Goal: Task Accomplishment & Management: Manage account settings

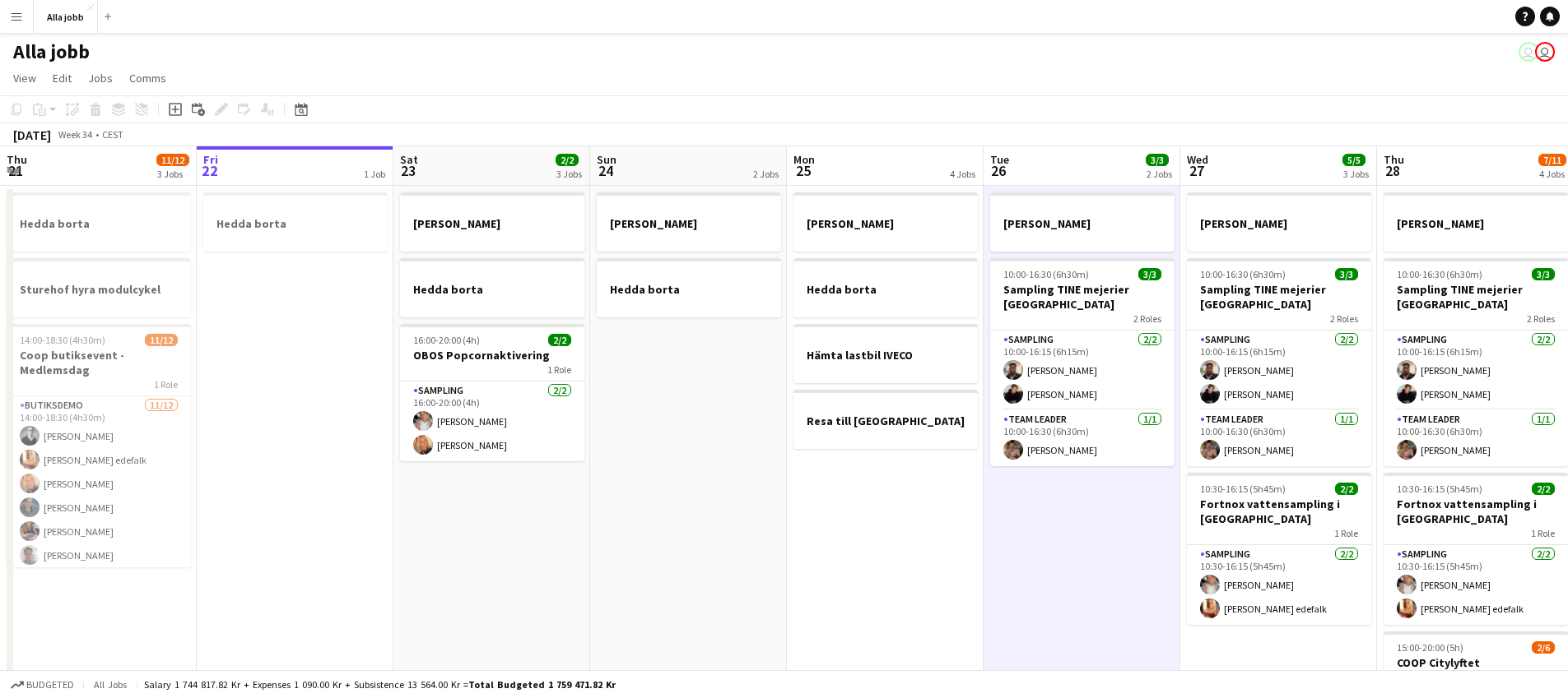
drag, startPoint x: 0, startPoint y: 0, endPoint x: 41, endPoint y: 35, distance: 53.9
click at [20, 20] on app-icon "Menu" at bounding box center [17, 17] width 13 height 13
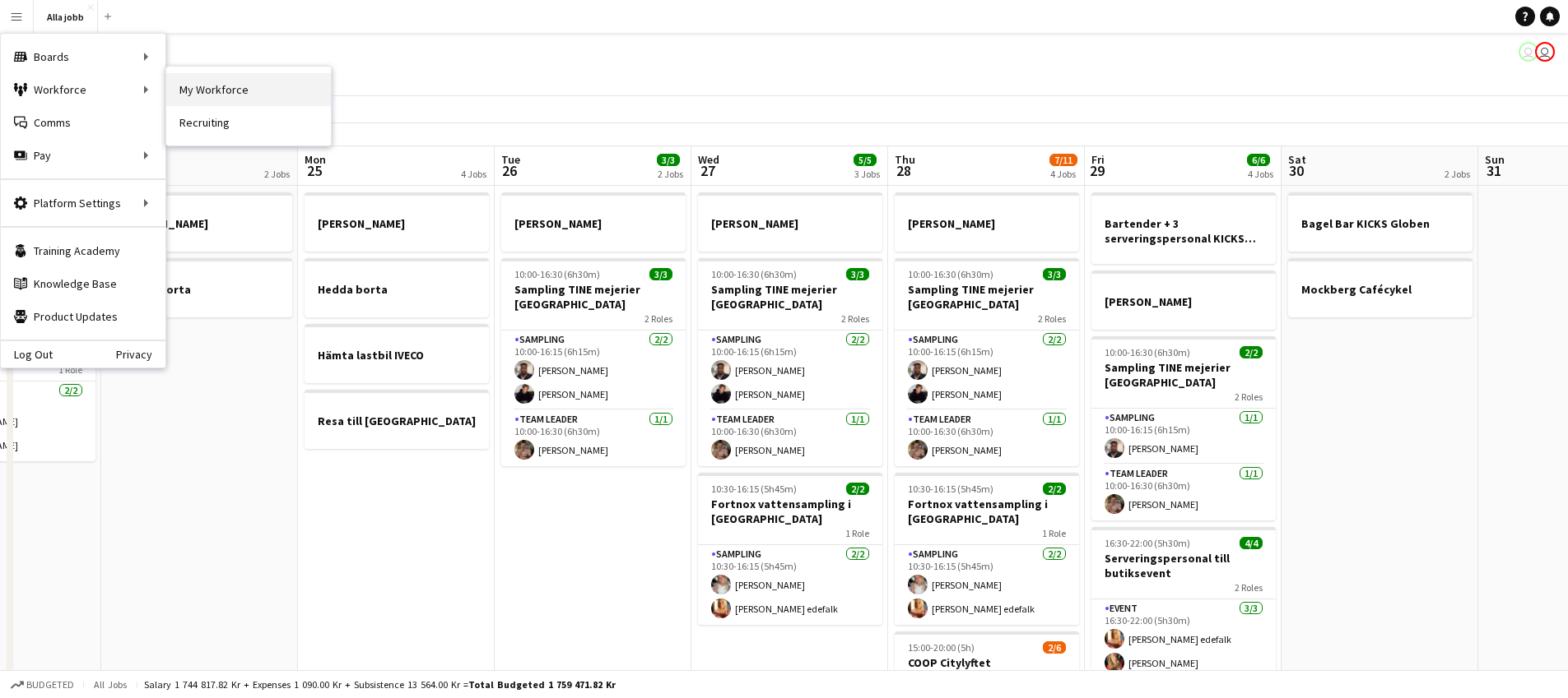
click at [197, 95] on link "My Workforce" at bounding box center [248, 89] width 165 height 33
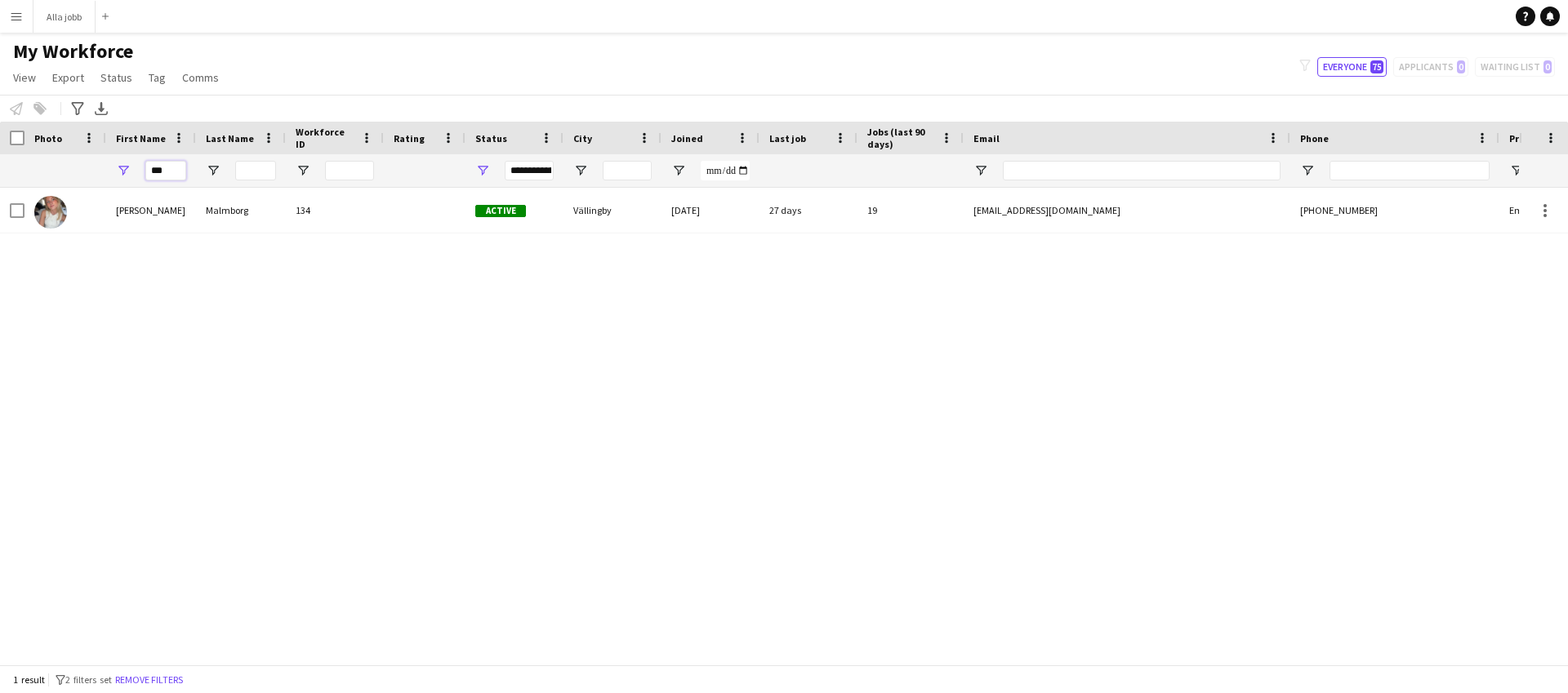
click at [171, 173] on input "***" at bounding box center [166, 170] width 41 height 19
click at [172, 173] on input "***" at bounding box center [166, 170] width 41 height 19
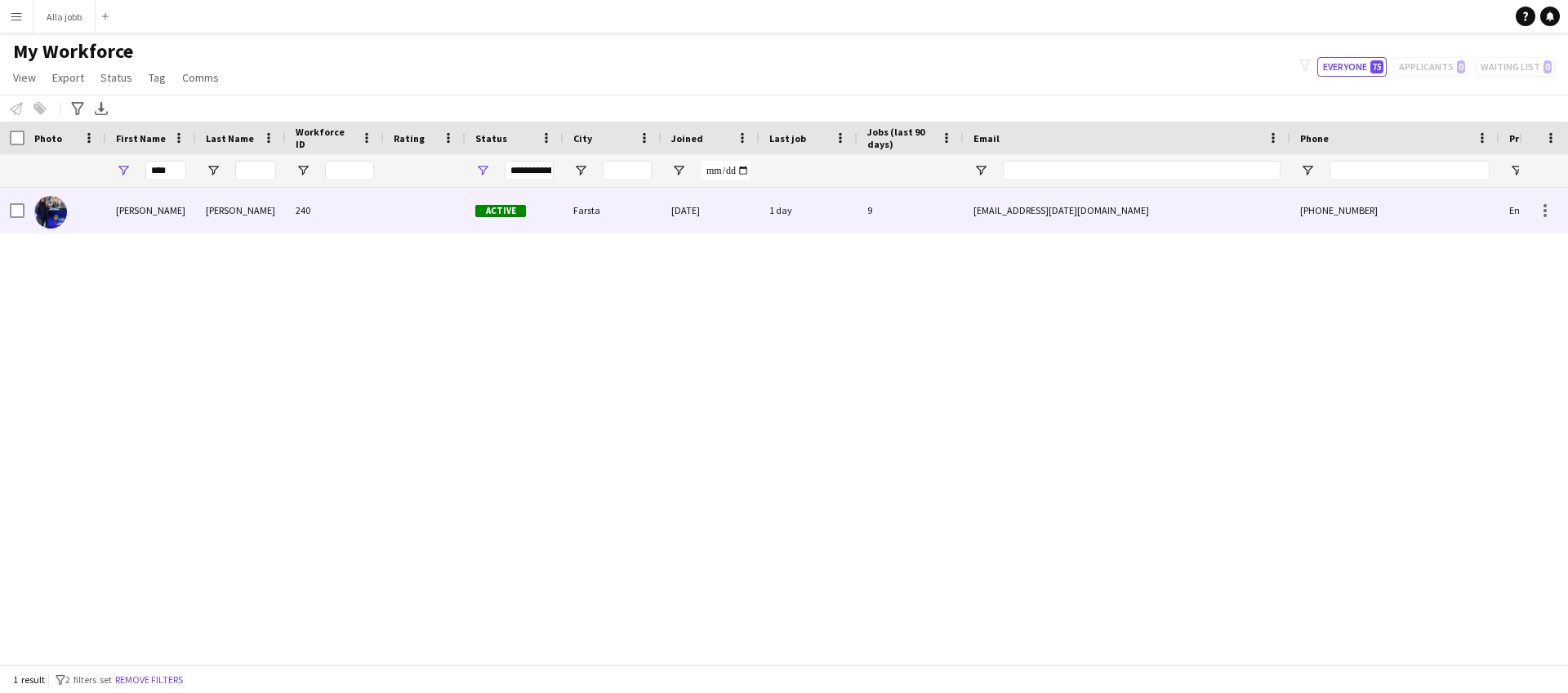
click at [400, 209] on div at bounding box center [425, 210] width 82 height 45
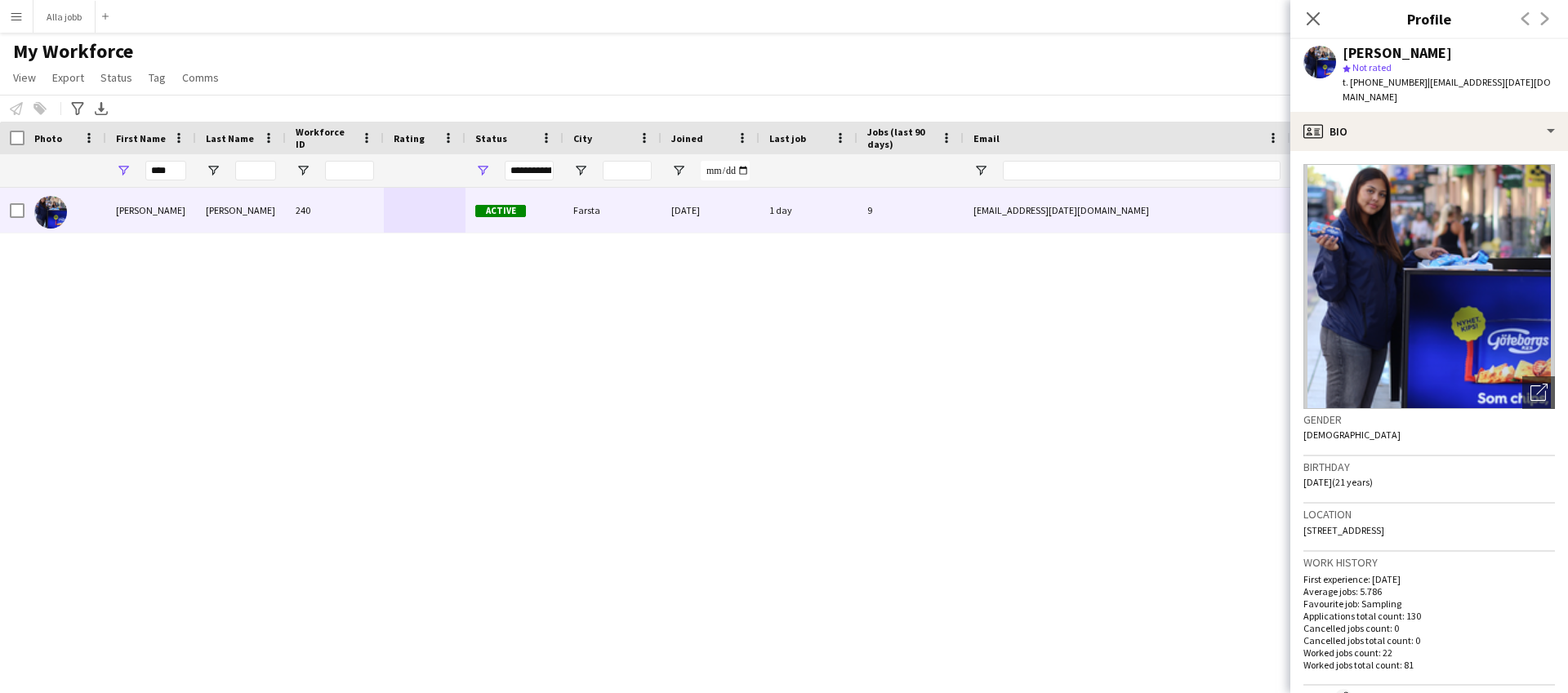
drag, startPoint x: 1416, startPoint y: 80, endPoint x: 1498, endPoint y: 103, distance: 85.2
click at [1498, 103] on div "t. [PHONE_NUMBER] | [EMAIL_ADDRESS][DATE][DOMAIN_NAME]" at bounding box center [1449, 90] width 212 height 30
copy span "[EMAIL_ADDRESS][DATE][DOMAIN_NAME]"
click at [166, 170] on input "****" at bounding box center [166, 170] width 41 height 19
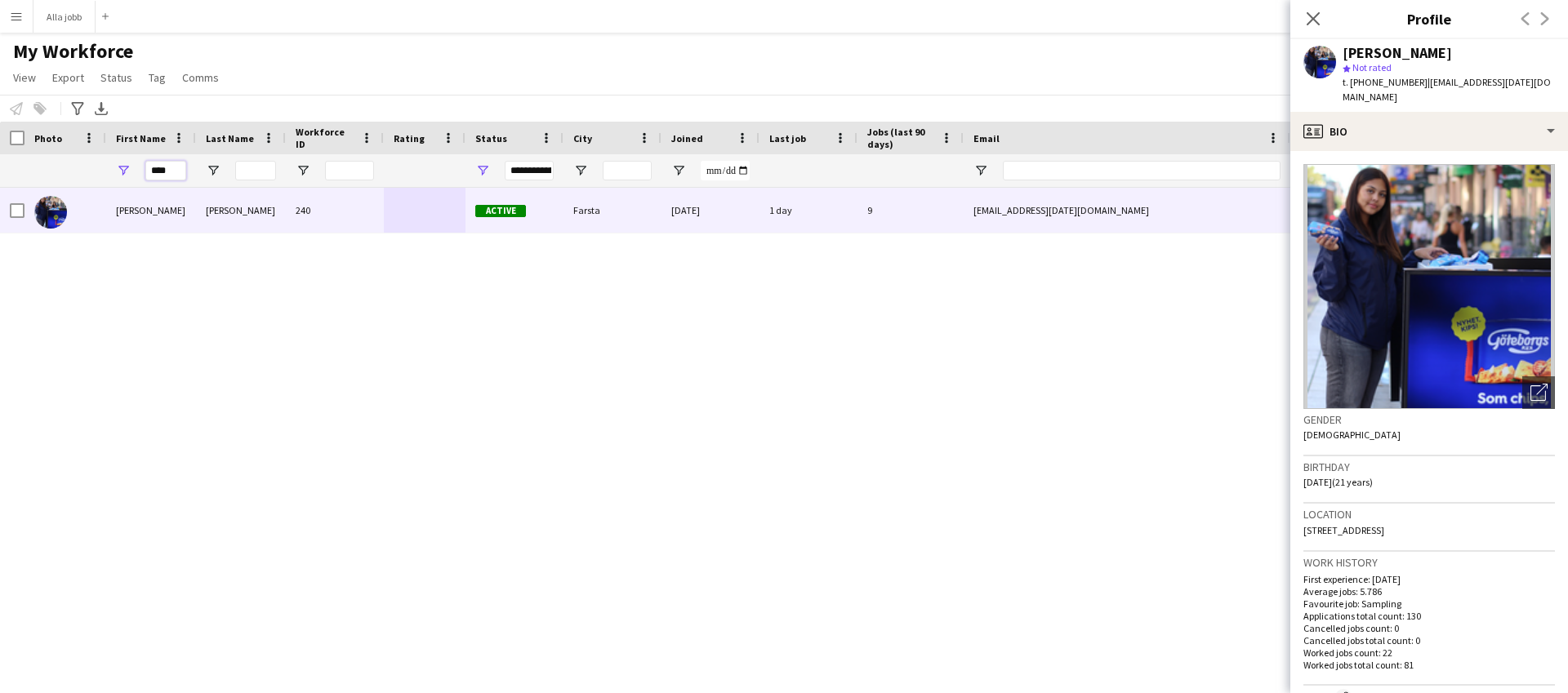
click at [167, 170] on input "****" at bounding box center [166, 170] width 41 height 19
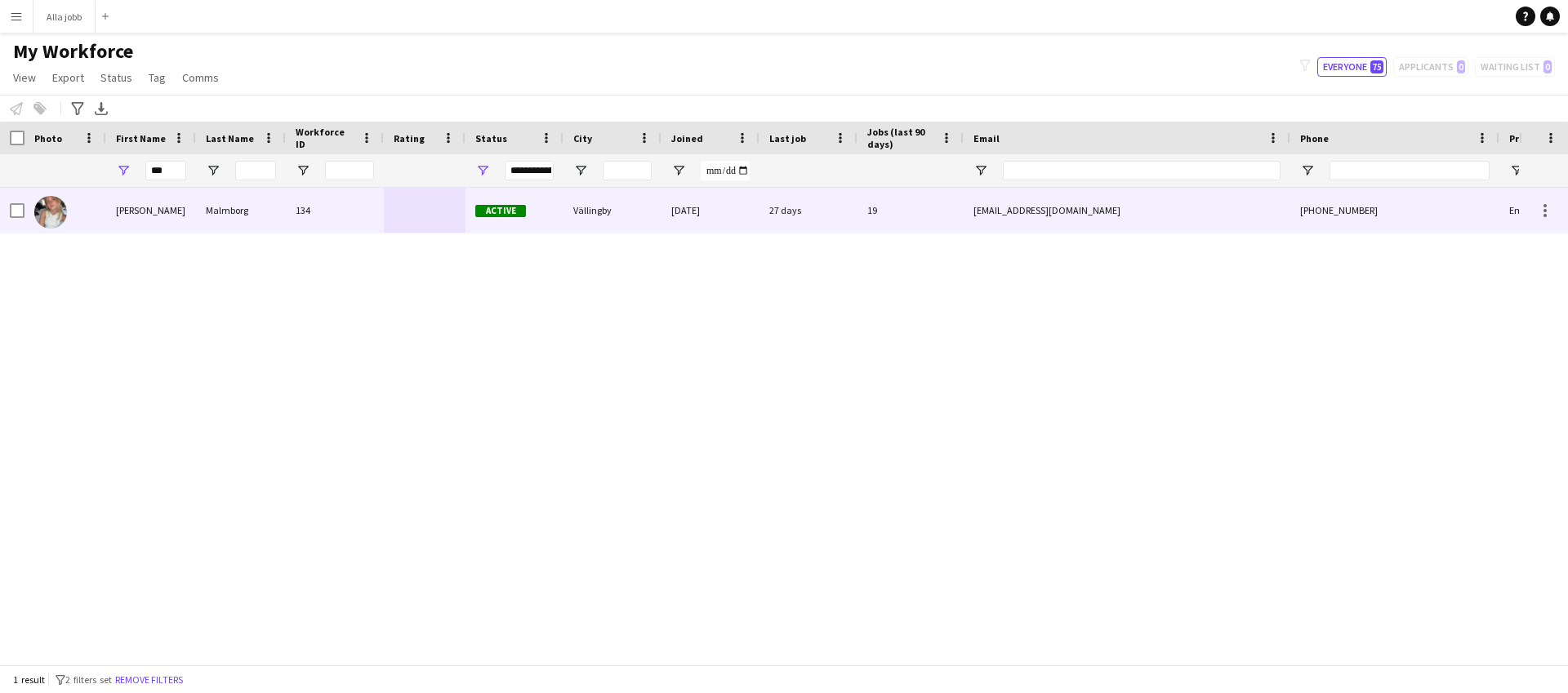
click at [343, 216] on div "134" at bounding box center [335, 210] width 98 height 45
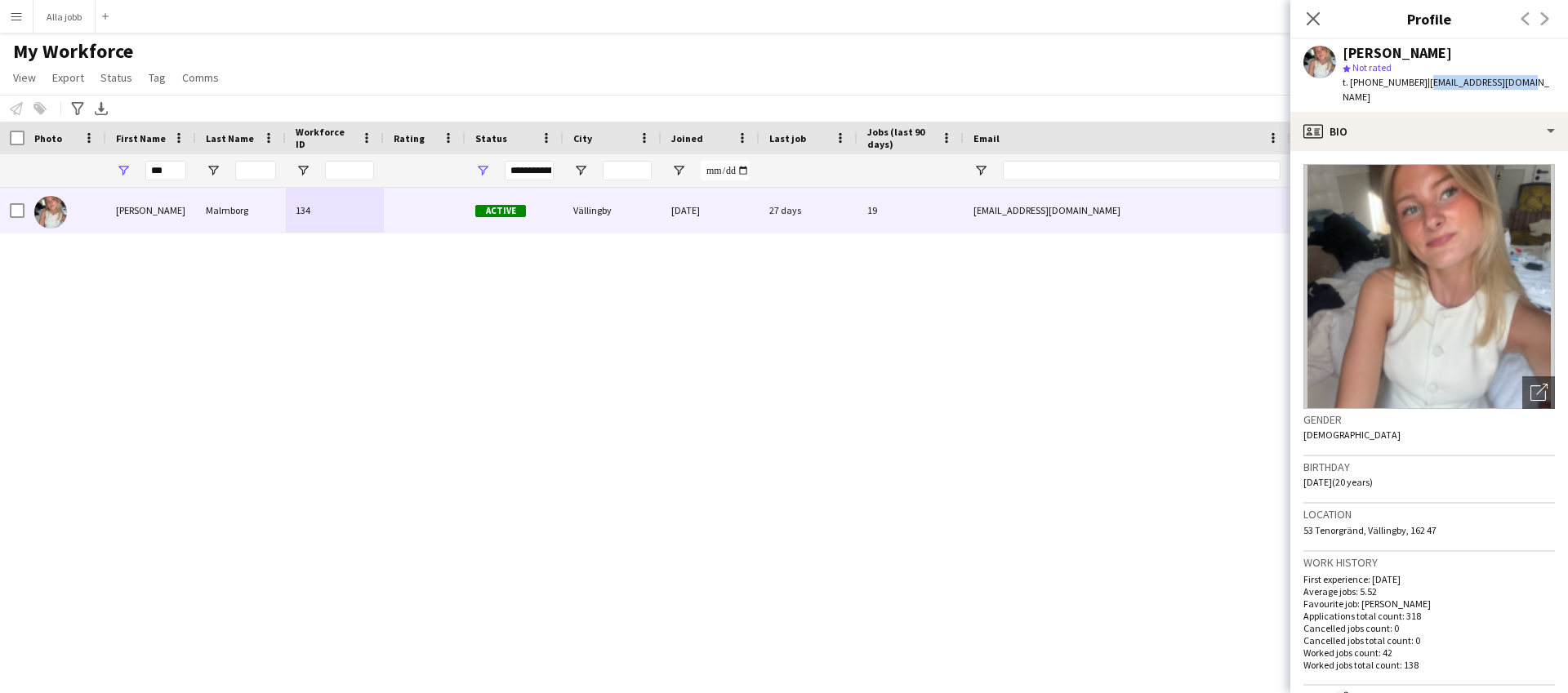
drag, startPoint x: 1514, startPoint y: 82, endPoint x: 1425, endPoint y: 86, distance: 89.1
click at [1417, 89] on div "[PERSON_NAME] star Not rated t. [PHONE_NUMBER] | [EMAIL_ADDRESS][DOMAIN_NAME]" at bounding box center [1429, 75] width 278 height 73
click at [1414, 85] on span "| [EMAIL_ADDRESS][DOMAIN_NAME]" at bounding box center [1446, 89] width 207 height 27
drag, startPoint x: 1415, startPoint y: 84, endPoint x: 1479, endPoint y: 80, distance: 64.1
click at [1479, 80] on span "| [EMAIL_ADDRESS][DOMAIN_NAME]" at bounding box center [1446, 89] width 207 height 27
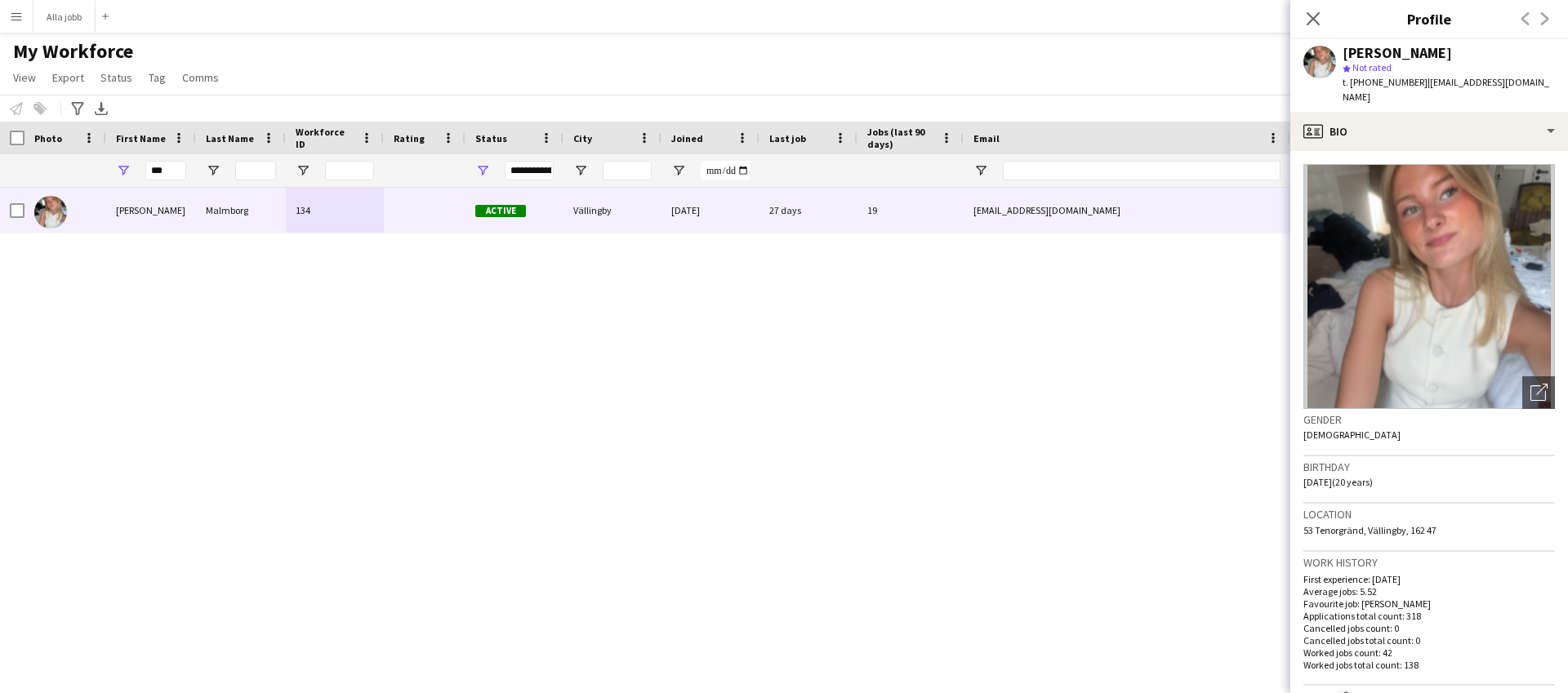
click at [1509, 78] on span "| [EMAIL_ADDRESS][DOMAIN_NAME]" at bounding box center [1446, 89] width 207 height 27
drag, startPoint x: 1509, startPoint y: 78, endPoint x: 1435, endPoint y: 88, distance: 74.7
click at [1434, 88] on span "| [EMAIL_ADDRESS][DOMAIN_NAME]" at bounding box center [1446, 89] width 207 height 27
copy app-crew-profile "[EMAIL_ADDRESS][DOMAIN_NAME] profile"
click at [170, 171] on input "***" at bounding box center [166, 170] width 41 height 19
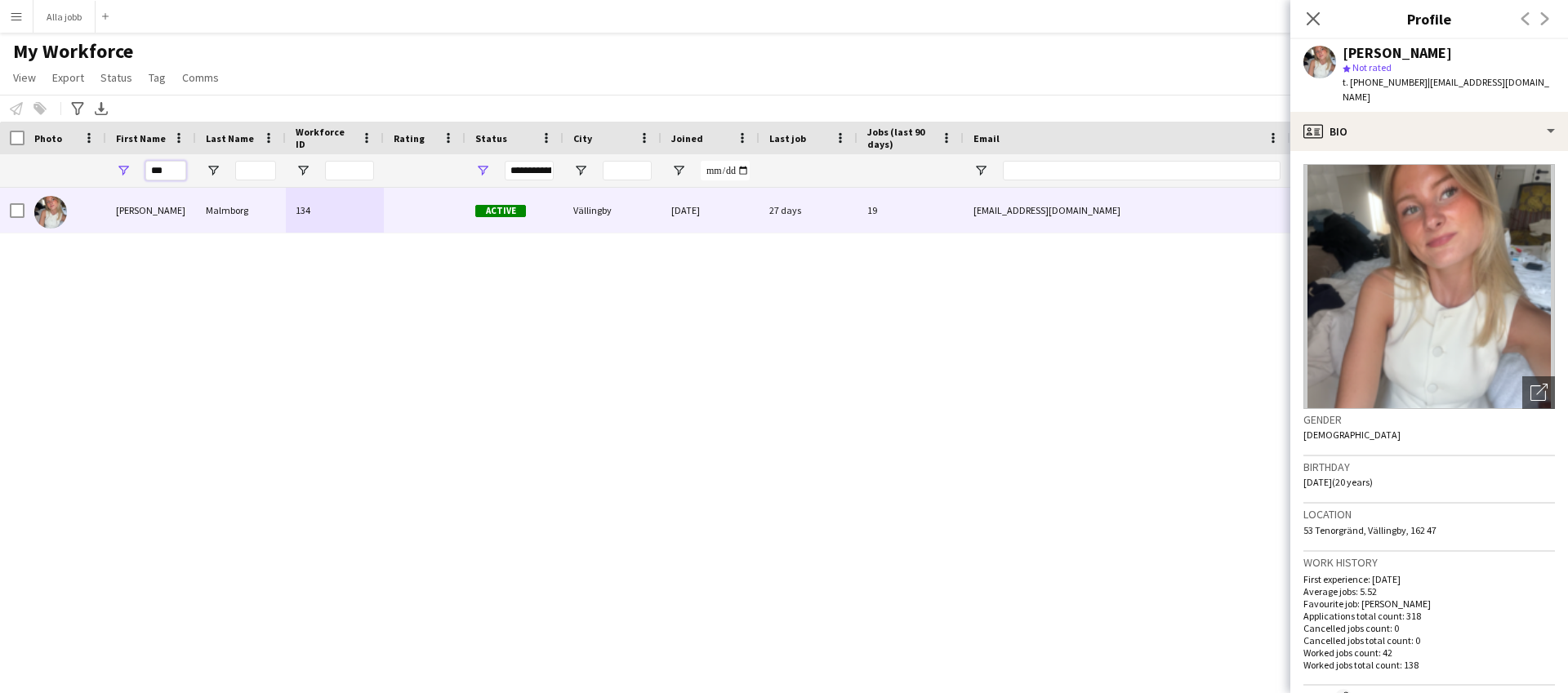
click at [170, 171] on input "***" at bounding box center [166, 170] width 41 height 19
type input "******"
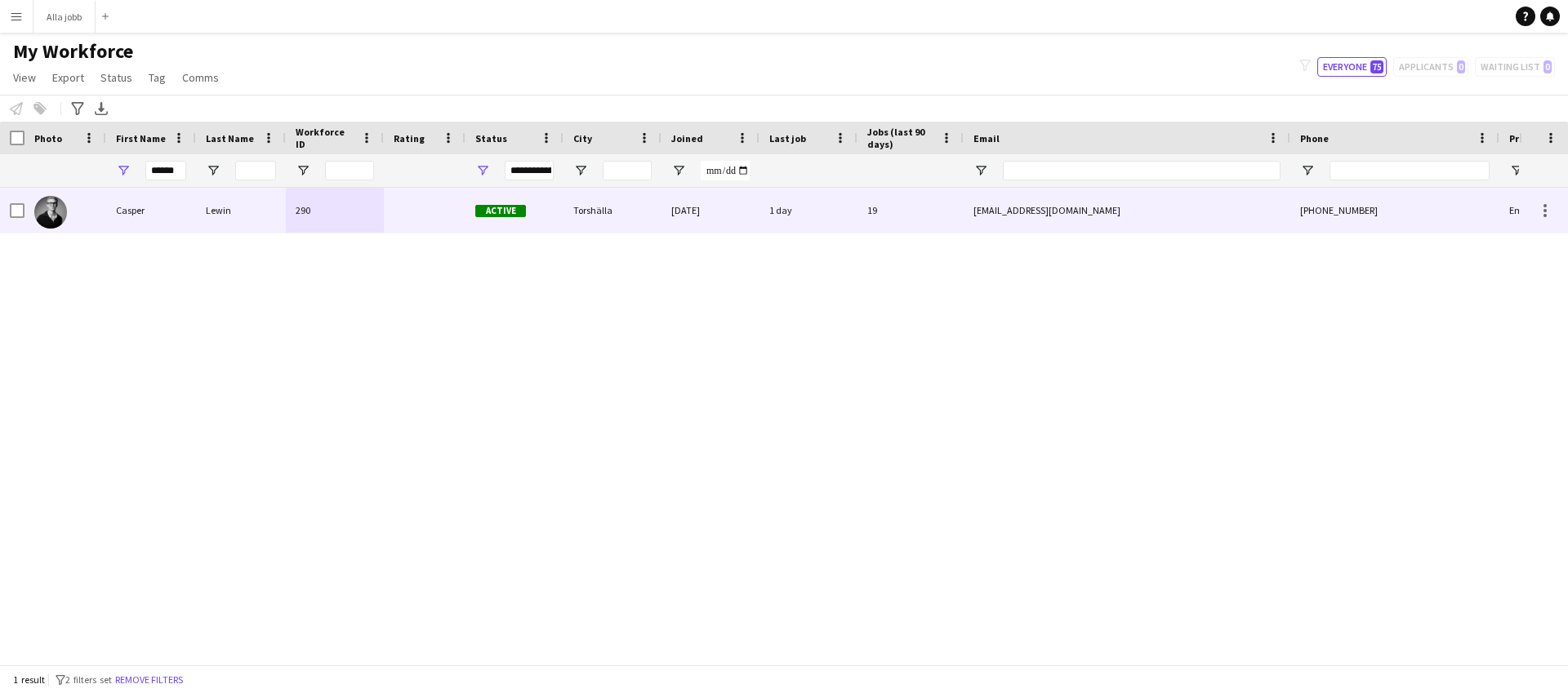
click at [210, 195] on div "Lewin" at bounding box center [240, 210] width 90 height 45
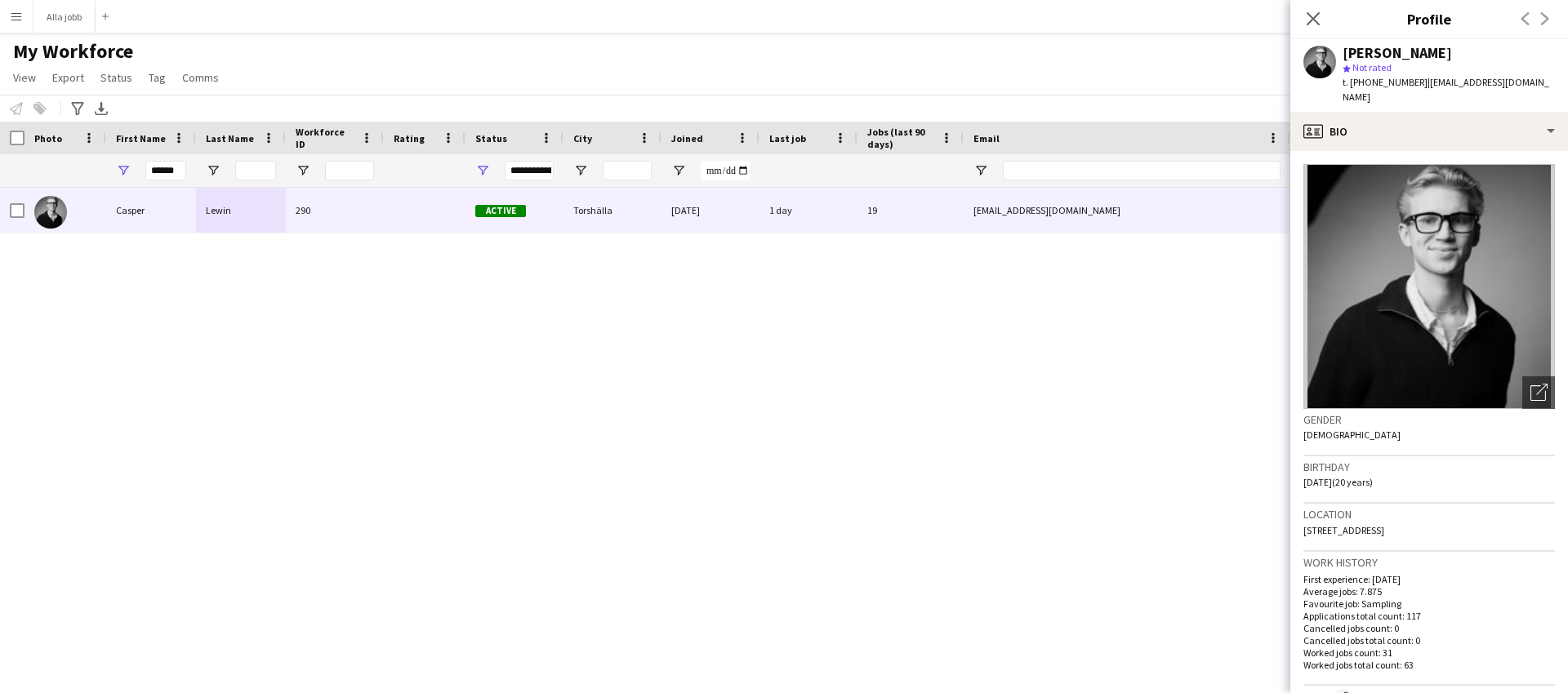
drag, startPoint x: 1422, startPoint y: 82, endPoint x: 1442, endPoint y: 80, distance: 20.1
click at [1442, 80] on span "| [EMAIL_ADDRESS][DOMAIN_NAME]" at bounding box center [1446, 89] width 207 height 27
drag, startPoint x: 1420, startPoint y: 81, endPoint x: 1542, endPoint y: 90, distance: 122.3
click at [1542, 90] on app-profile-header "[PERSON_NAME] star Not rated t. [PHONE_NUMBER] | [EMAIL_ADDRESS][DOMAIN_NAME]" at bounding box center [1429, 75] width 278 height 73
copy span "[EMAIL_ADDRESS][DOMAIN_NAME]"
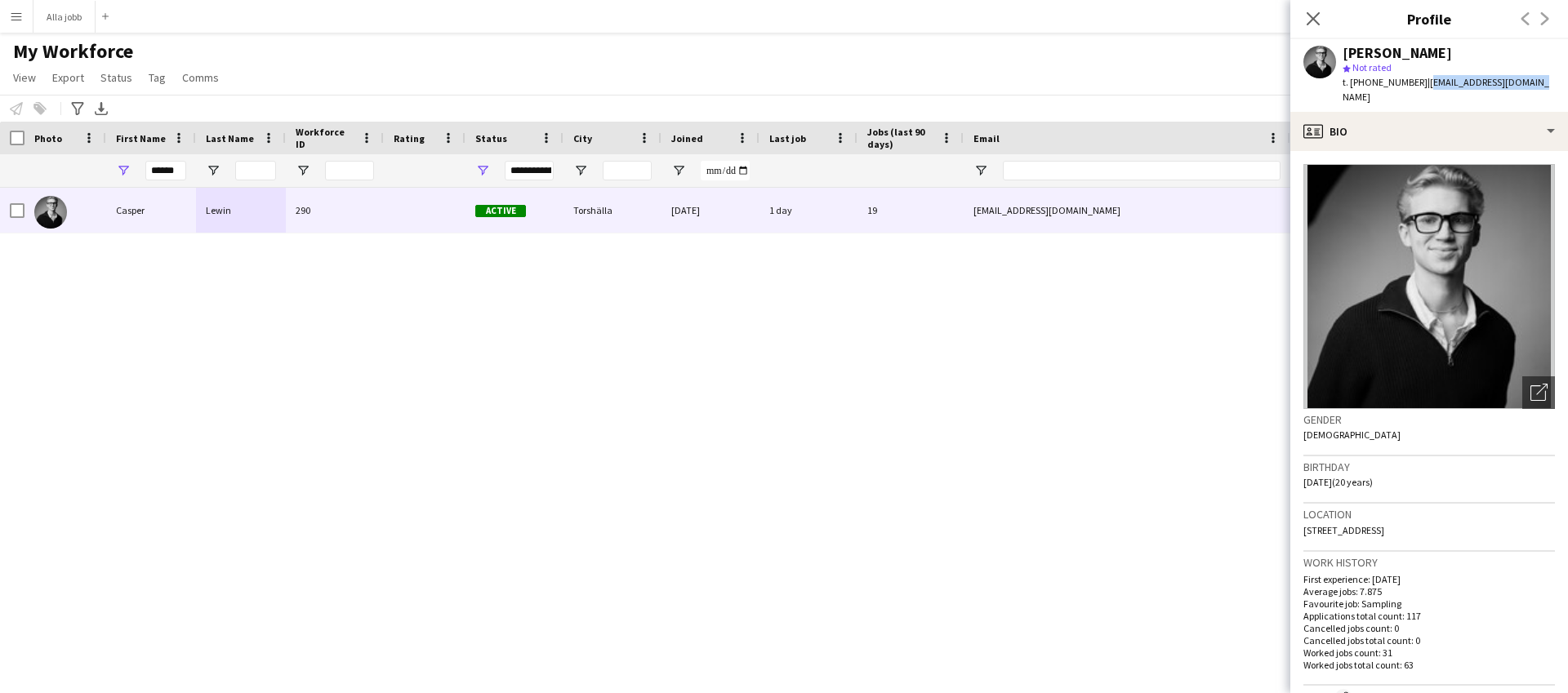
copy span "[EMAIL_ADDRESS][DOMAIN_NAME]"
click at [46, 18] on button "Alla jobb Close" at bounding box center [64, 17] width 62 height 32
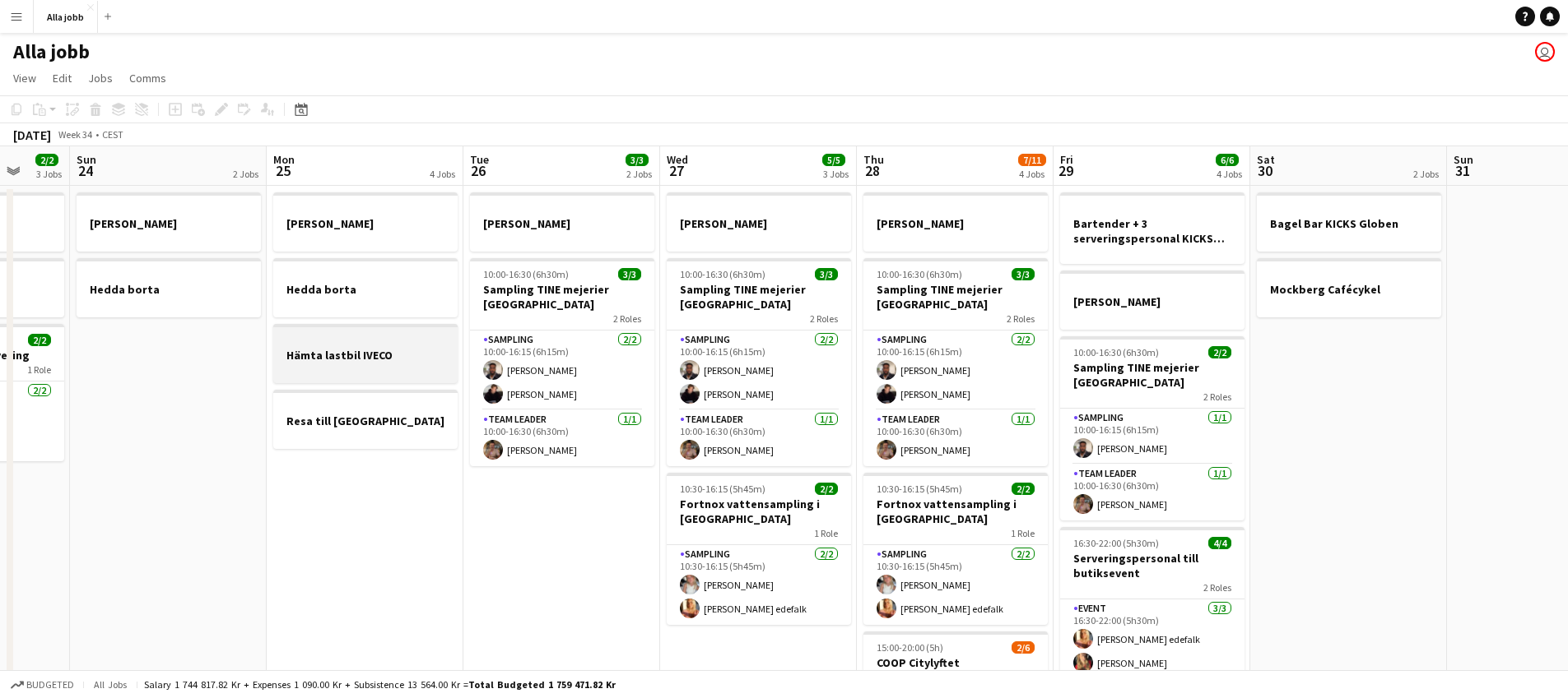
drag, startPoint x: 912, startPoint y: 402, endPoint x: 411, endPoint y: 362, distance: 502.6
click at [405, 365] on app-calendar-viewport "Thu 21 11/12 3 Jobs Fri 22 1 Job Sat 23 2/2 3 Jobs Sun 24 2 Jobs Mon 25 4 Jobs …" at bounding box center [784, 529] width 1568 height 764
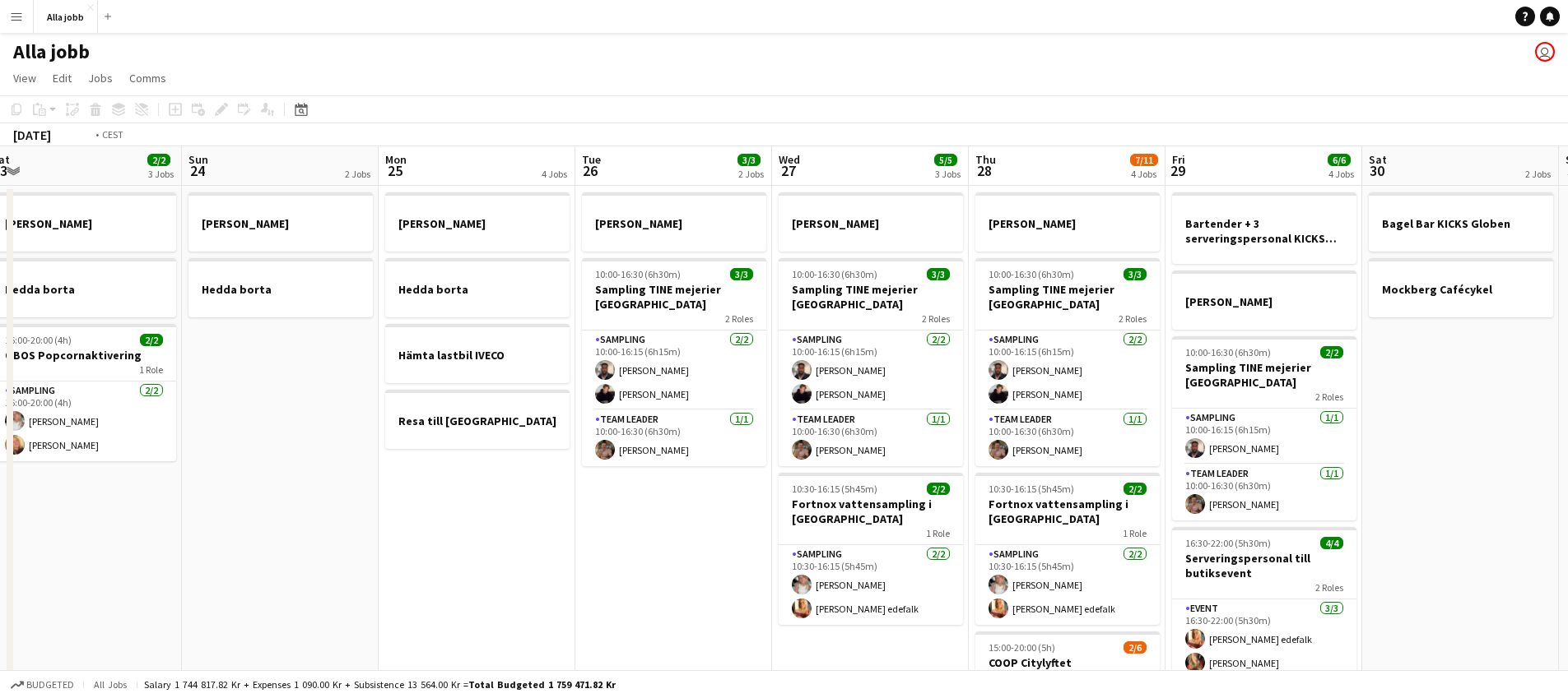
drag, startPoint x: 373, startPoint y: 424, endPoint x: 397, endPoint y: 427, distance: 24.2
click at [374, 426] on app-calendar-viewport "Thu 21 11/12 3 Jobs Fri 22 1 Job Sat 23 2/2 3 Jobs Sun 24 2 Jobs Mon 25 4 Jobs …" at bounding box center [784, 529] width 1568 height 764
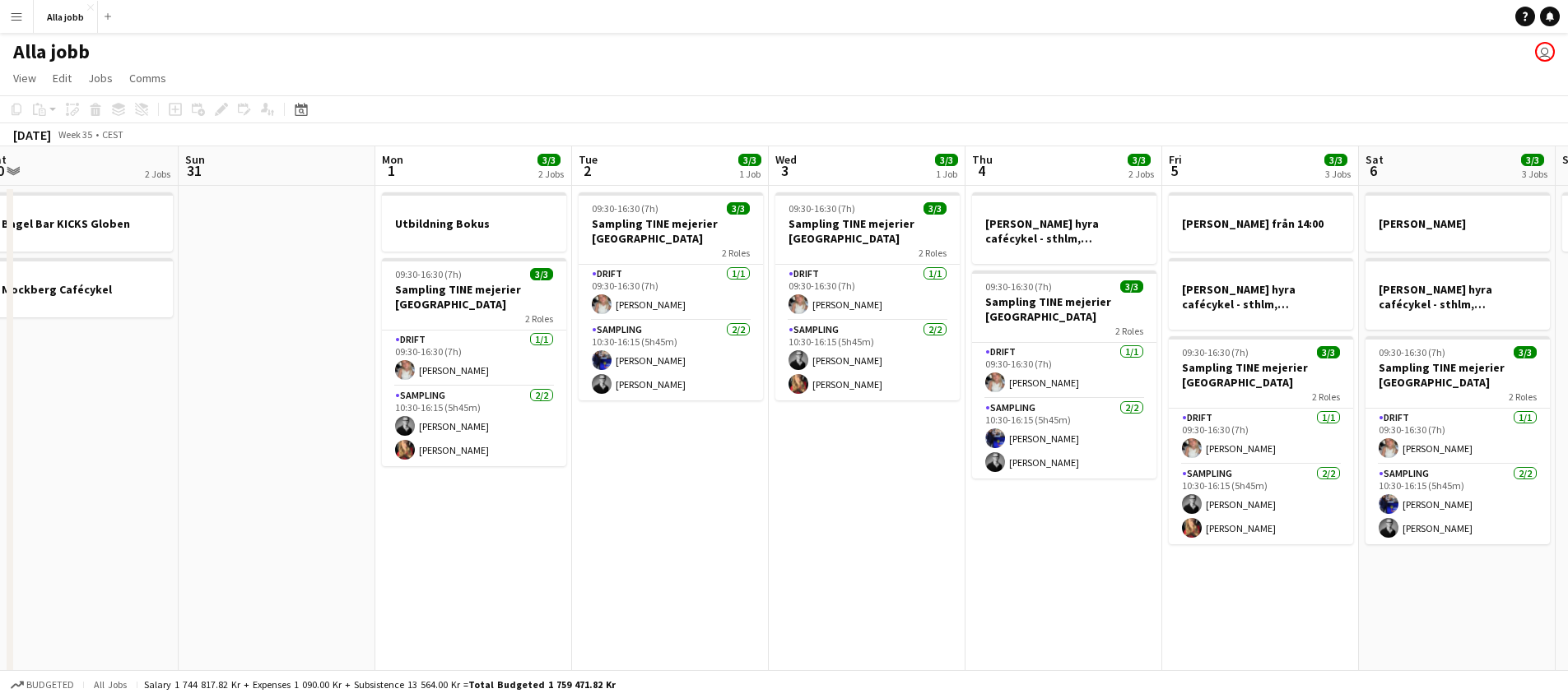
drag, startPoint x: 963, startPoint y: 428, endPoint x: 776, endPoint y: 444, distance: 187.7
click at [726, 454] on app-calendar-viewport "Thu 28 7/11 4 Jobs Fri 29 6/6 4 Jobs Sat 30 2 Jobs Sun 31 Mon 1 3/3 2 Jobs Tue …" at bounding box center [784, 529] width 1568 height 764
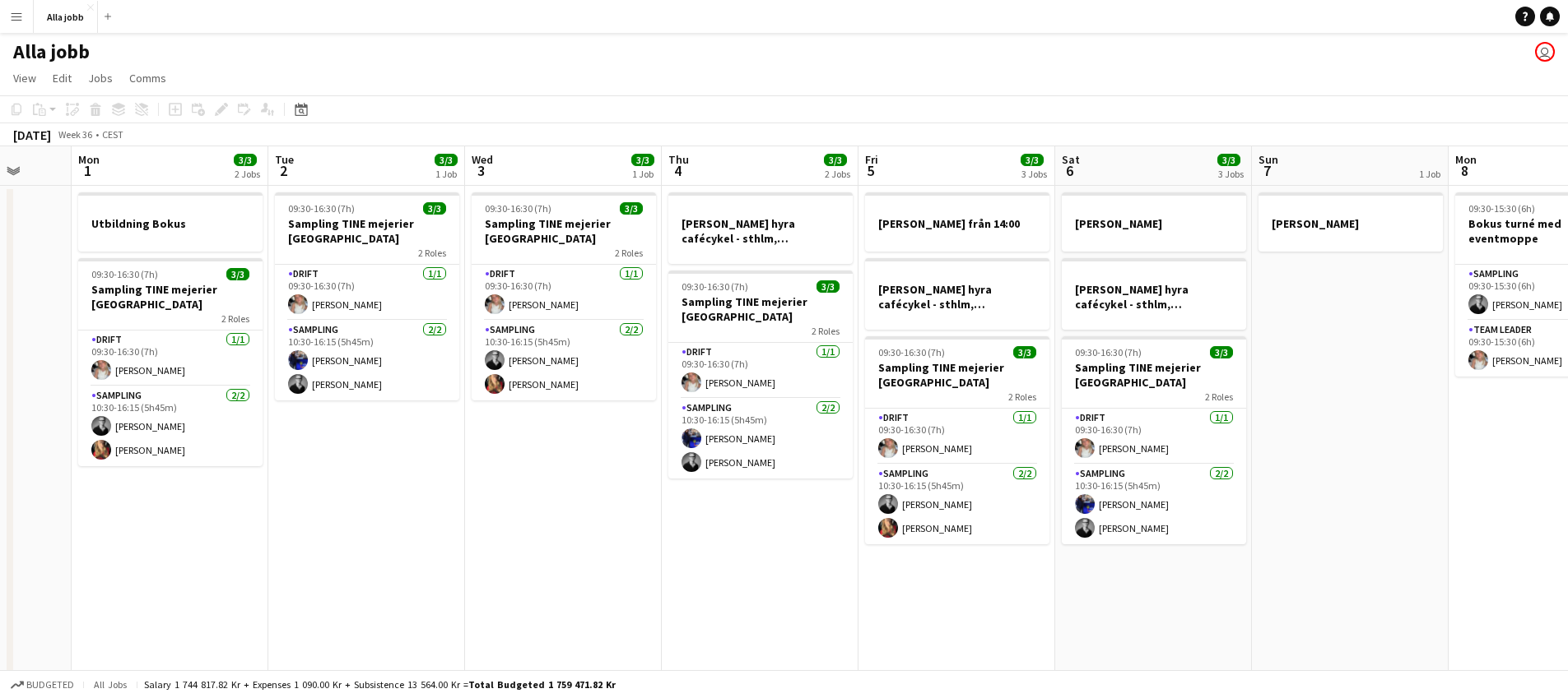
drag, startPoint x: 857, startPoint y: 512, endPoint x: 635, endPoint y: 496, distance: 222.6
click at [559, 518] on app-calendar-viewport "Fri 29 6/6 4 Jobs Sat 30 2 Jobs Sun 31 Mon 1 3/3 2 Jobs Tue 2 3/3 1 Job Wed 3 3…" at bounding box center [784, 529] width 1568 height 764
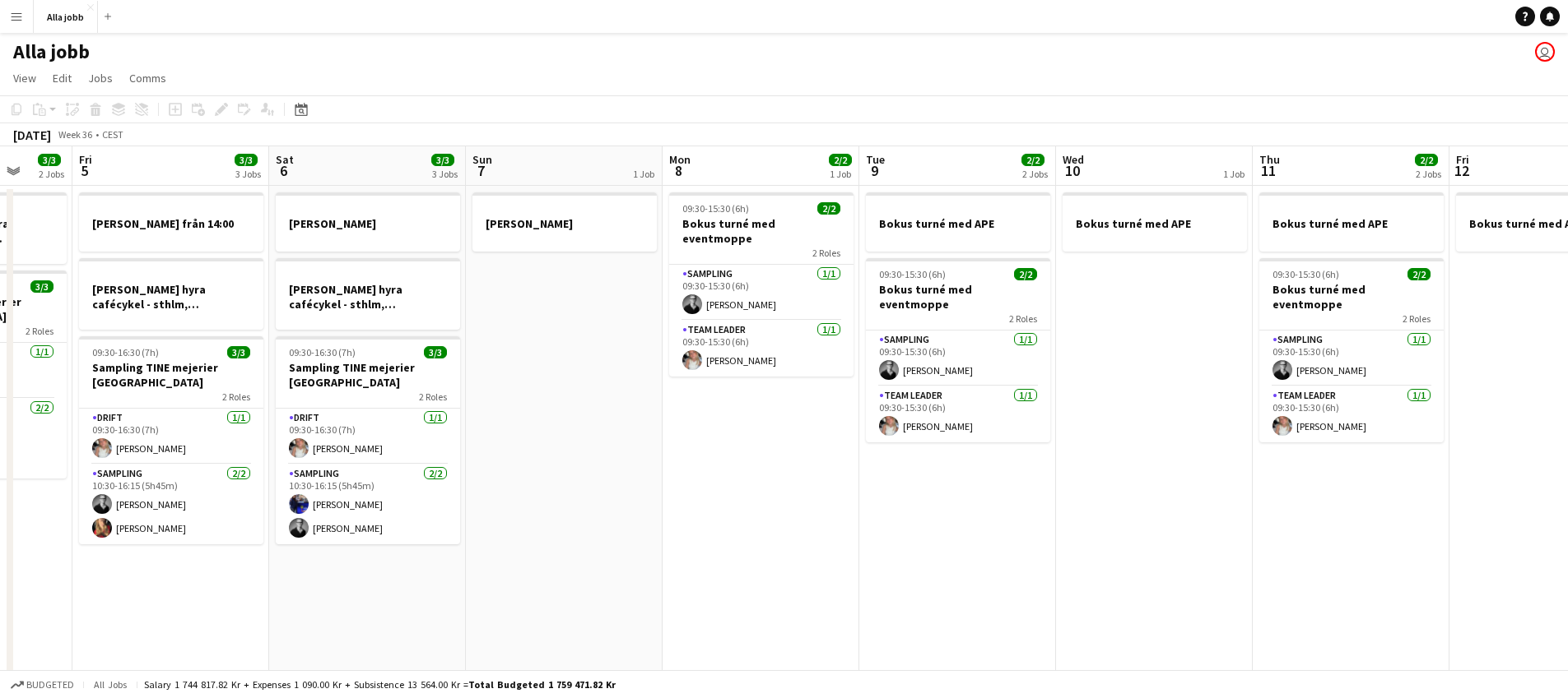
drag, startPoint x: 609, startPoint y: 454, endPoint x: 594, endPoint y: 455, distance: 15.0
click at [592, 456] on app-calendar-viewport "Tue 2 3/3 1 Job Wed 3 3/3 1 Job Thu 4 3/3 2 Jobs Fri 5 3/3 3 Jobs Sat 6 3/3 3 J…" at bounding box center [784, 529] width 1568 height 764
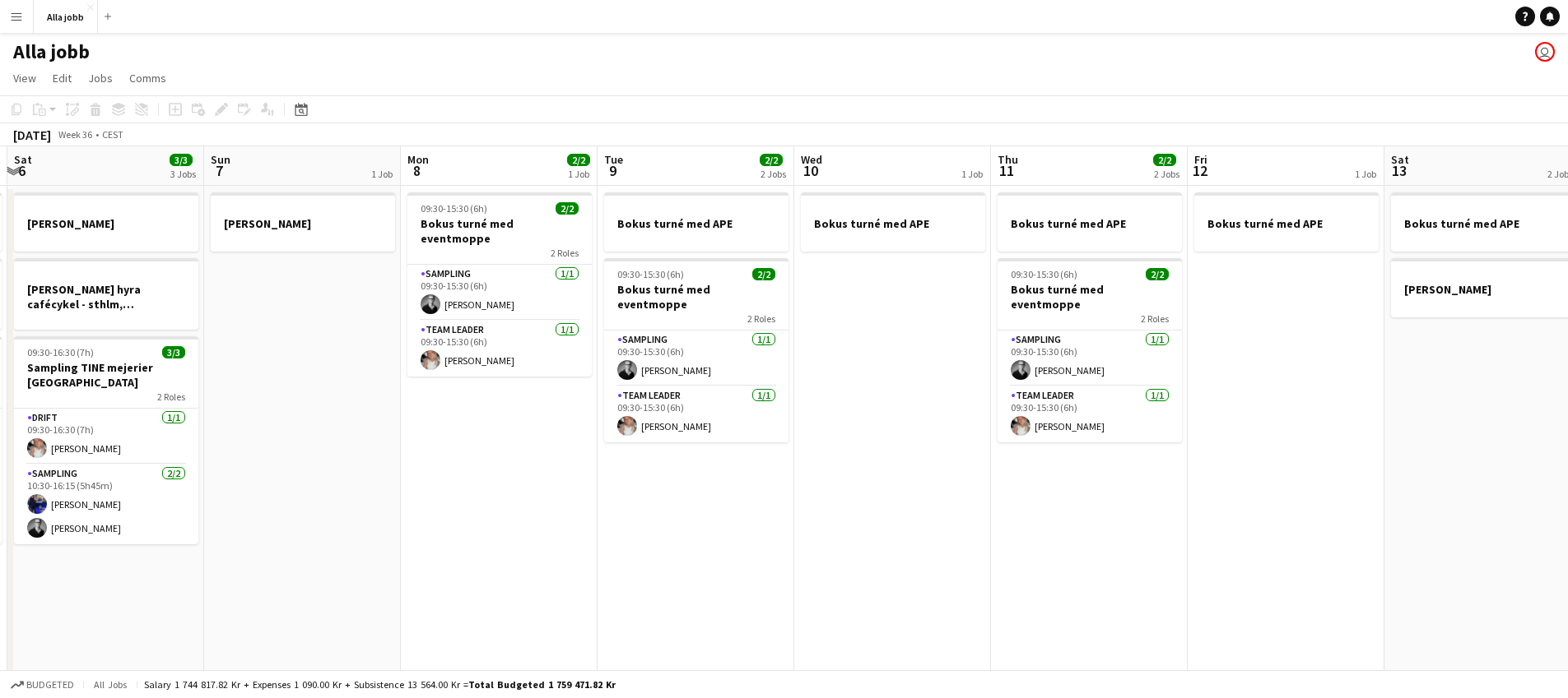
drag, startPoint x: 1020, startPoint y: 466, endPoint x: 708, endPoint y: 483, distance: 312.5
click at [589, 502] on app-calendar-viewport "Wed 3 3/3 1 Job Thu 4 3/3 2 Jobs Fri 5 3/3 3 Jobs Sat 6 3/3 3 Jobs Sun 7 1 Job …" at bounding box center [784, 529] width 1568 height 764
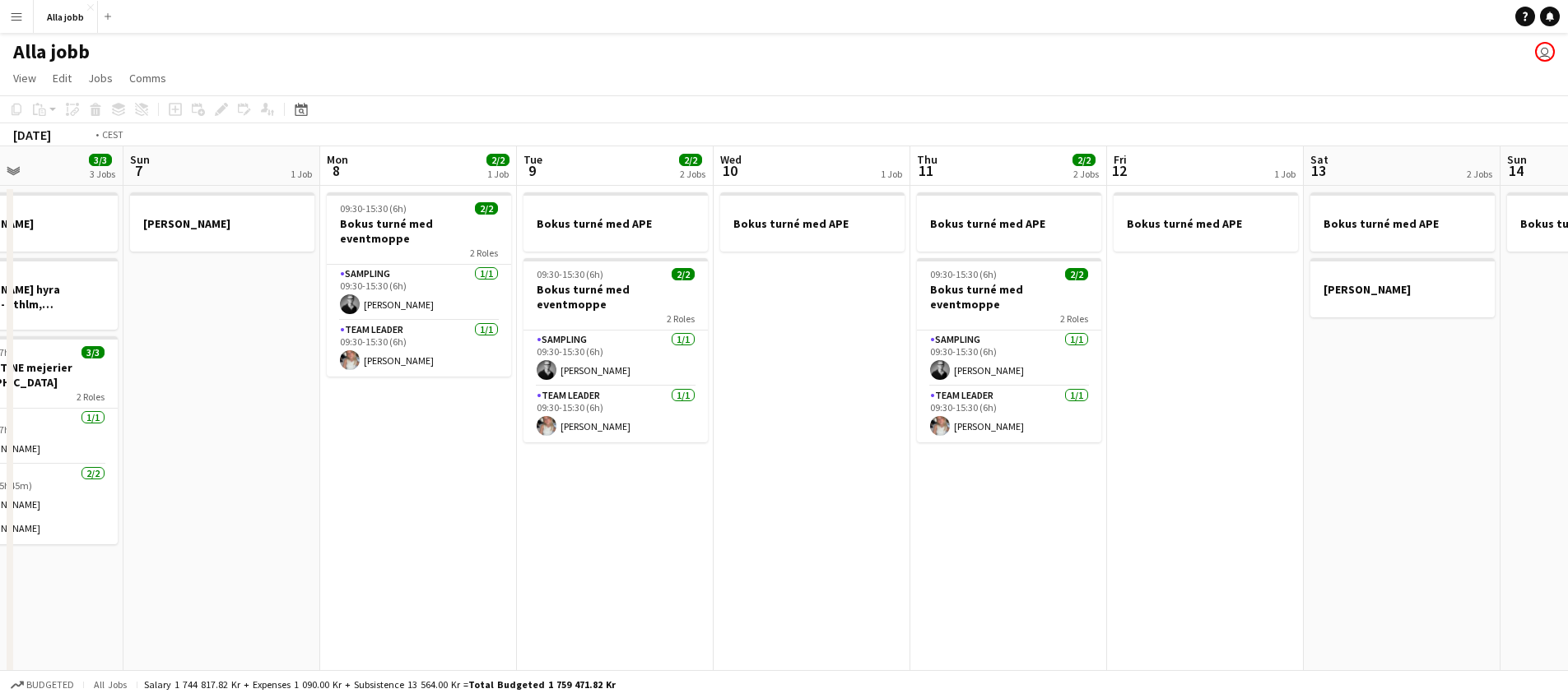
drag, startPoint x: 976, startPoint y: 452, endPoint x: 547, endPoint y: 428, distance: 429.7
click at [546, 428] on app-calendar-viewport "Thu 4 3/3 2 Jobs Fri 5 3/3 3 Jobs Sat 6 3/3 3 Jobs Sun 7 1 Job Mon 8 2/2 1 Job …" at bounding box center [784, 529] width 1568 height 764
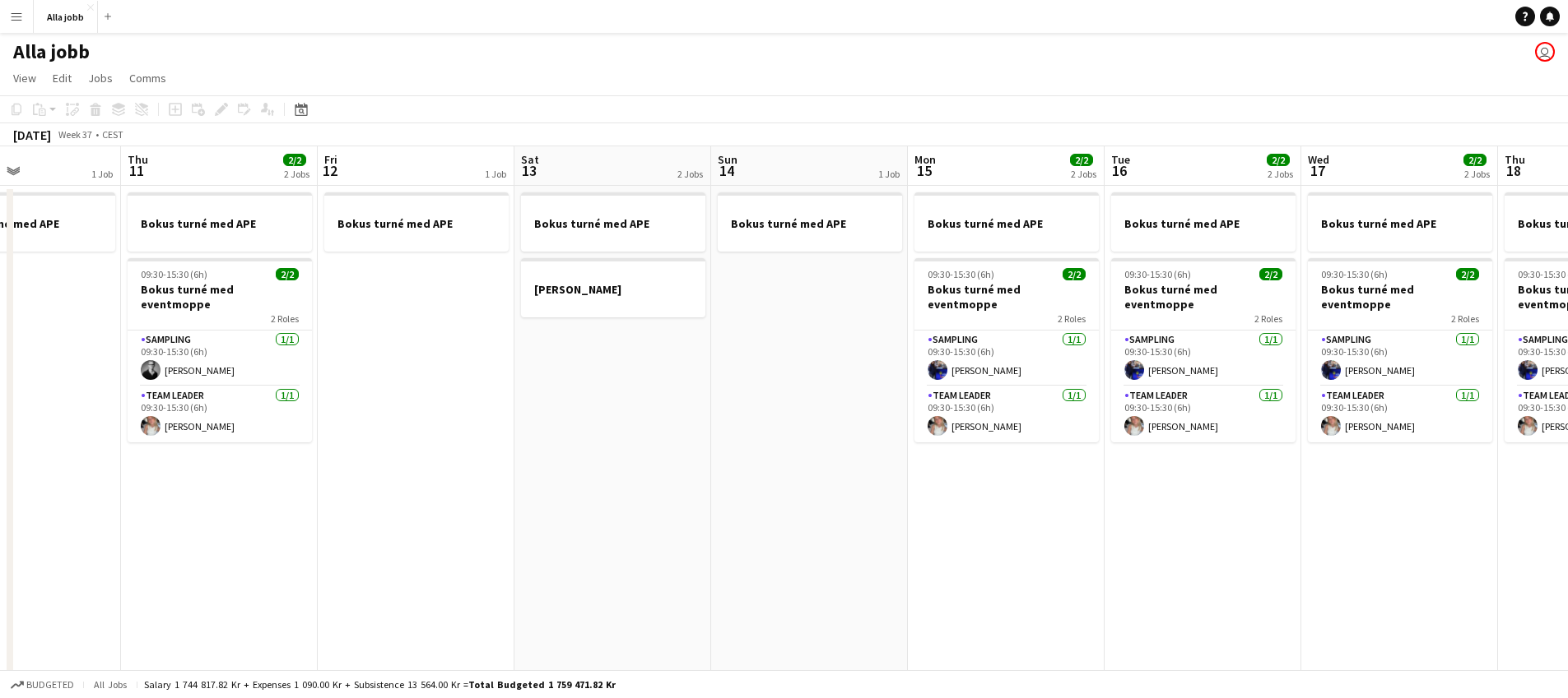
drag, startPoint x: 965, startPoint y: 428, endPoint x: 850, endPoint y: 436, distance: 115.3
click at [846, 438] on app-calendar-viewport "Mon 8 2/2 1 Job Tue 9 2/2 2 Jobs Wed 10 1 Job Thu 11 2/2 2 Jobs Fri 12 1 Job Sa…" at bounding box center [784, 529] width 1568 height 764
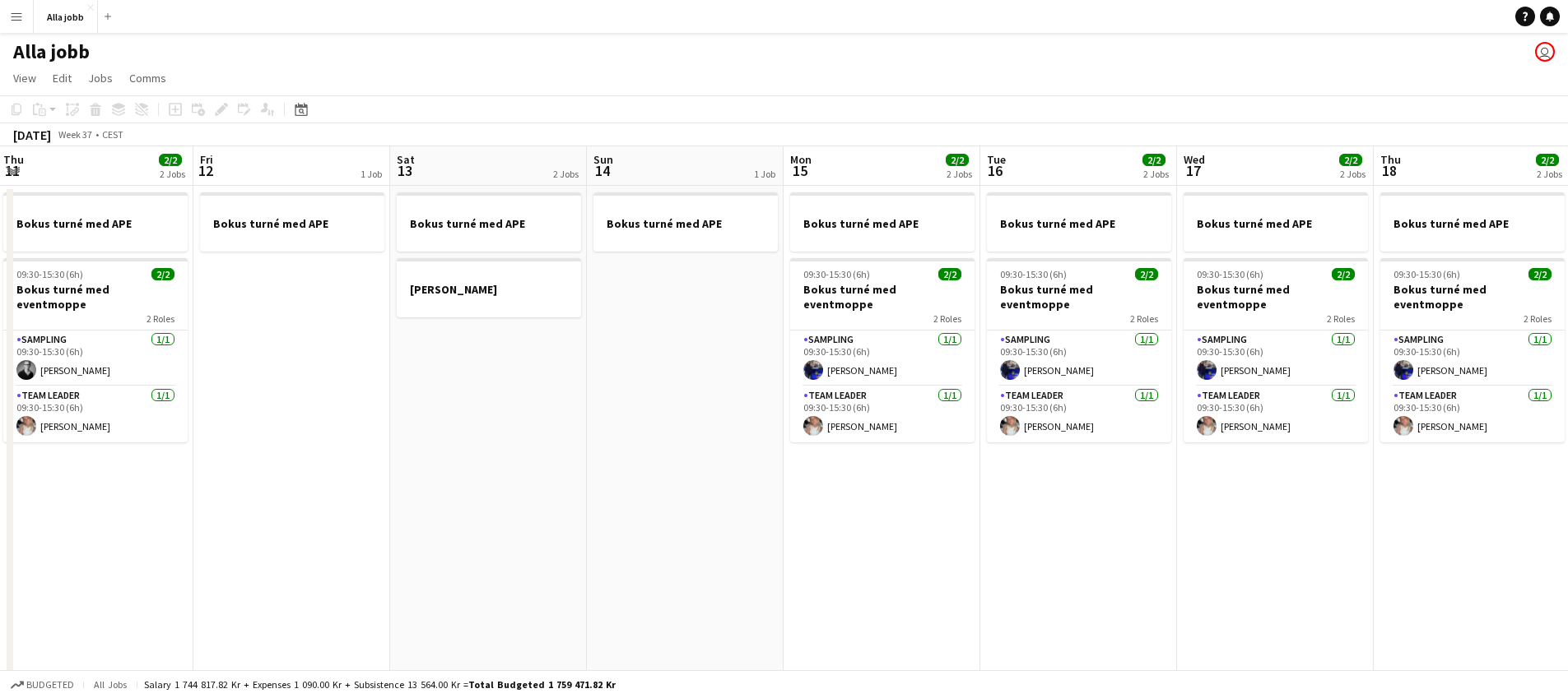
drag, startPoint x: 945, startPoint y: 428, endPoint x: 649, endPoint y: 452, distance: 297.0
click at [642, 454] on app-calendar-viewport "Mon 8 2/2 1 Job Tue 9 2/2 2 Jobs Wed 10 1 Job Thu 11 2/2 2 Jobs Fri 12 1 Job Sa…" at bounding box center [784, 529] width 1568 height 764
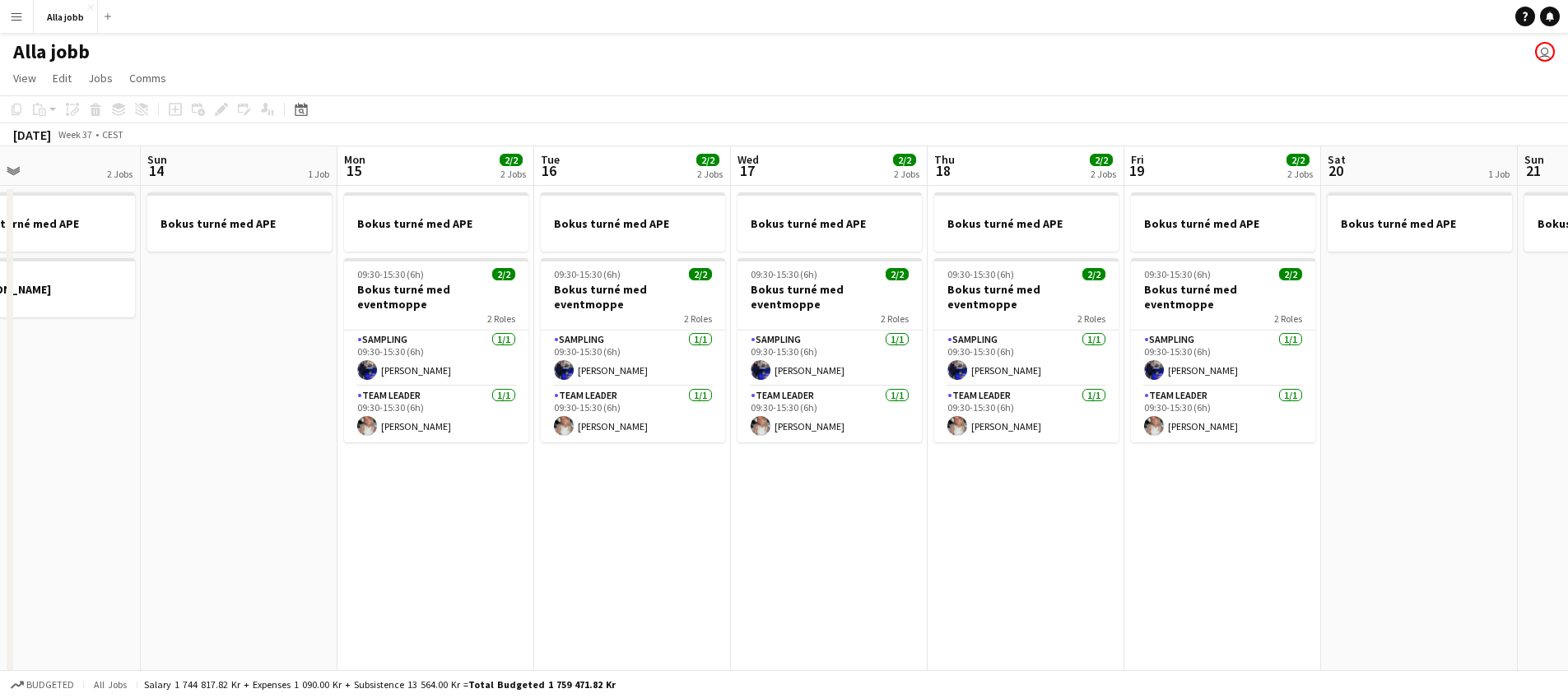
drag, startPoint x: 853, startPoint y: 517, endPoint x: 782, endPoint y: 515, distance: 71.0
click at [774, 520] on app-calendar-viewport "Wed 10 1 Job Thu 11 2/2 2 Jobs Fri 12 1 Job Sat 13 2 Jobs Sun 14 1 Job Mon 15 2…" at bounding box center [784, 529] width 1568 height 764
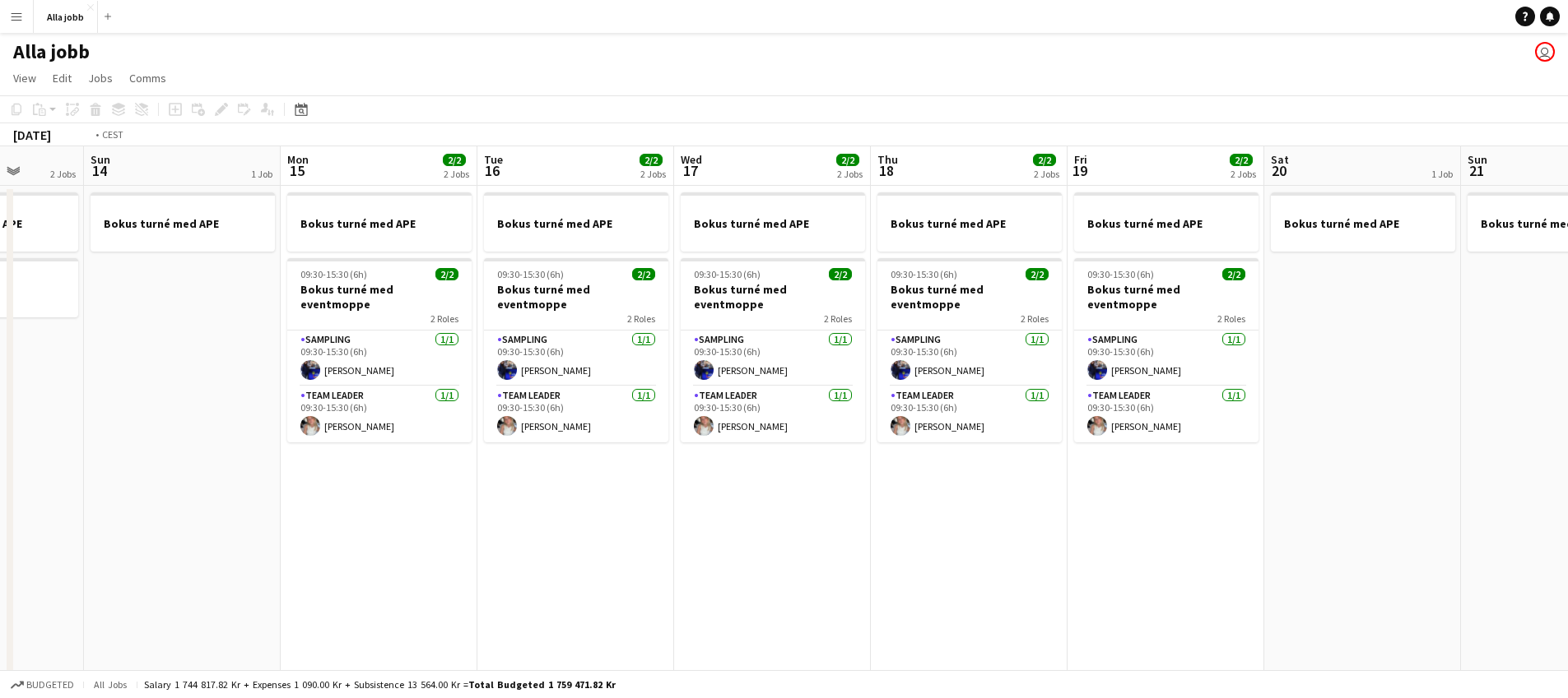
drag, startPoint x: 928, startPoint y: 492, endPoint x: 513, endPoint y: 483, distance: 415.1
click at [512, 485] on app-calendar-viewport "Thu 11 2/2 2 Jobs Fri 12 1 Job Sat 13 2 Jobs Sun 14 1 Job Mon 15 2/2 2 Jobs Tue…" at bounding box center [784, 529] width 1568 height 764
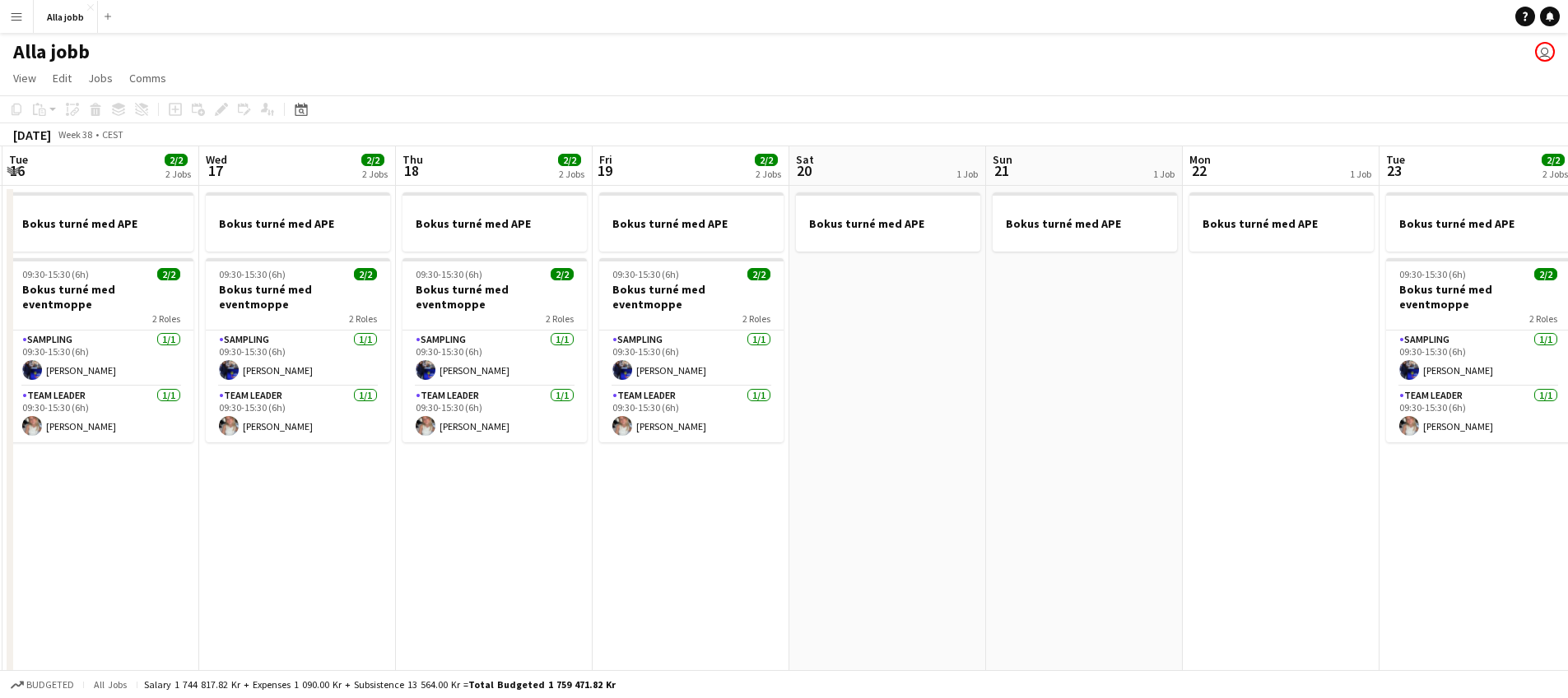
drag, startPoint x: 937, startPoint y: 477, endPoint x: 763, endPoint y: 463, distance: 174.6
click at [662, 476] on app-calendar-viewport "Sat 13 2 Jobs Sun 14 1 Job Mon 15 2/2 2 Jobs Tue 16 2/2 2 Jobs Wed 17 2/2 2 Job…" at bounding box center [784, 529] width 1568 height 764
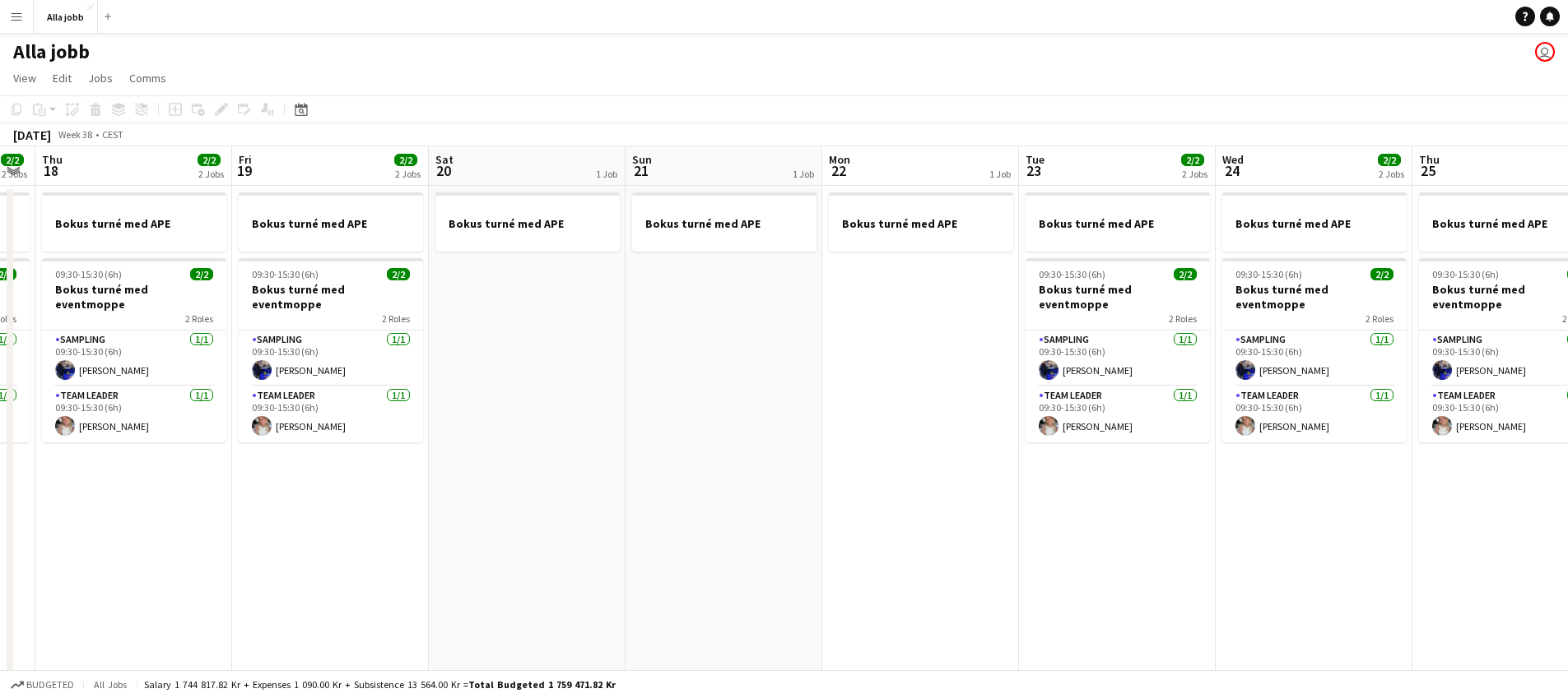
drag, startPoint x: 918, startPoint y: 510, endPoint x: 738, endPoint y: 539, distance: 182.3
click at [671, 556] on app-calendar-viewport "Mon 15 2/2 2 Jobs Tue 16 2/2 2 Jobs Wed 17 2/2 2 Jobs Thu 18 2/2 2 Jobs Fri 19 …" at bounding box center [784, 529] width 1568 height 764
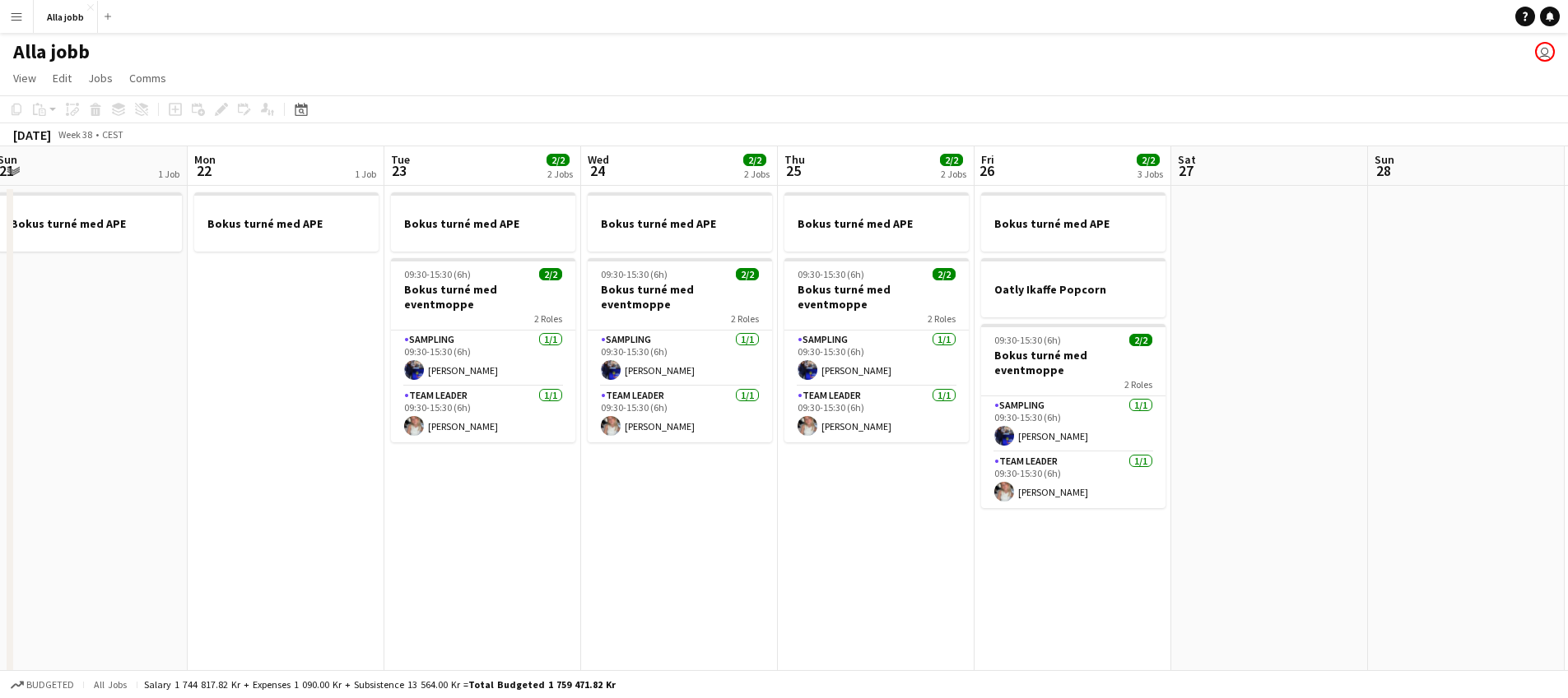
click at [518, 546] on app-calendar-viewport "Thu 18 2/2 2 Jobs Fri 19 2/2 2 Jobs Sat 20 1 Job Sun 21 1 Job Mon 22 1 Job Tue …" at bounding box center [784, 529] width 1568 height 764
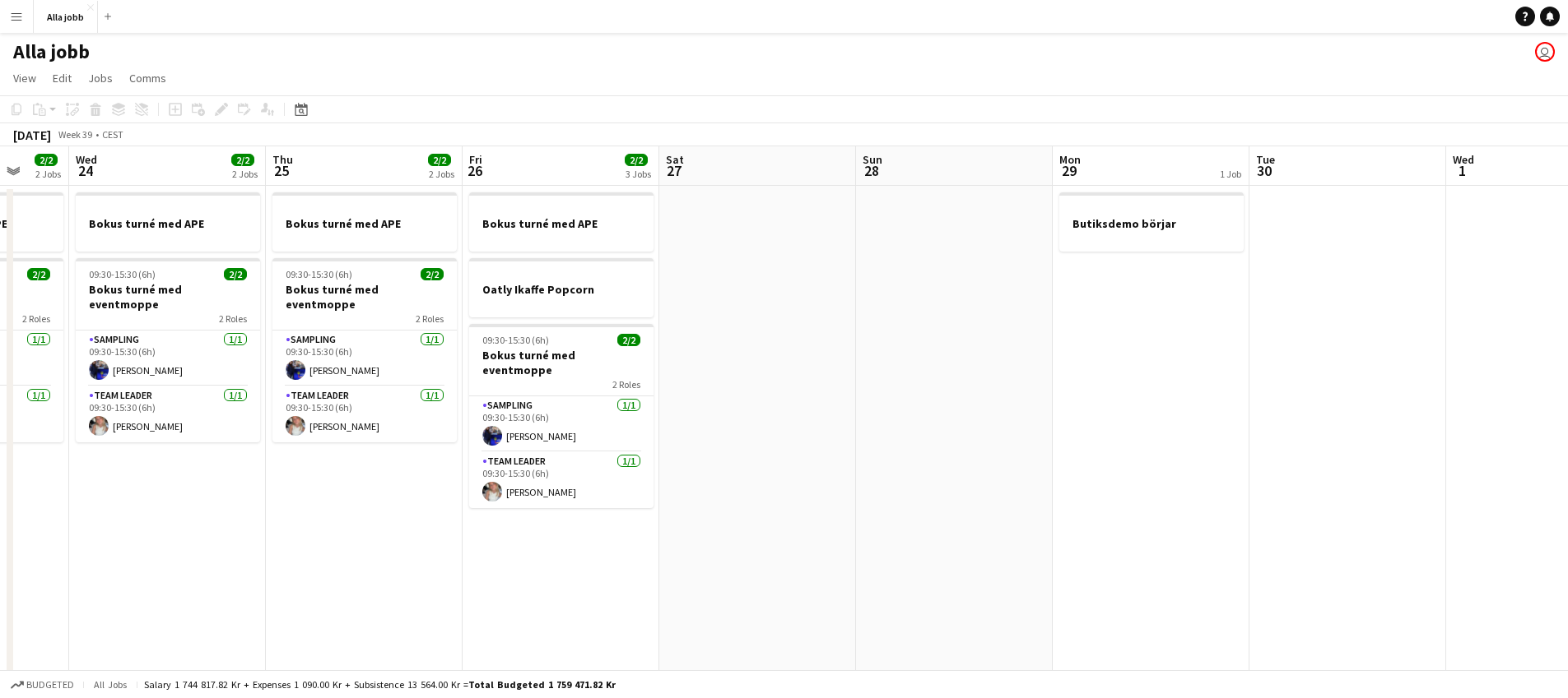
drag, startPoint x: 409, startPoint y: 596, endPoint x: 382, endPoint y: 595, distance: 27.0
click at [376, 598] on app-calendar-viewport "Sun 21 1 Job Mon 22 1 Job Tue 23 2/2 2 Jobs Wed 24 2/2 2 Jobs Thu 25 2/2 2 Jobs…" at bounding box center [784, 529] width 1568 height 764
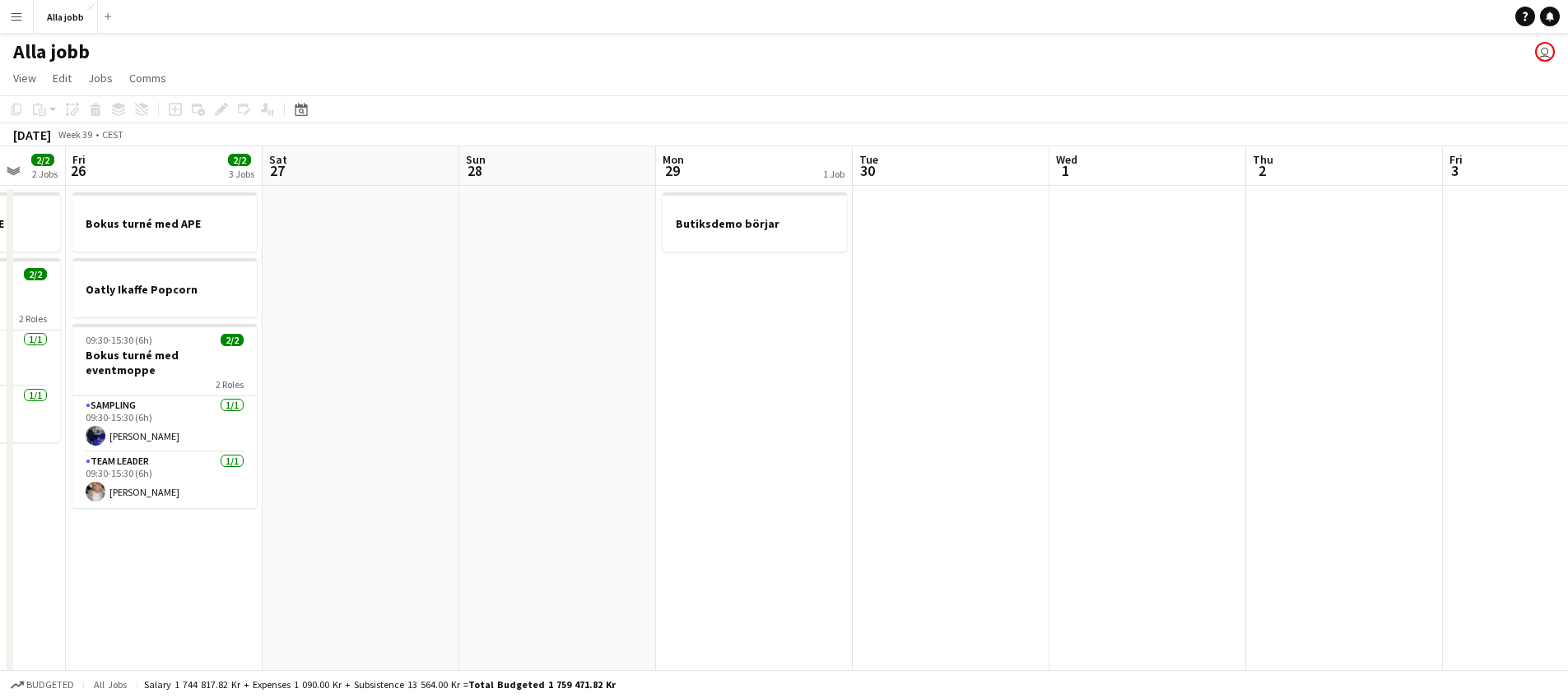
drag, startPoint x: 706, startPoint y: 516, endPoint x: 499, endPoint y: 515, distance: 207.0
click at [445, 533] on app-calendar-viewport "Tue 23 2/2 2 Jobs Wed 24 2/2 2 Jobs Thu 25 2/2 2 Jobs Fri 26 2/2 3 Jobs Sat 27 …" at bounding box center [784, 529] width 1568 height 764
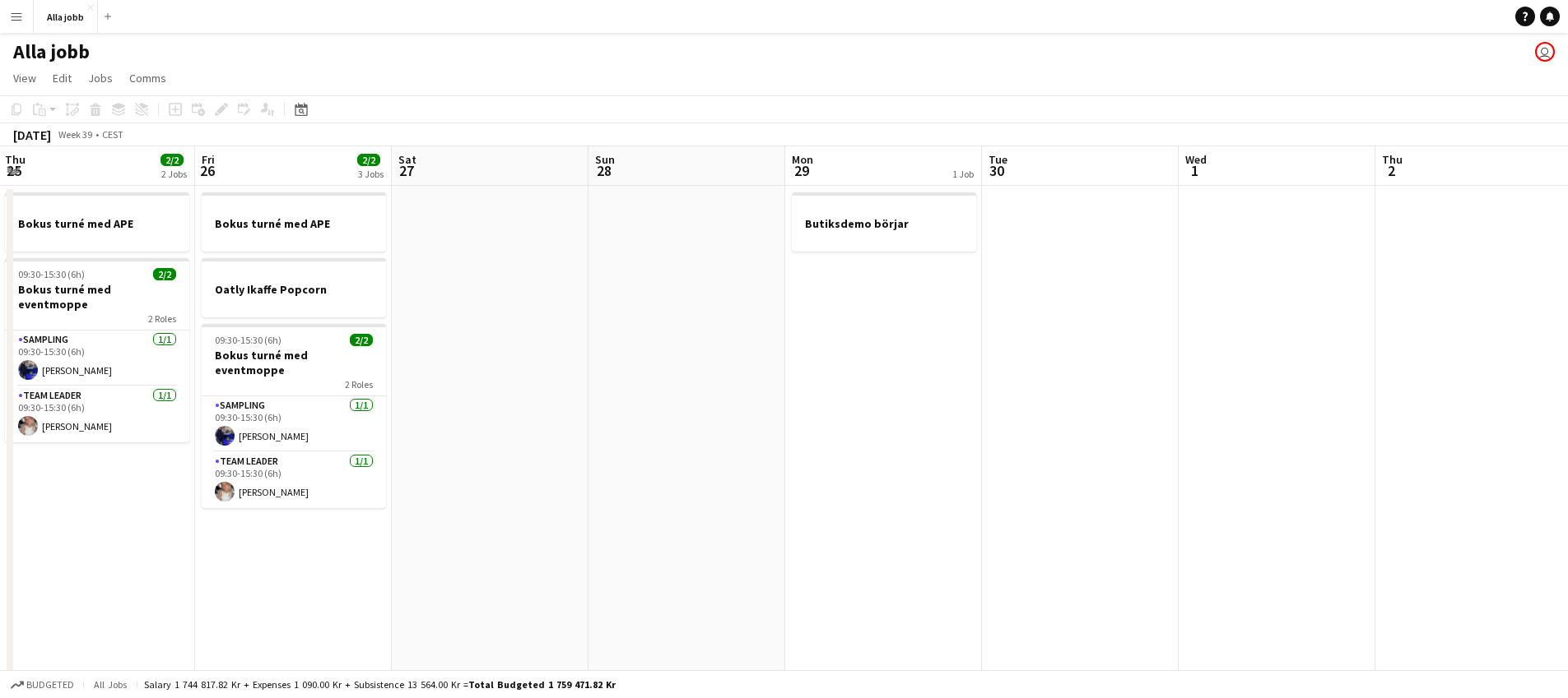
drag, startPoint x: 1107, startPoint y: 454, endPoint x: 605, endPoint y: 497, distance: 503.8
click at [600, 497] on app-calendar-viewport "Tue 23 2/2 2 Jobs Wed 24 2/2 2 Jobs Thu 25 2/2 2 Jobs Fri 26 2/2 3 Jobs Sat 27 …" at bounding box center [784, 529] width 1568 height 764
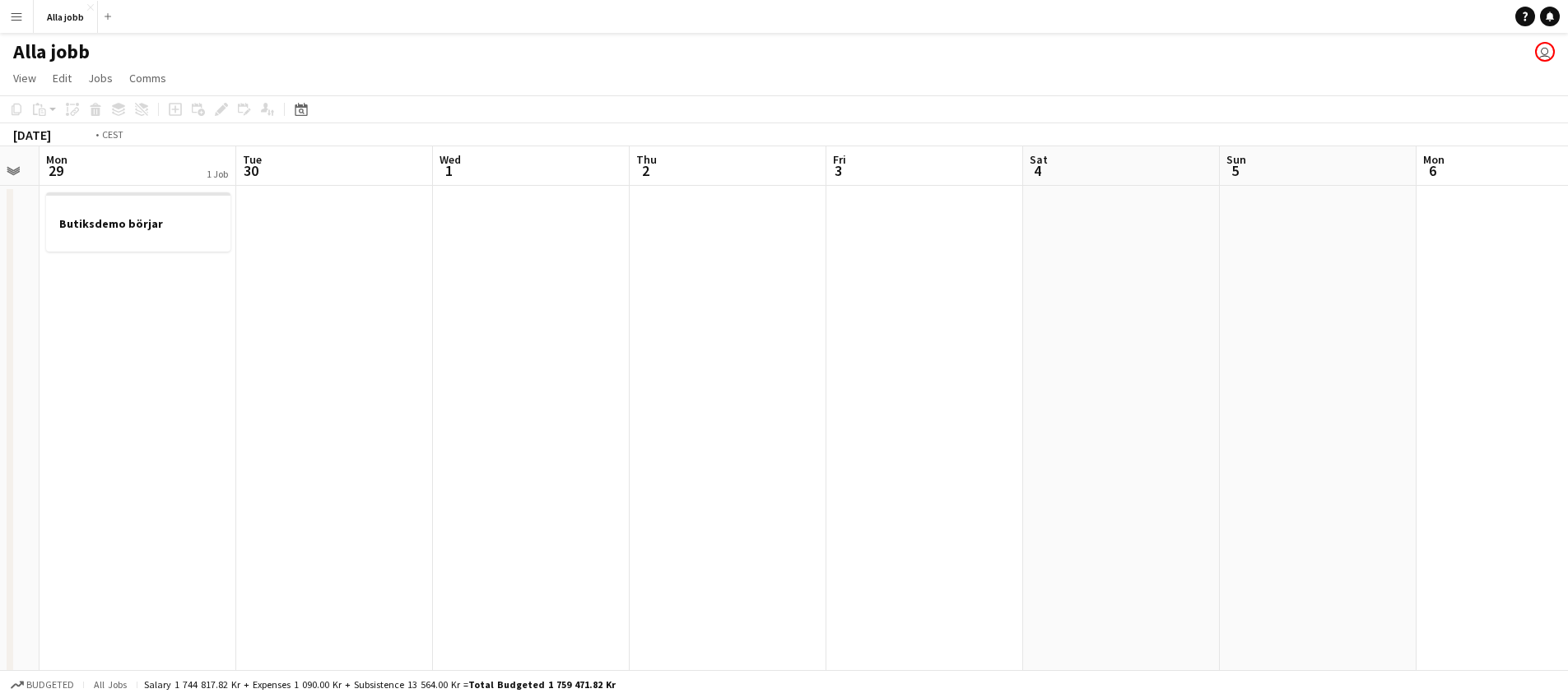
drag, startPoint x: 1286, startPoint y: 511, endPoint x: 808, endPoint y: 481, distance: 478.9
click at [703, 488] on app-calendar-viewport "Fri 26 2/2 3 Jobs Sat 27 Sun 28 Mon 29 1 Job Tue 30 Wed 1 Thu 2 Fri 3 Sat 4 Sun…" at bounding box center [784, 529] width 1568 height 764
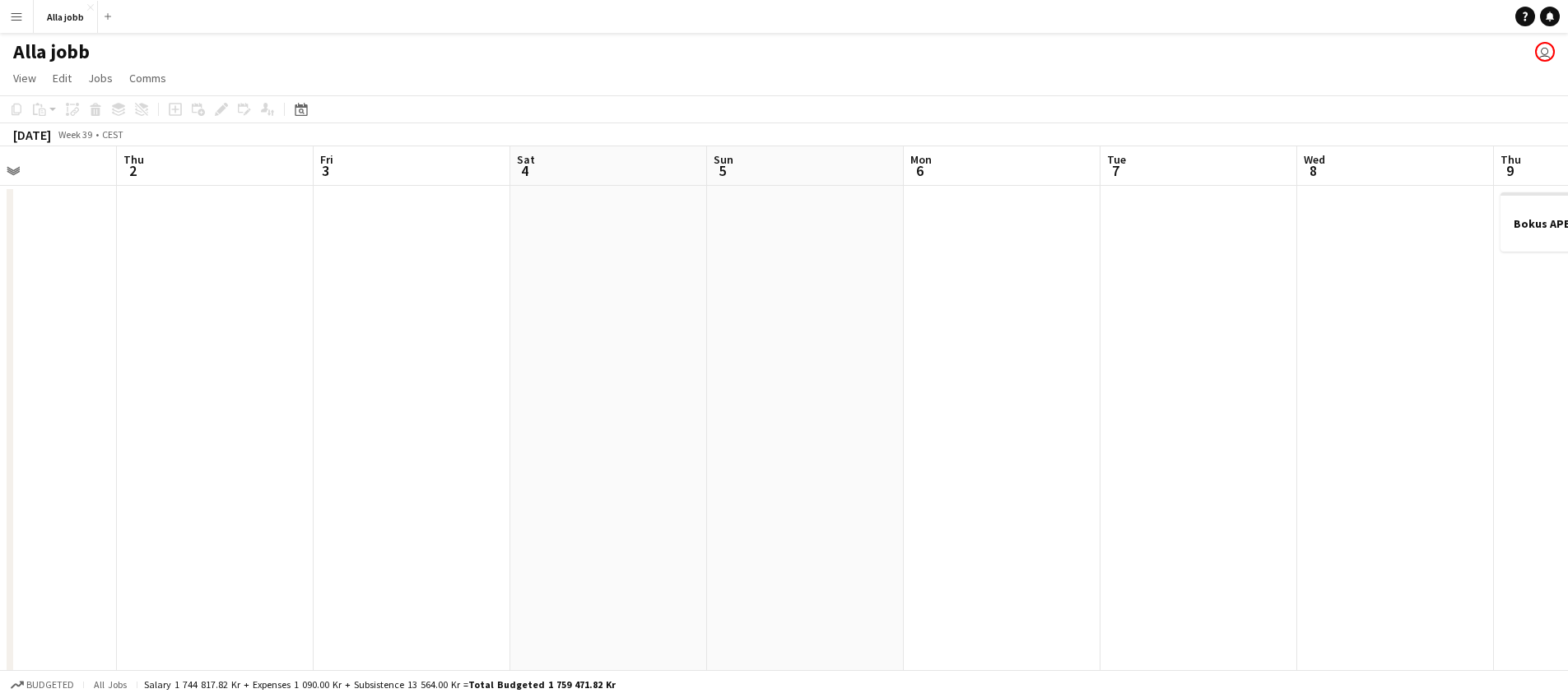
drag, startPoint x: 807, startPoint y: 487, endPoint x: 1235, endPoint y: 490, distance: 428.0
click at [626, 482] on app-calendar-viewport "Mon 29 1 Job Tue 30 Wed 1 Thu 2 Fri 3 Sat 4 Sun 5 Mon 6 Tue 7 Wed 8 Thu 9 1 Job…" at bounding box center [784, 529] width 1568 height 764
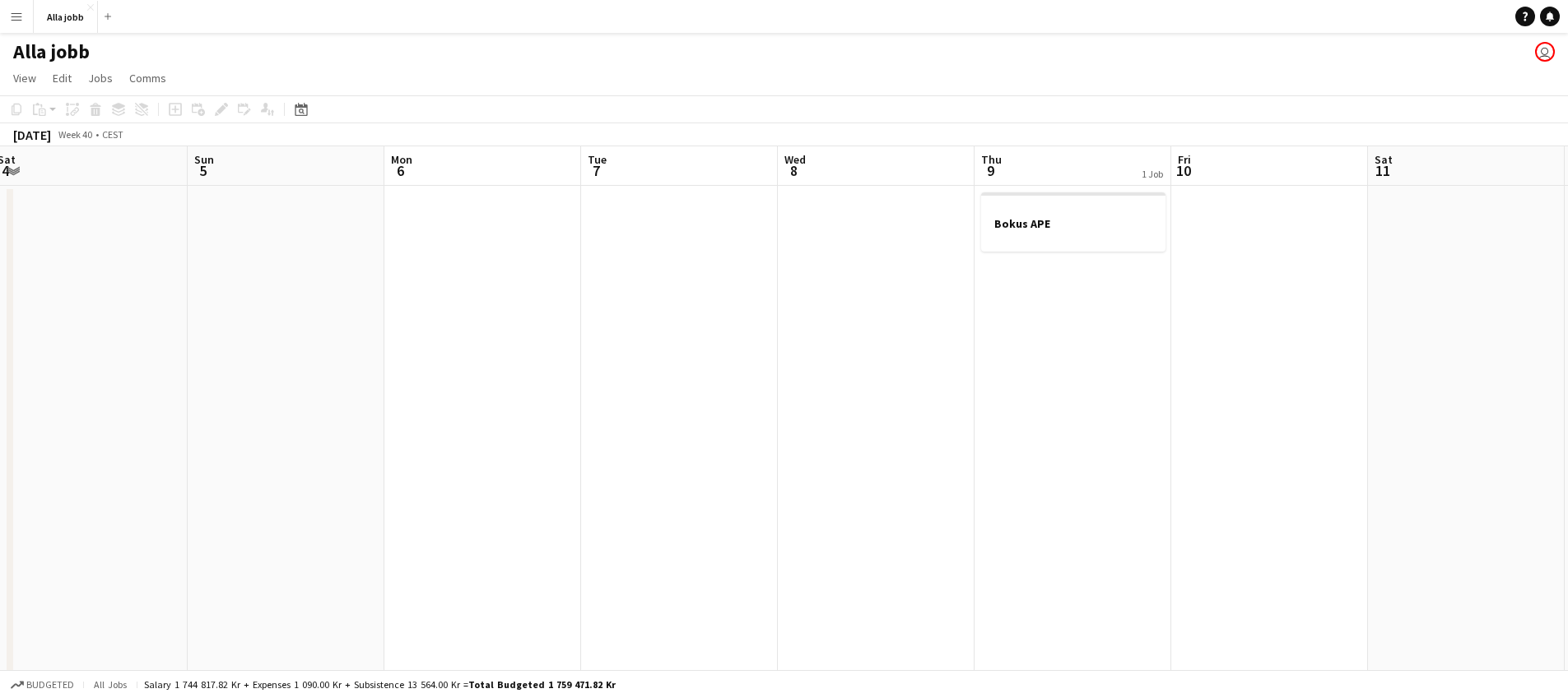
drag, startPoint x: 760, startPoint y: 489, endPoint x: 1389, endPoint y: 470, distance: 629.3
click at [1386, 472] on app-calendar-viewport "Thu 2 Fri 3 Sat 4 Sun 5 Mon 6 Tue 7 Wed 8 Thu 9 1 Job Fri 10 Sat 11 Sun 12 Mon …" at bounding box center [784, 529] width 1568 height 764
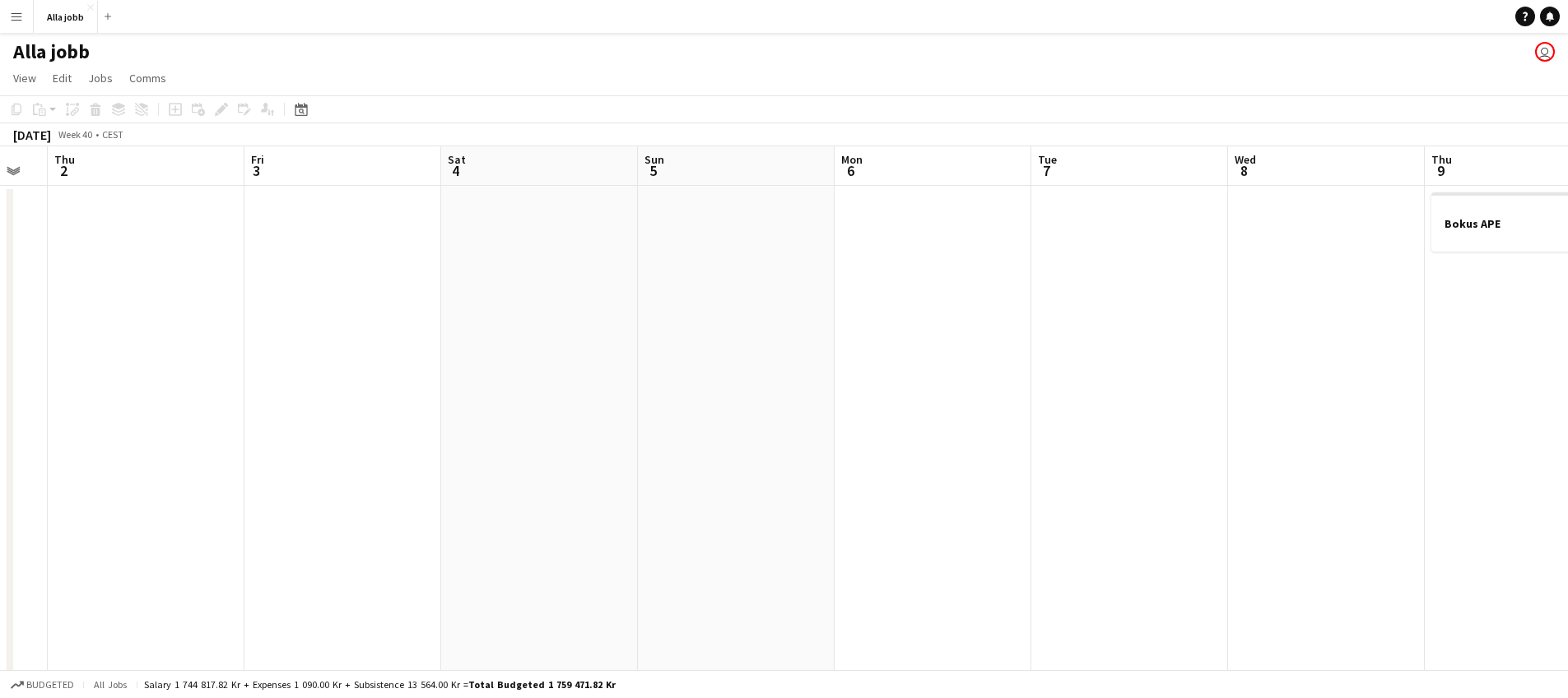
drag, startPoint x: 1341, startPoint y: 457, endPoint x: 624, endPoint y: 438, distance: 717.3
click at [1383, 453] on app-calendar-viewport "Mon 29 1 Job Tue 30 Wed 1 Thu 2 Fri 3 Sat 4 Sun 5 Mon 6 Tue 7 Wed 8 Thu 9 1 Job…" at bounding box center [784, 529] width 1568 height 764
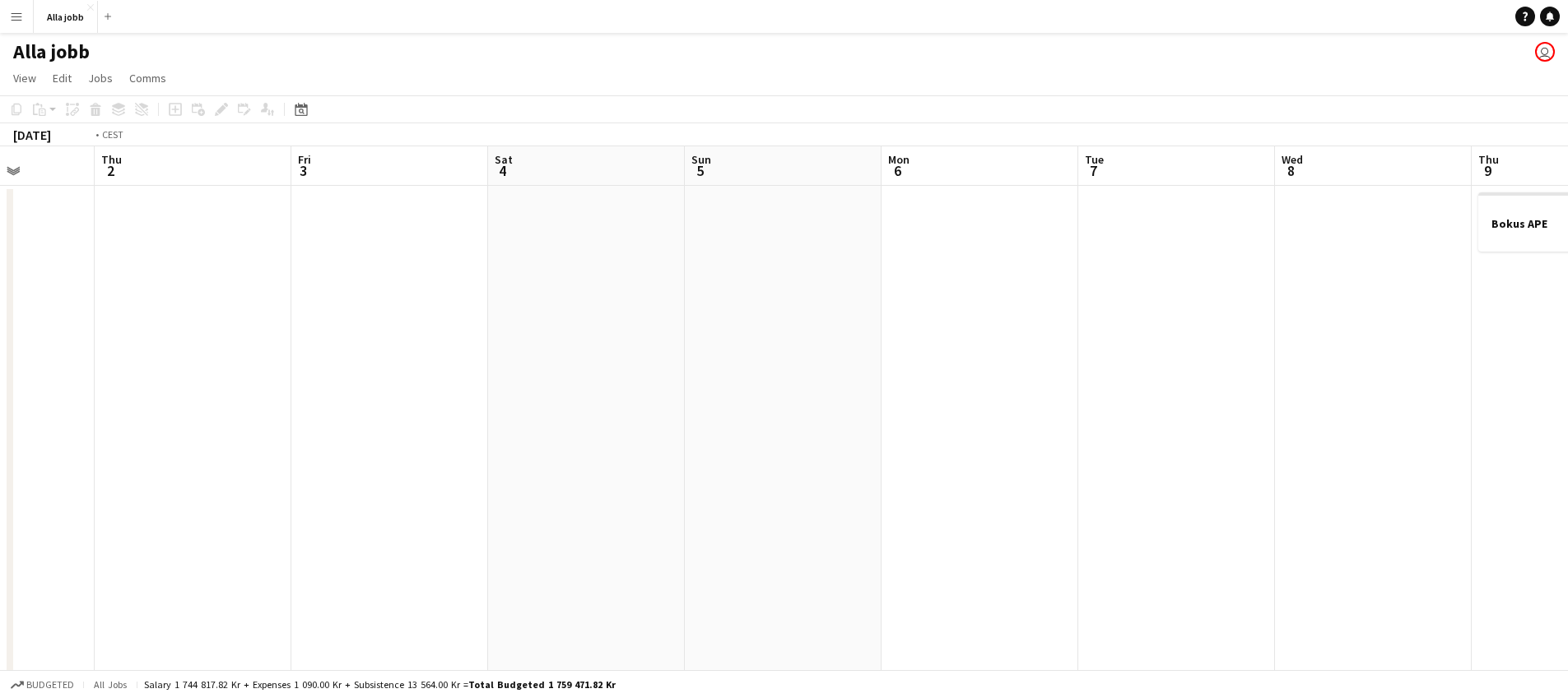
drag, startPoint x: 581, startPoint y: 398, endPoint x: 1047, endPoint y: 394, distance: 466.0
click at [1279, 359] on app-calendar-viewport "Mon 29 1 Job Tue 30 Wed 1 Thu 2 Fri 3 Sat 4 Sun 5 Mon 6 Tue 7 Wed 8 Thu 9 1 Job…" at bounding box center [784, 529] width 1568 height 764
drag, startPoint x: 613, startPoint y: 399, endPoint x: 1216, endPoint y: 362, distance: 604.1
click at [1213, 363] on app-calendar-viewport "Thu 25 2/2 2 Jobs Fri 26 2/2 3 Jobs Sat 27 Sun 28 Mon 29 1 Job Tue 30 Wed 1 Thu…" at bounding box center [784, 529] width 1568 height 764
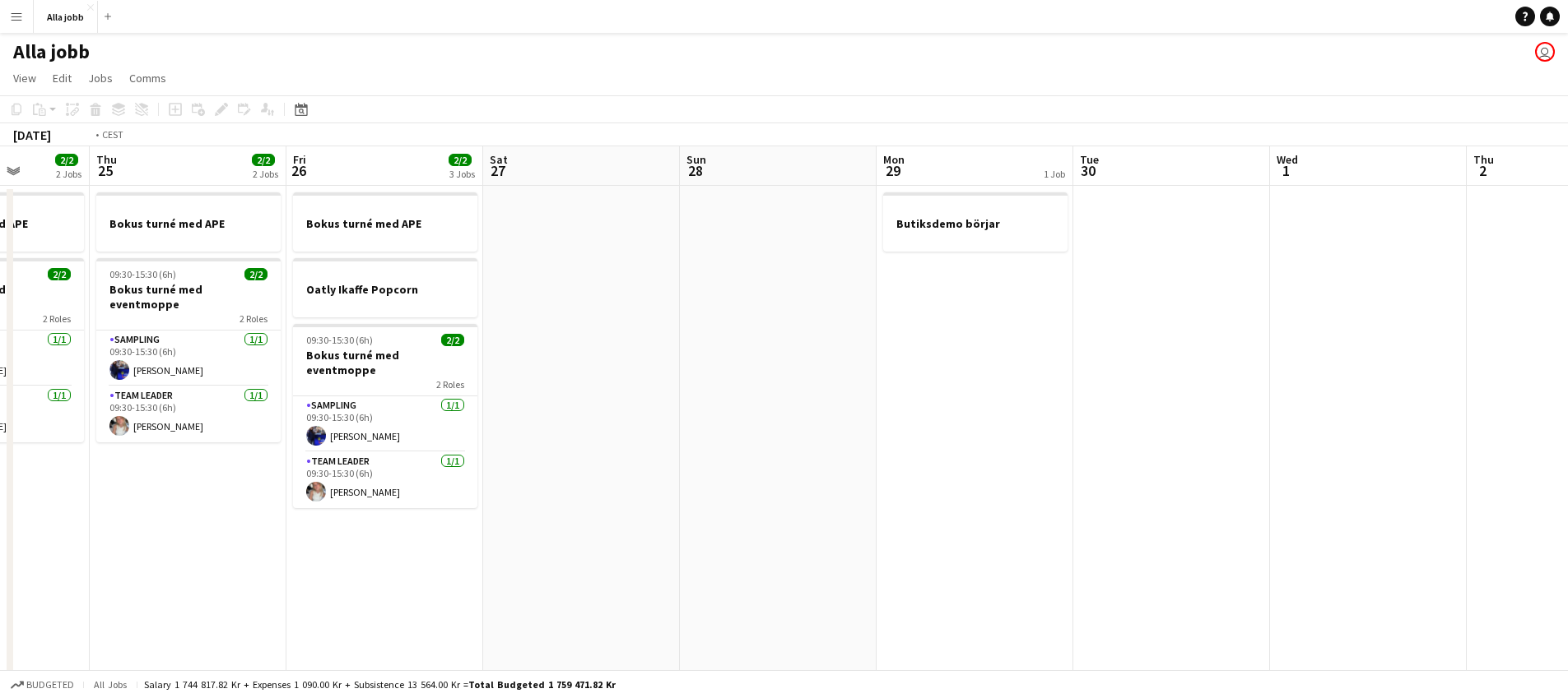
drag, startPoint x: 304, startPoint y: 353, endPoint x: 637, endPoint y: 370, distance: 333.4
click at [912, 324] on app-calendar-viewport "Mon 22 1 Job Tue 23 2/2 2 Jobs Wed 24 2/2 2 Jobs Thu 25 2/2 2 Jobs Fri 26 2/2 3…" at bounding box center [784, 529] width 1568 height 764
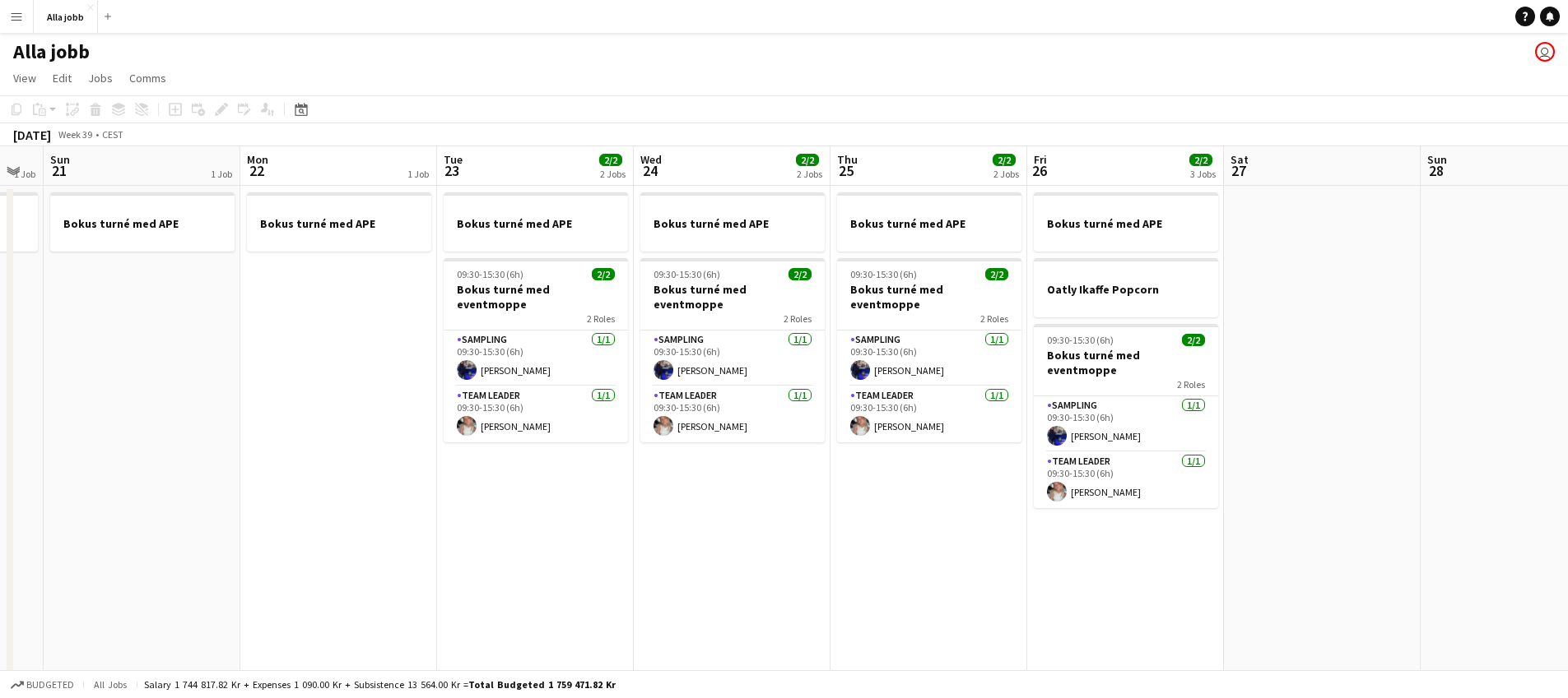
drag, startPoint x: 555, startPoint y: 367, endPoint x: 918, endPoint y: 324, distance: 365.5
click at [922, 323] on app-calendar-viewport "Fri 19 2/2 2 Jobs Sat 20 1 Job Sun 21 1 Job Mon 22 1 Job Tue 23 2/2 2 Jobs Wed …" at bounding box center [784, 529] width 1568 height 764
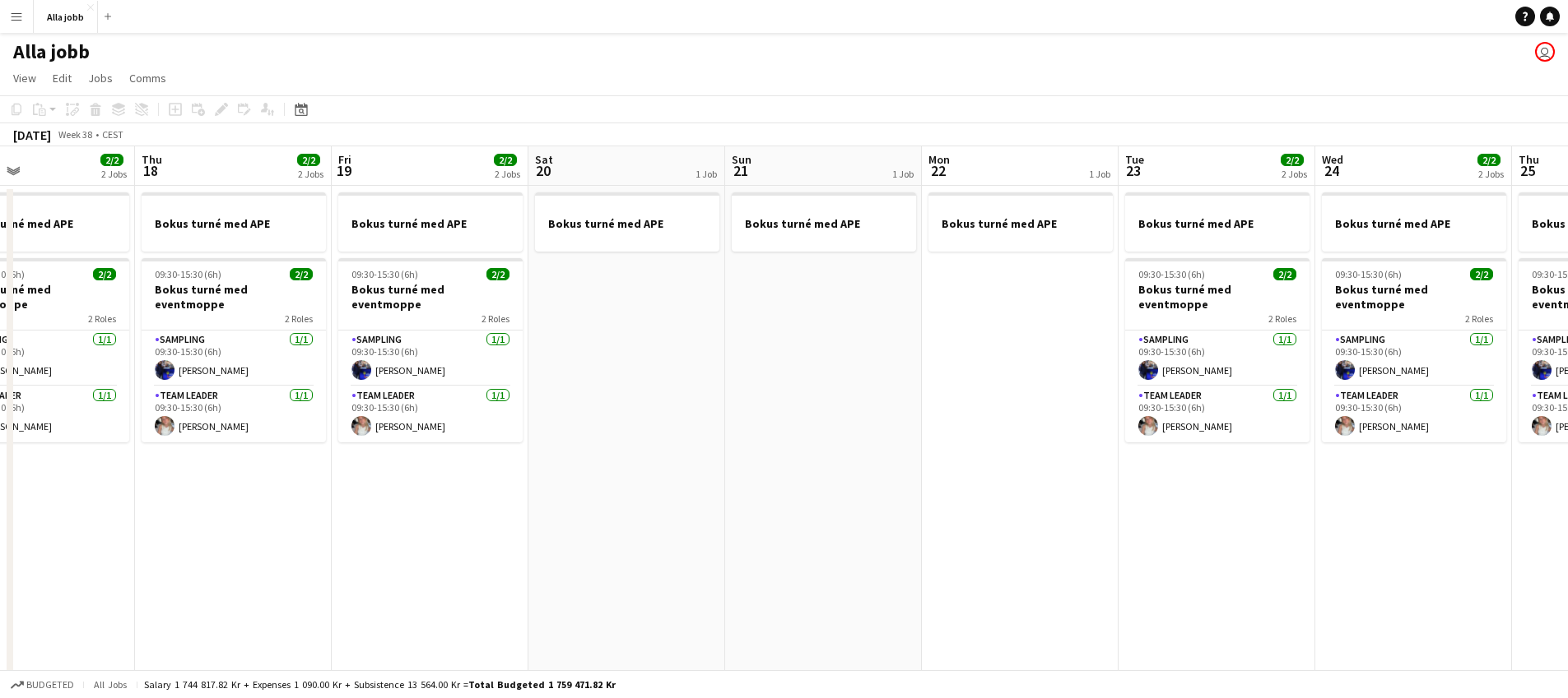
drag, startPoint x: 385, startPoint y: 363, endPoint x: 921, endPoint y: 311, distance: 538.5
click at [920, 311] on app-calendar-viewport "Mon 15 2/2 2 Jobs Tue 16 2/2 2 Jobs Wed 17 2/2 2 Jobs Thu 18 2/2 2 Jobs Fri 19 …" at bounding box center [784, 529] width 1568 height 764
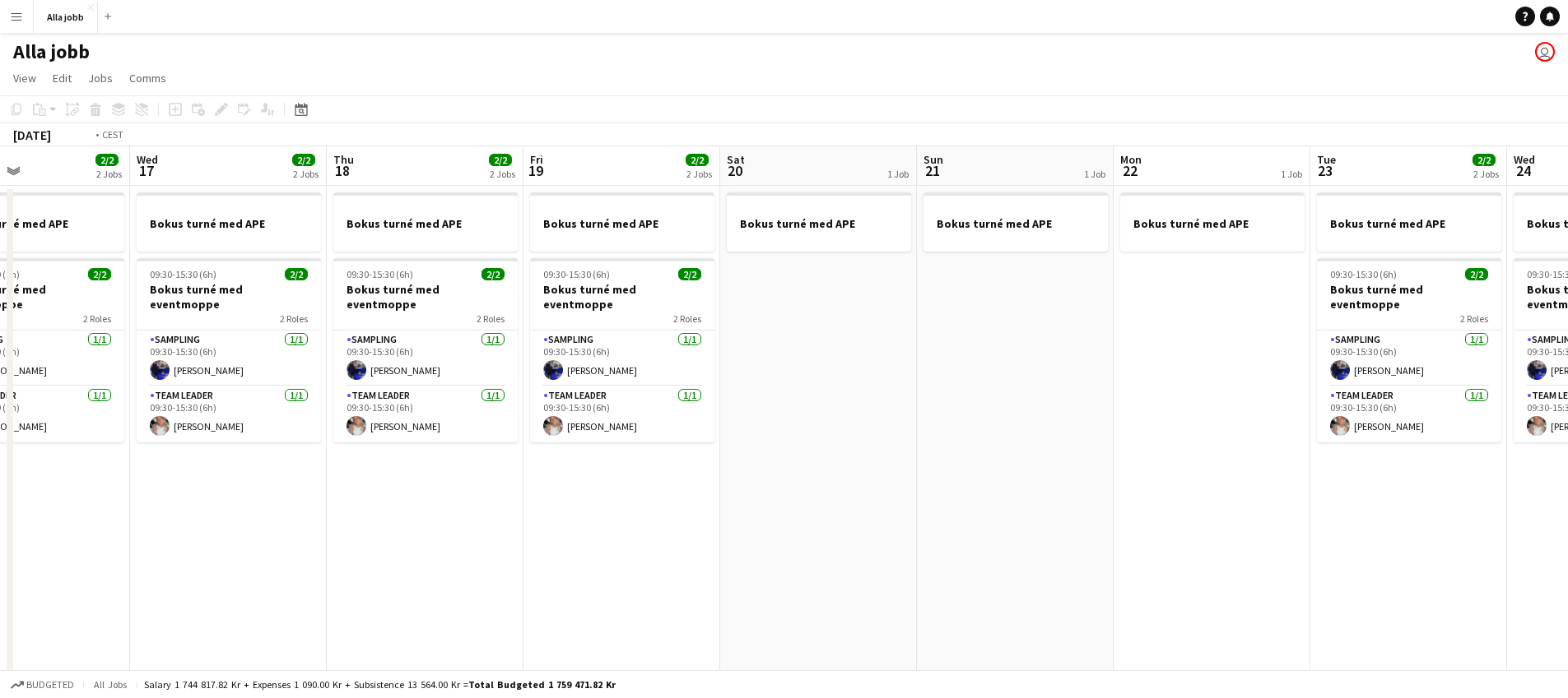
click at [1085, 336] on app-calendar-viewport "Sun 14 1 Job Mon 15 2/2 2 Jobs Tue 16 2/2 2 Jobs Wed 17 2/2 2 Jobs Thu 18 2/2 2…" at bounding box center [784, 529] width 1568 height 764
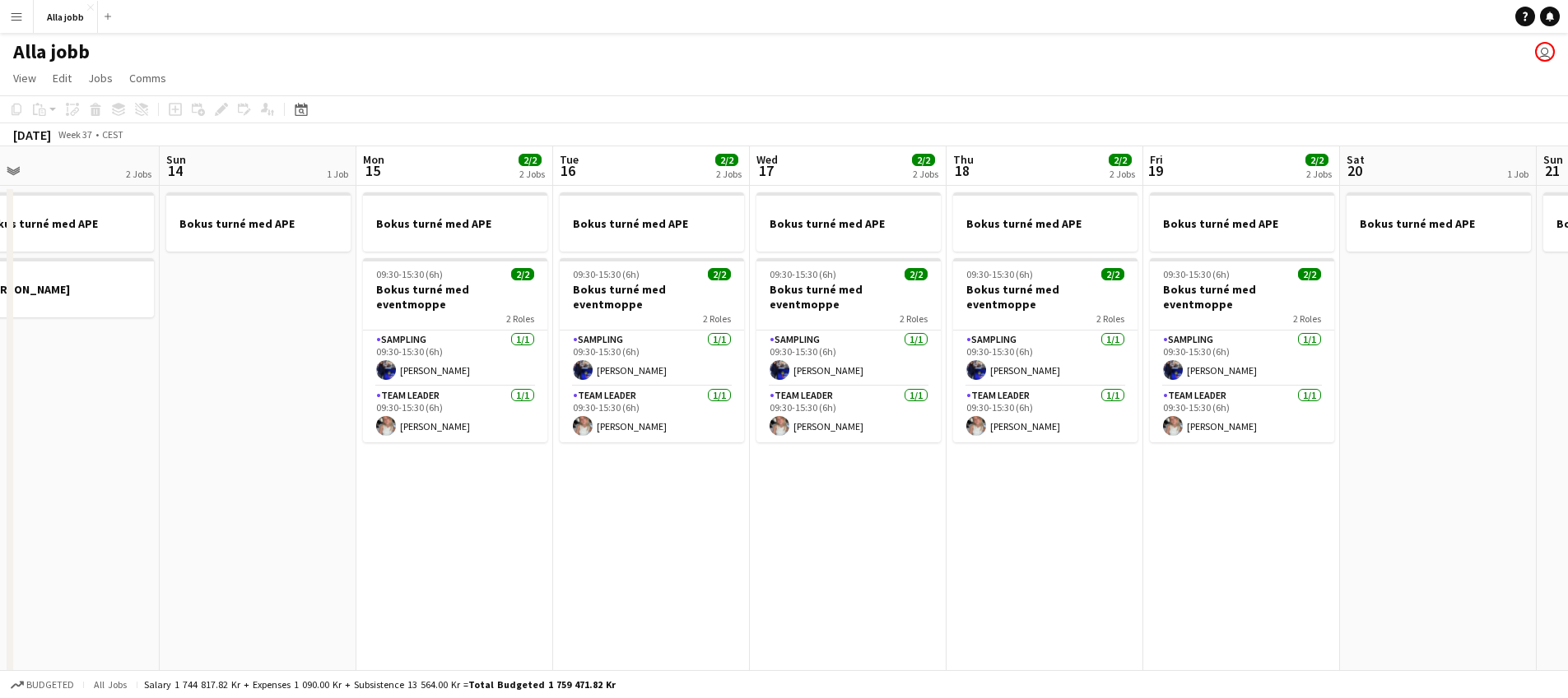
click at [764, 337] on app-calendar-viewport "Thu 11 2/2 2 Jobs Fri 12 1 Job Sat 13 2 Jobs Sun 14 1 Job Mon 15 2/2 2 Jobs Tue…" at bounding box center [784, 529] width 1568 height 764
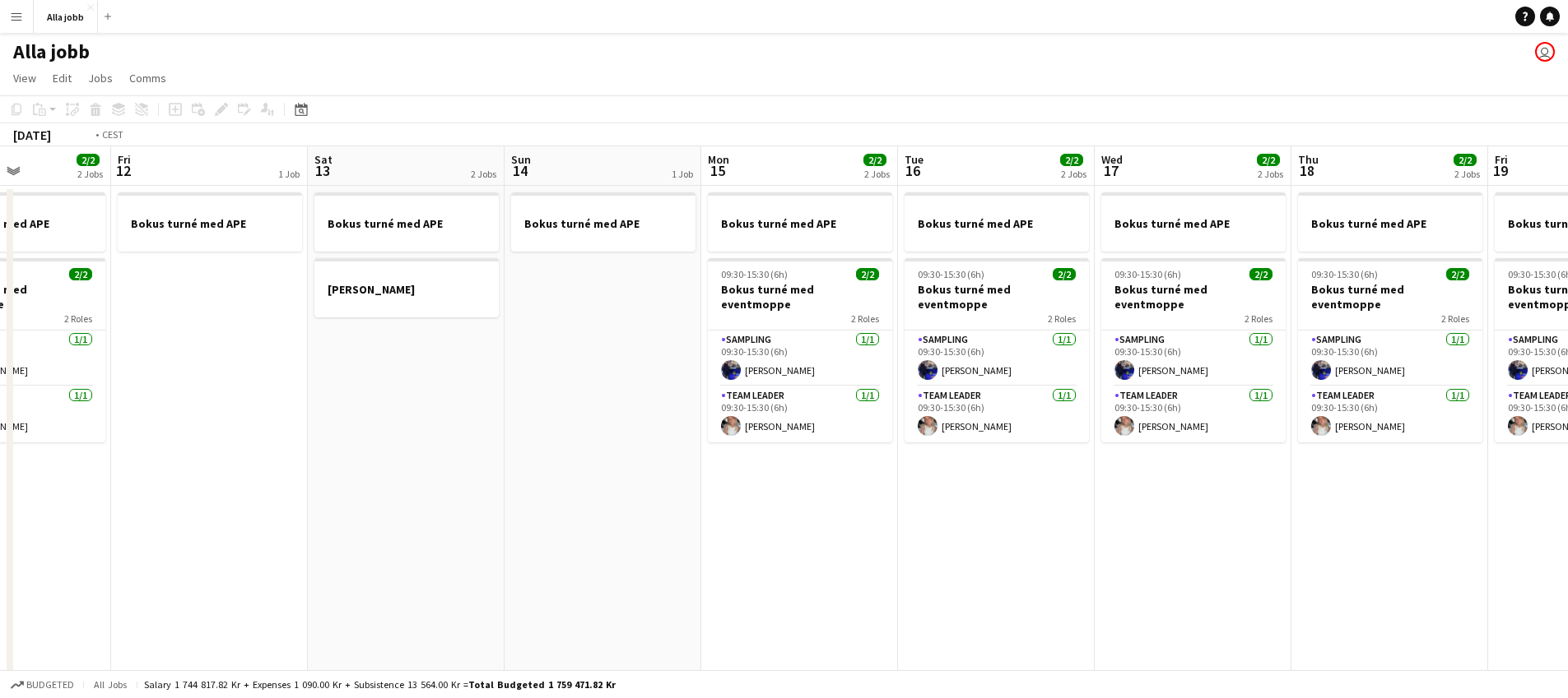
drag, startPoint x: 346, startPoint y: 374, endPoint x: 1064, endPoint y: 429, distance: 720.1
click at [1062, 427] on app-calendar-viewport "Tue 9 2/2 2 Jobs Wed 10 1 Job Thu 11 2/2 2 Jobs Fri 12 1 Job Sat 13 2 Jobs Sun …" at bounding box center [784, 529] width 1568 height 764
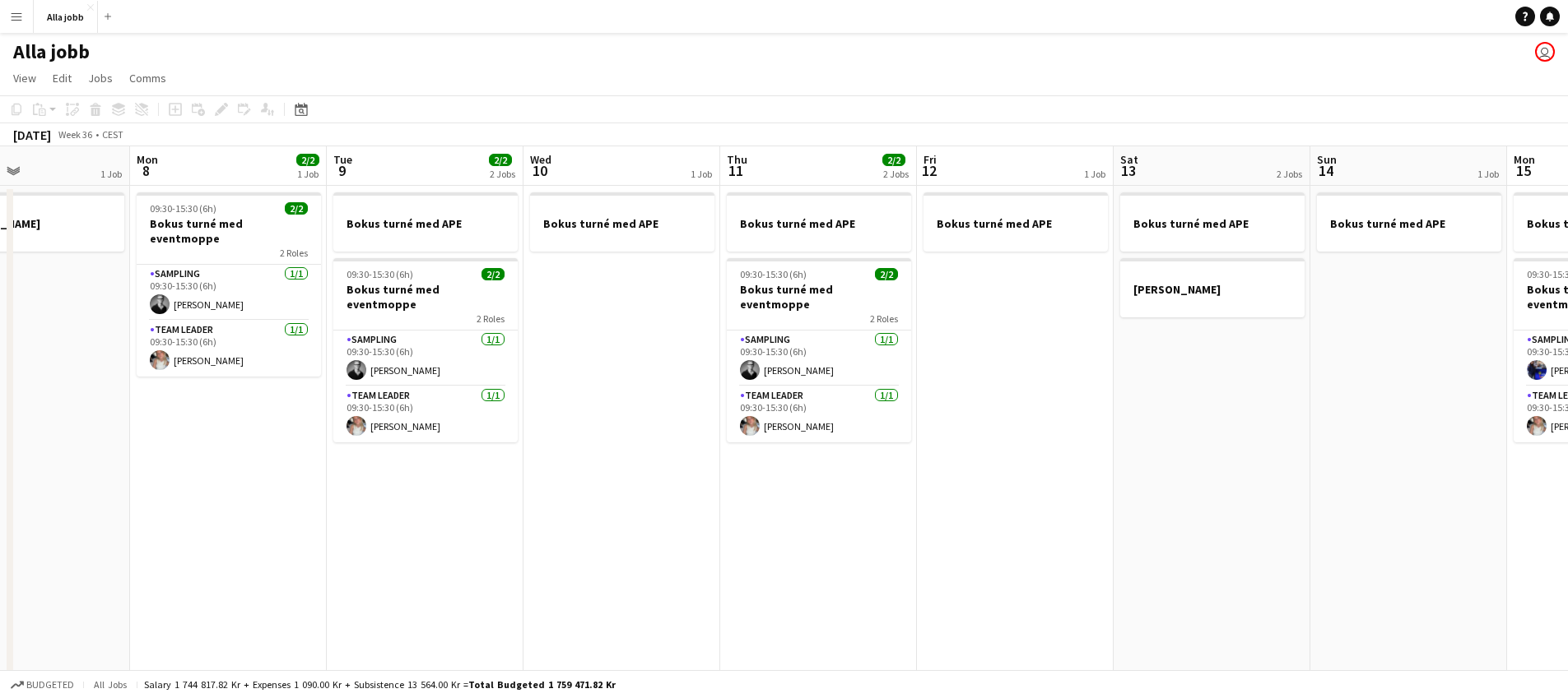
drag, startPoint x: 670, startPoint y: 378, endPoint x: 1238, endPoint y: 468, distance: 575.1
click at [1250, 470] on app-calendar-viewport "Fri 5 3/3 3 Jobs Sat 6 3/3 3 Jobs Sun 7 1 Job Mon 8 2/2 1 Job Tue 9 2/2 2 Jobs …" at bounding box center [784, 529] width 1568 height 764
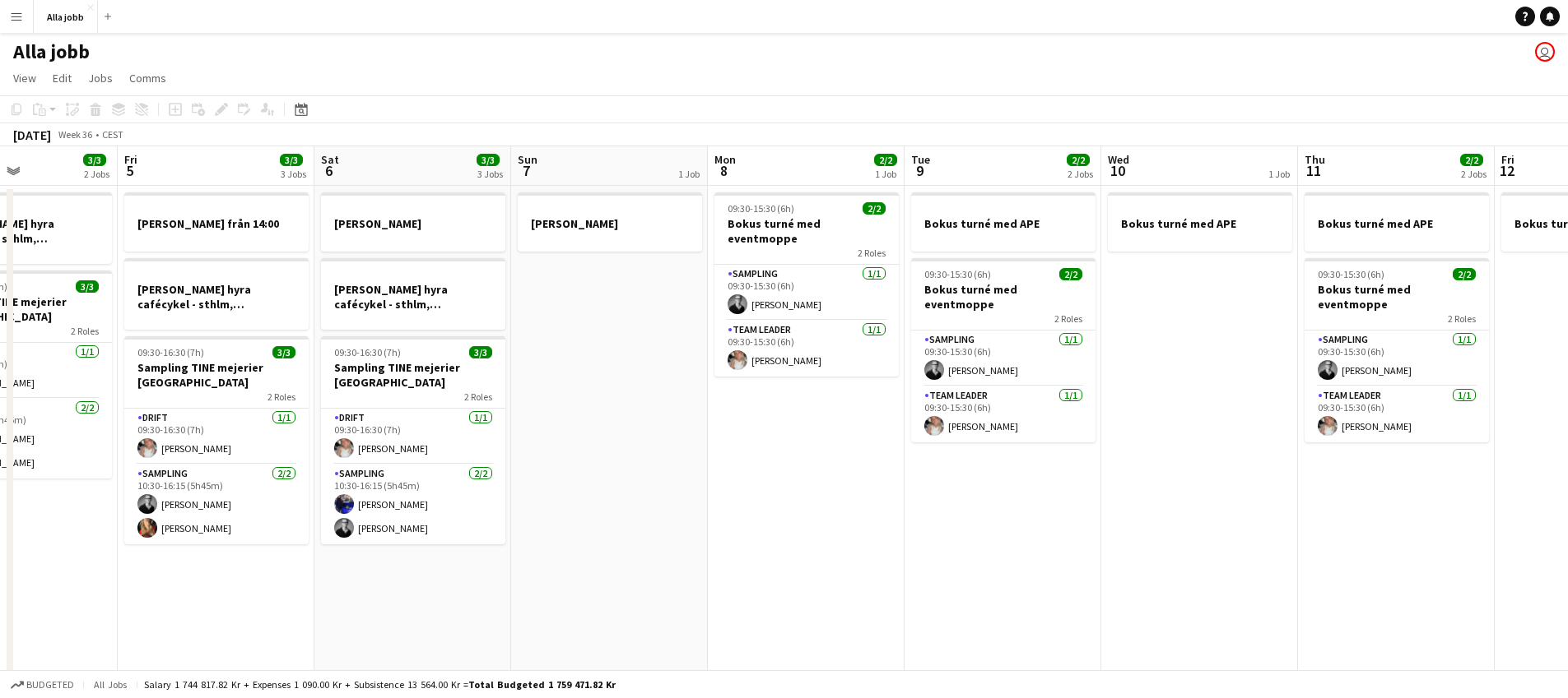
drag, startPoint x: 837, startPoint y: 426, endPoint x: 1020, endPoint y: 416, distance: 183.3
click at [1020, 416] on app-calendar-viewport "Tue 2 3/3 1 Job Wed 3 3/3 1 Job Thu 4 3/3 2 Jobs Fri 5 3/3 3 Jobs Sat 6 3/3 3 J…" at bounding box center [784, 529] width 1568 height 764
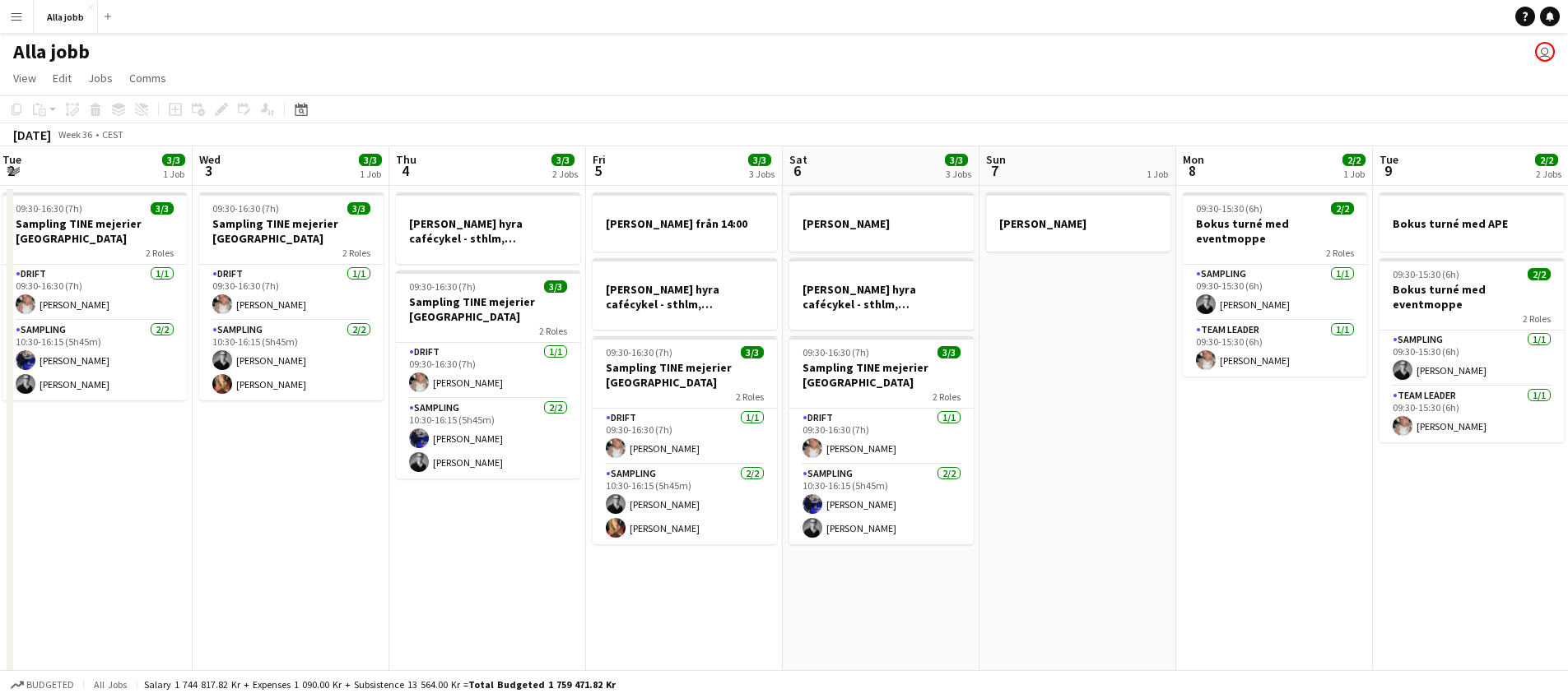
drag, startPoint x: 985, startPoint y: 420, endPoint x: 1224, endPoint y: 448, distance: 240.6
click at [1220, 446] on app-calendar-viewport "Sun 31 Mon 1 3/3 2 Jobs Tue 2 3/3 1 Job Wed 3 3/3 1 Job Thu 4 3/3 2 Jobs Fri 5 …" at bounding box center [784, 529] width 1568 height 764
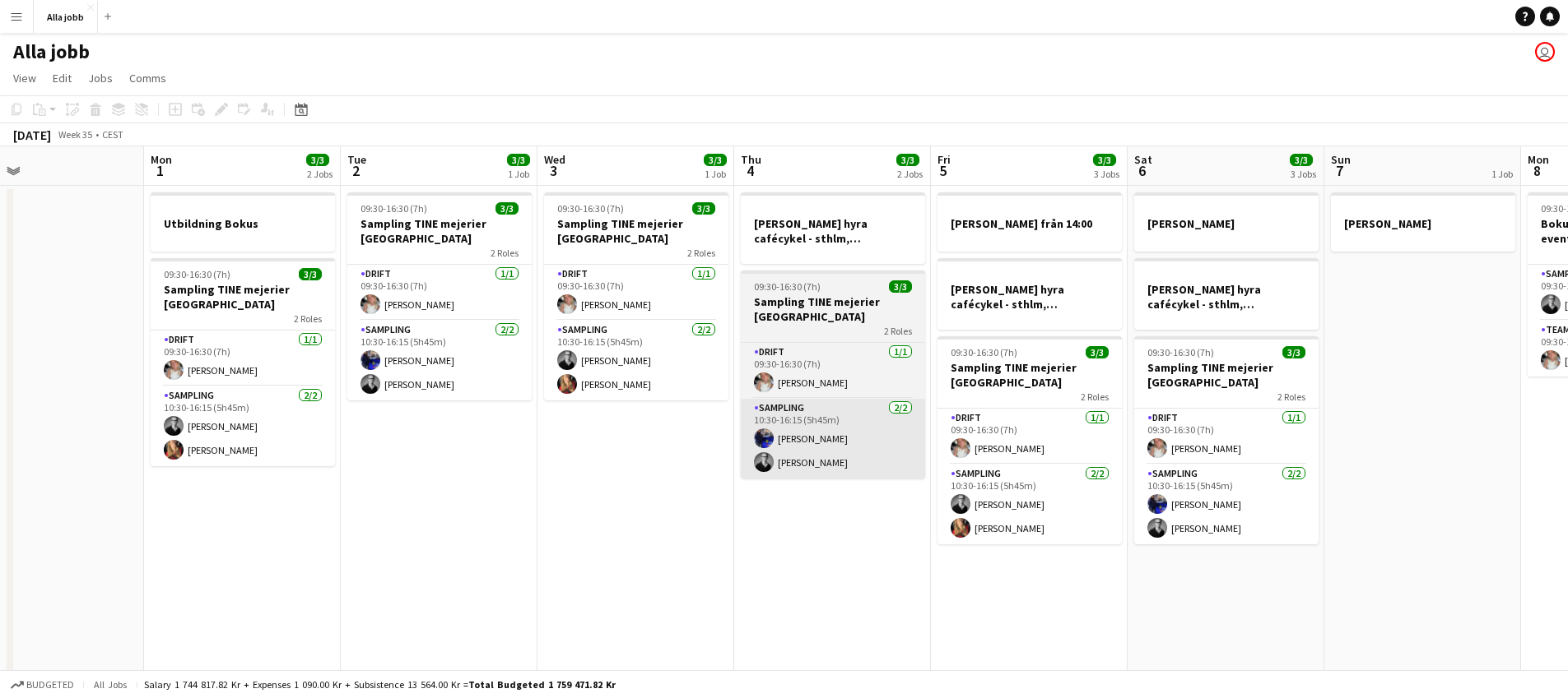
drag, startPoint x: 685, startPoint y: 418, endPoint x: 856, endPoint y: 428, distance: 171.3
click at [1080, 450] on app-calendar-viewport "Fri 29 6/6 4 Jobs Sat 30 2 Jobs Sun 31 Mon 1 3/3 2 Jobs Tue 2 3/3 1 Job Wed 3 3…" at bounding box center [784, 529] width 1568 height 764
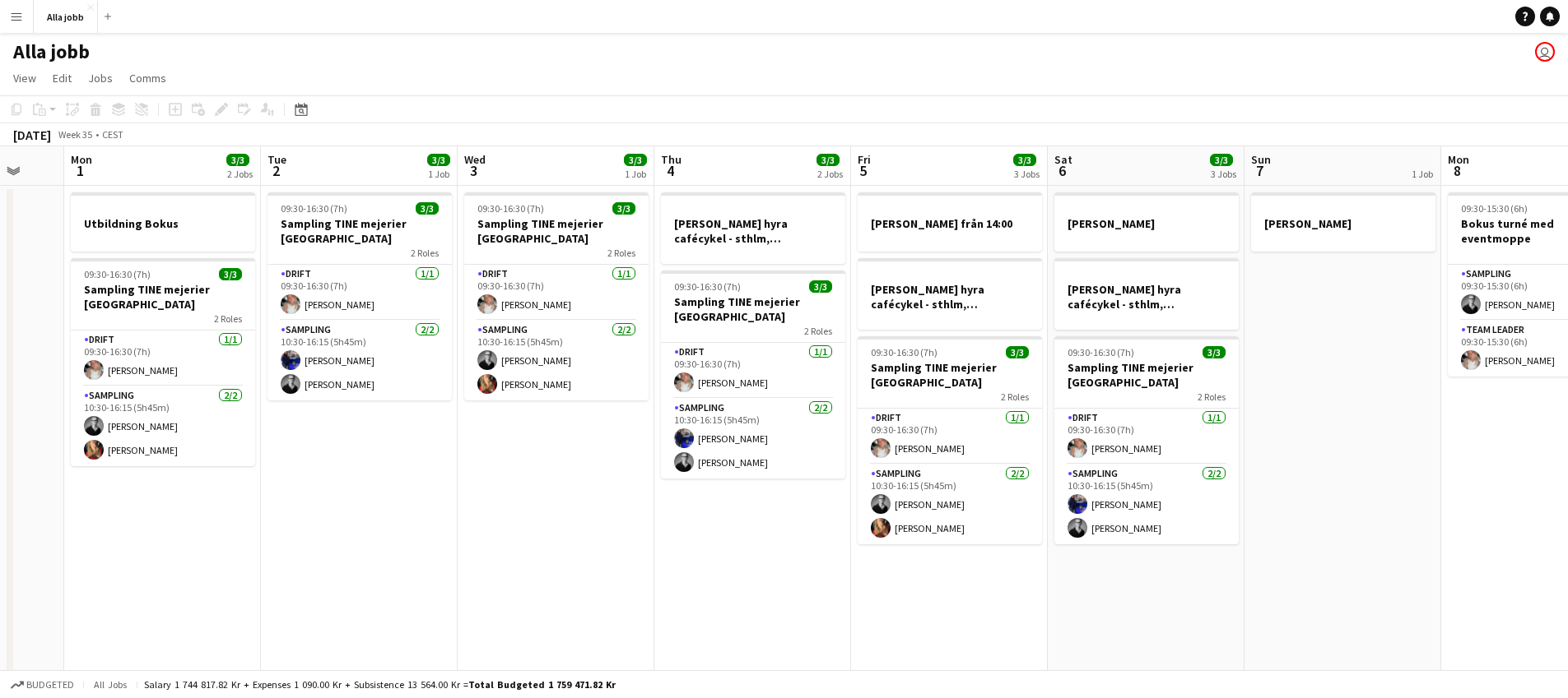
scroll to position [0, 459]
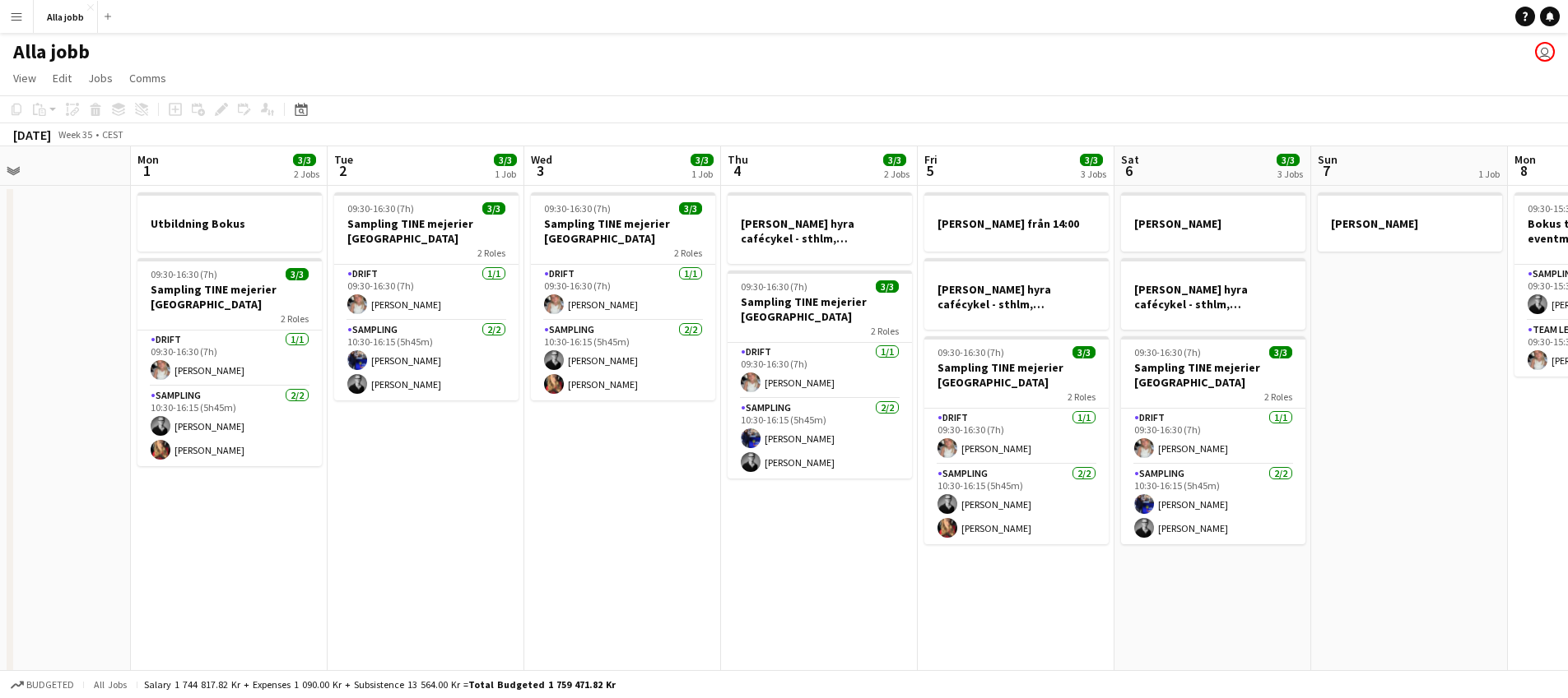
drag, startPoint x: 511, startPoint y: 398, endPoint x: 640, endPoint y: 393, distance: 129.1
click at [643, 389] on app-calendar-viewport "Fri 29 6/6 4 Jobs Sat 30 2 Jobs Sun 31 Mon 1 3/3 2 Jobs Tue 2 3/3 1 Job Wed 3 3…" at bounding box center [784, 529] width 1568 height 764
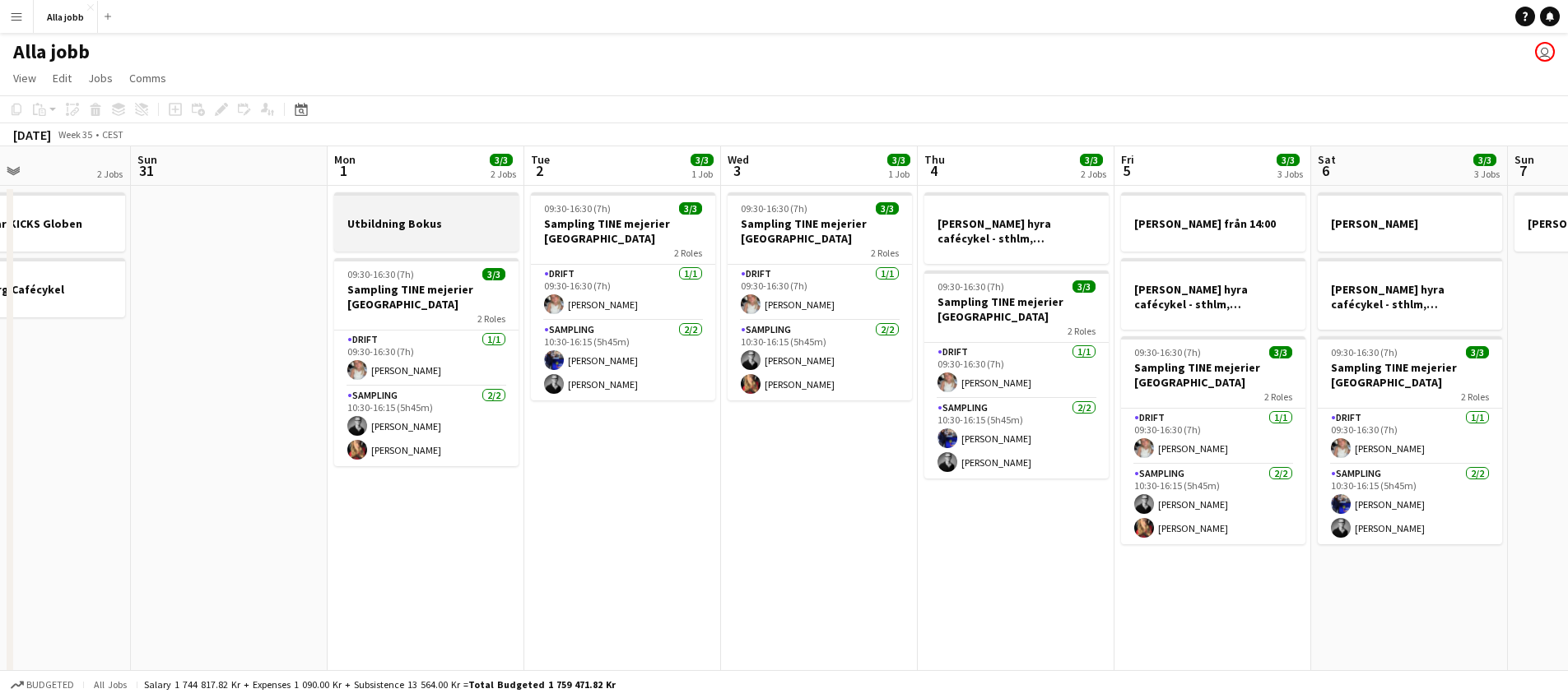
click at [405, 234] on div at bounding box center [426, 238] width 184 height 13
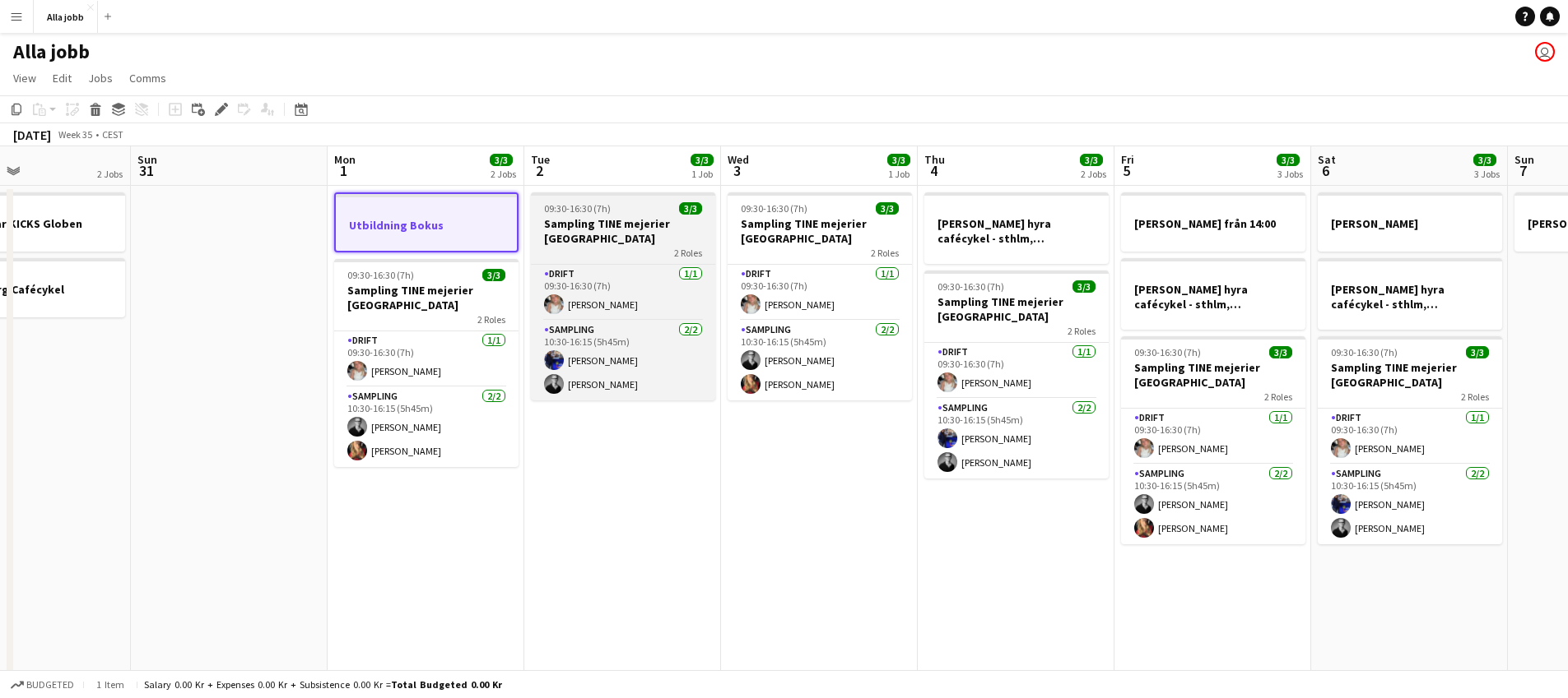
drag, startPoint x: 217, startPoint y: 111, endPoint x: 555, endPoint y: 208, distance: 351.6
click at [220, 112] on icon "Edit" at bounding box center [221, 110] width 13 height 13
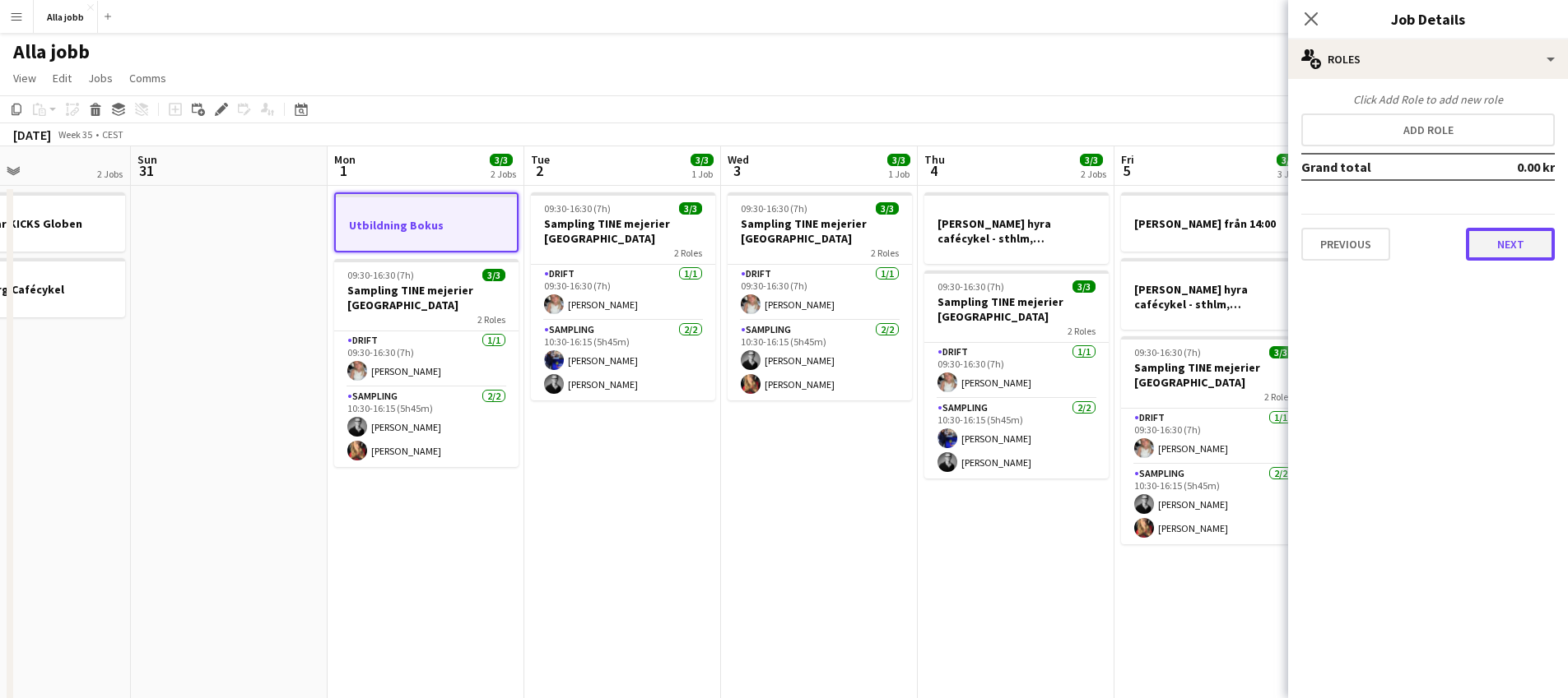
click at [1525, 235] on button "Next" at bounding box center [1510, 244] width 89 height 33
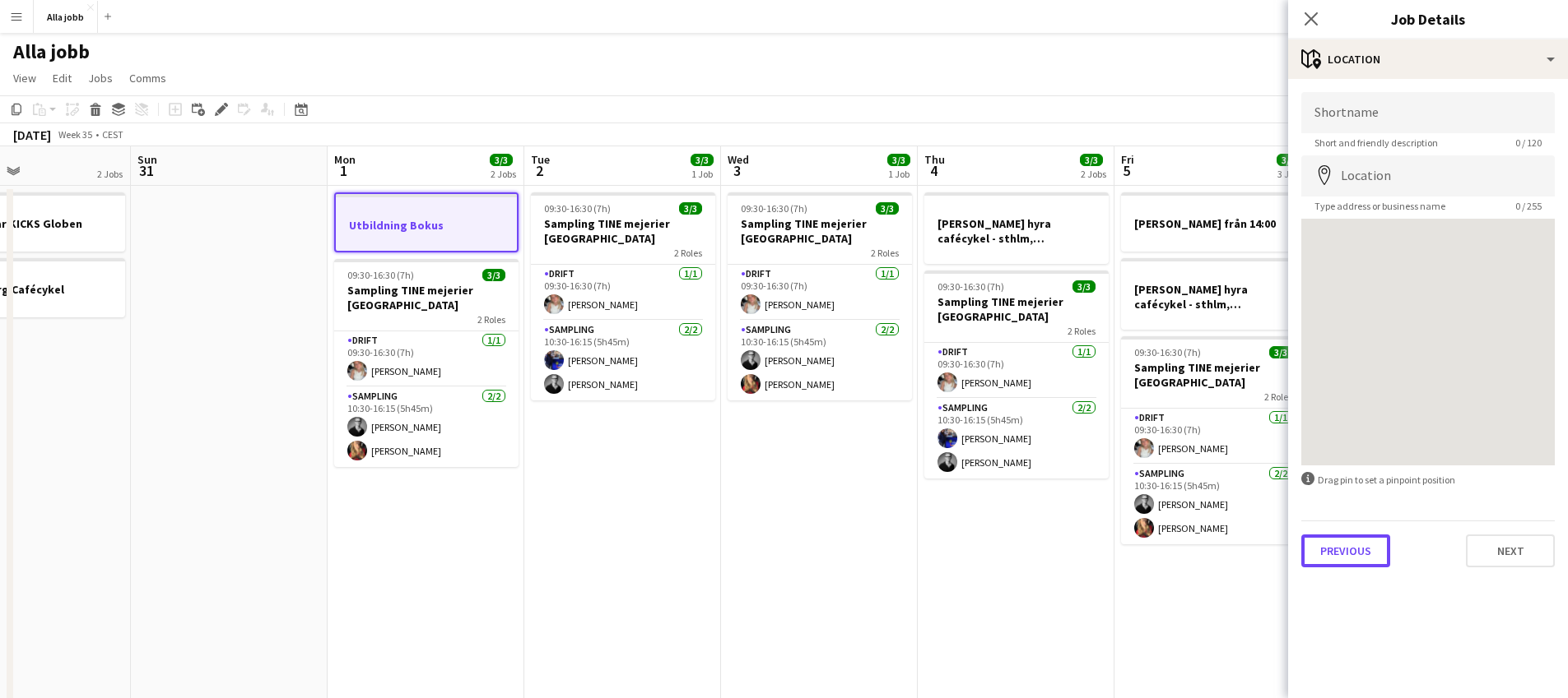
click at [1357, 553] on button "Previous" at bounding box center [1346, 550] width 89 height 33
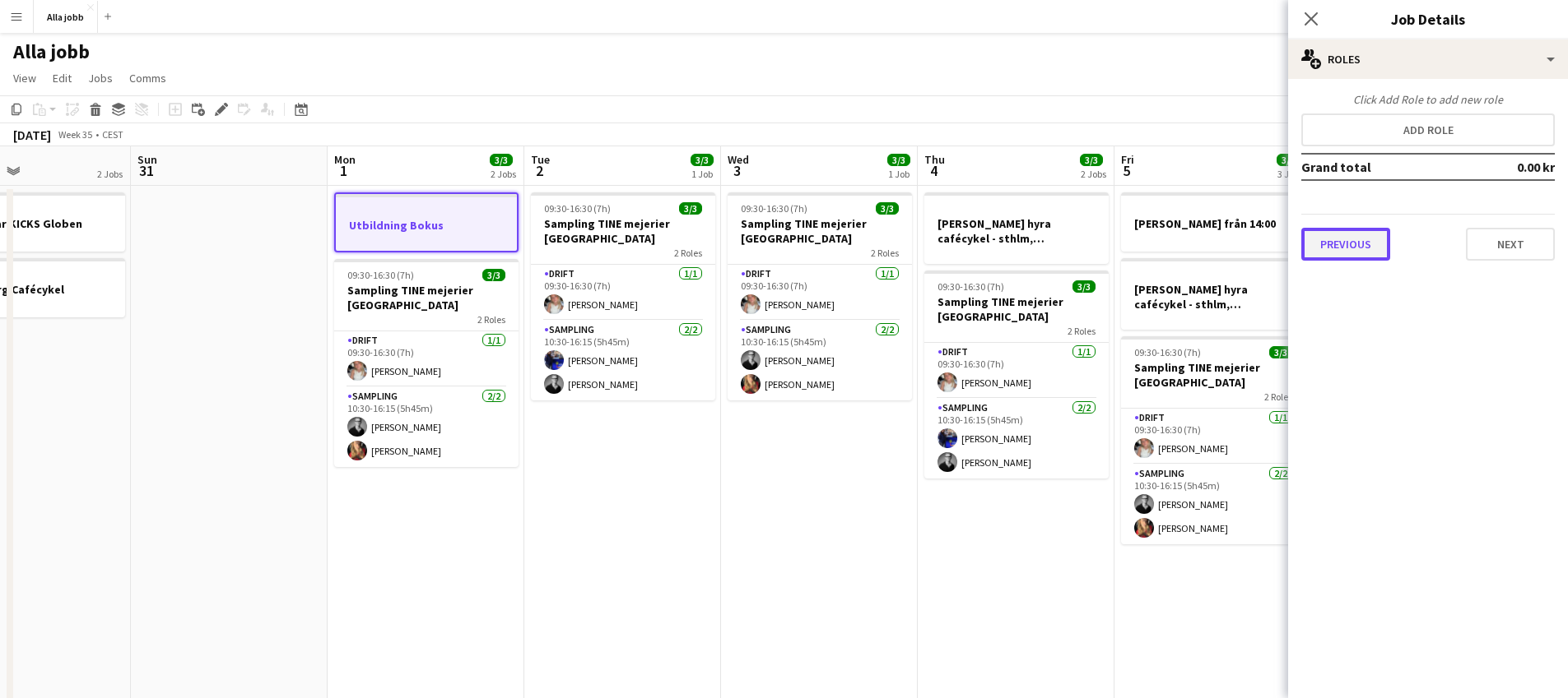
click at [1320, 247] on button "Previous" at bounding box center [1346, 244] width 89 height 33
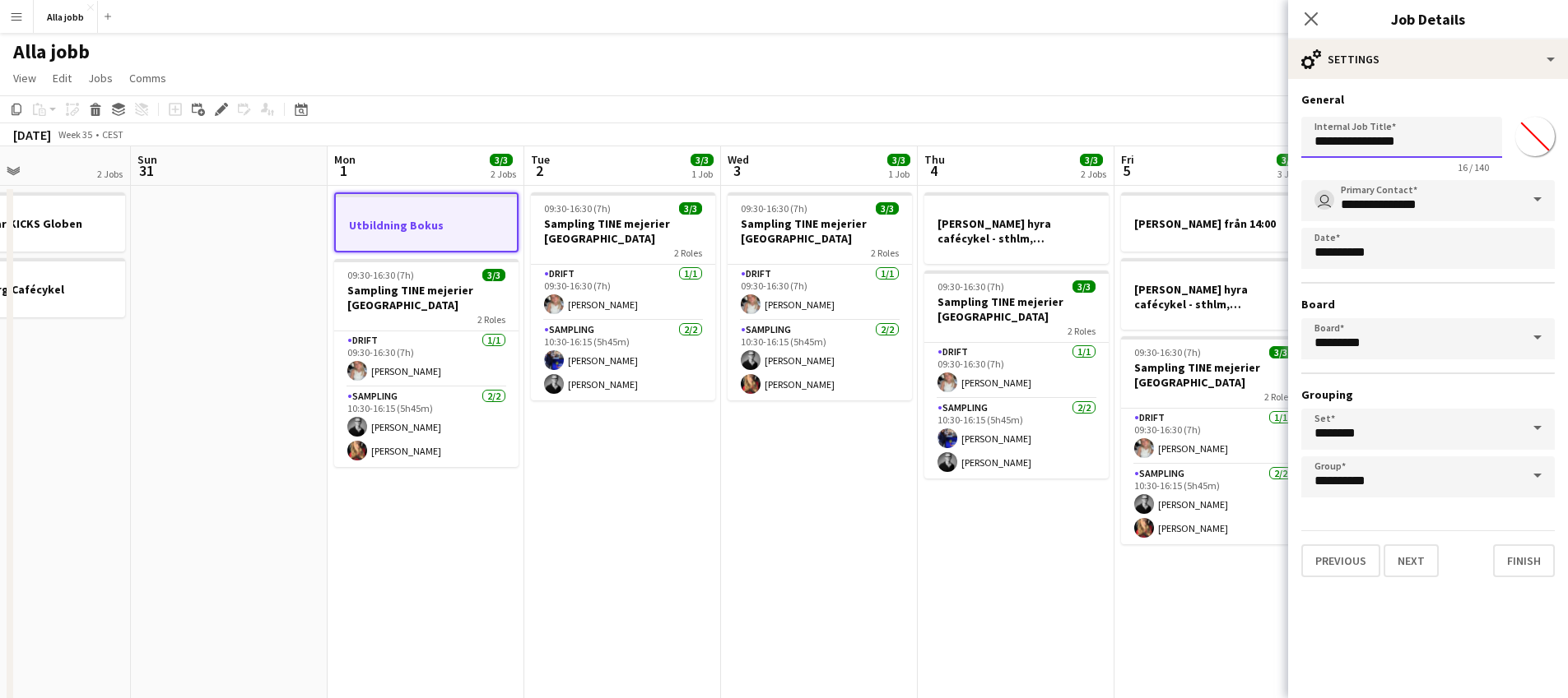
click at [1425, 147] on input "**********" at bounding box center [1402, 138] width 201 height 41
type input "**********"
click at [1528, 573] on button "Finish" at bounding box center [1524, 560] width 61 height 33
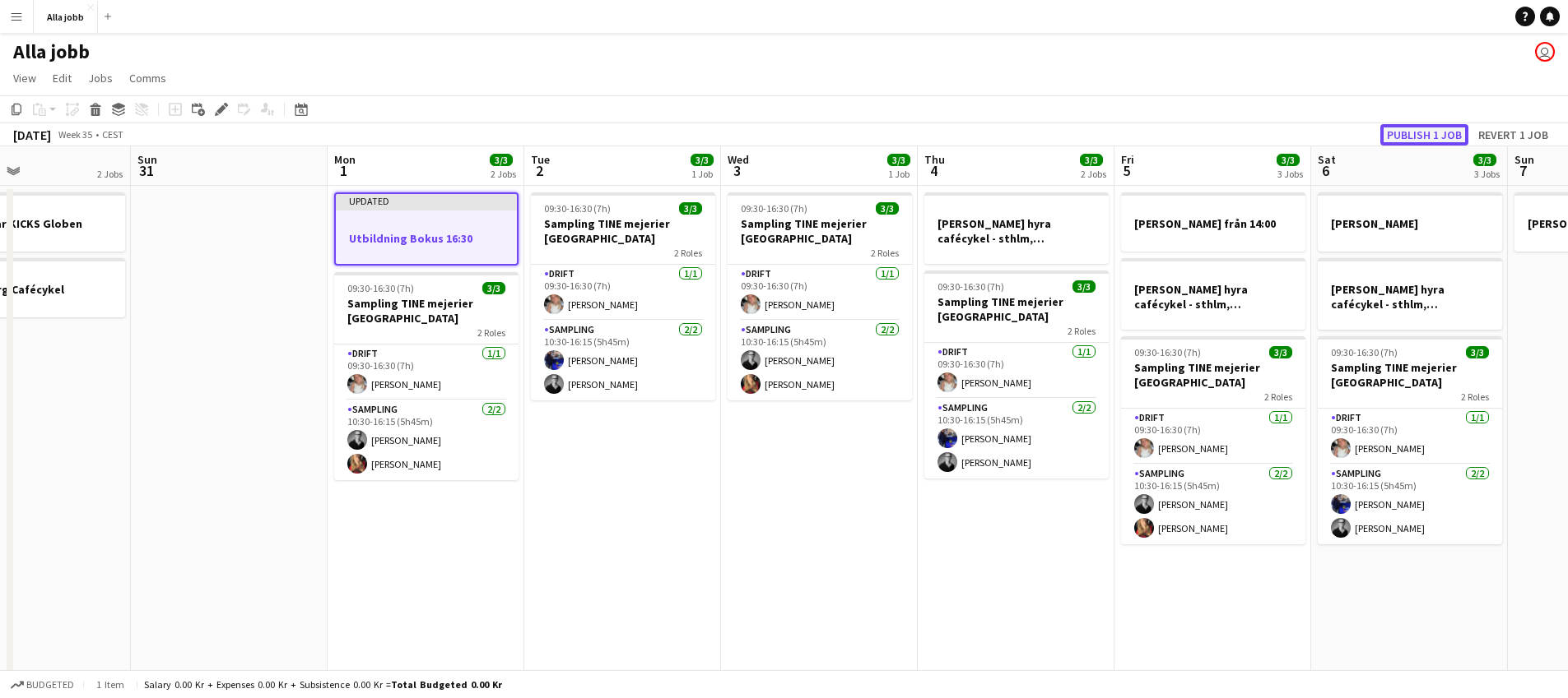
click at [1406, 133] on button "Publish 1 job" at bounding box center [1424, 135] width 88 height 21
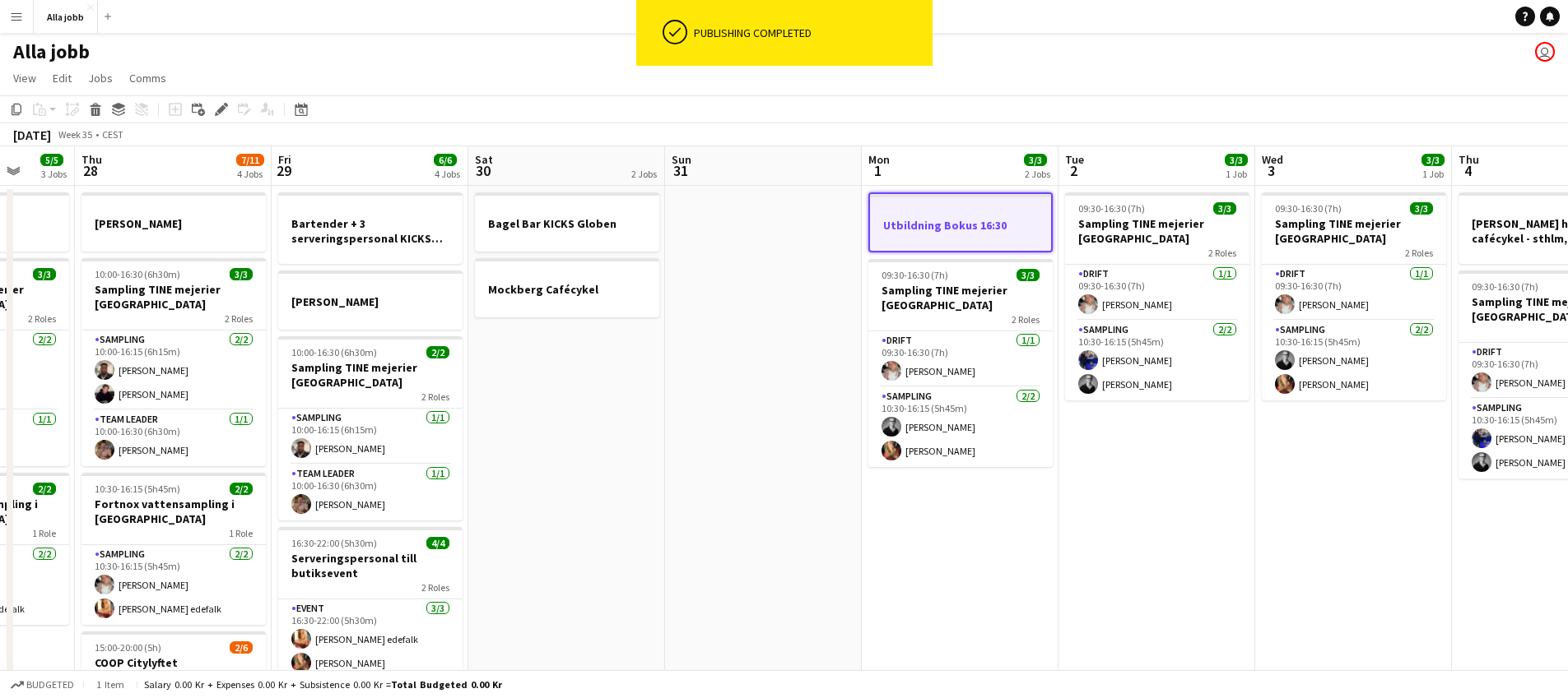
drag, startPoint x: 449, startPoint y: 538, endPoint x: 1034, endPoint y: 512, distance: 585.6
click at [1033, 512] on app-calendar-viewport "Mon 25 4 Jobs Tue 26 3/3 2 Jobs Wed 27 5/5 3 Jobs Thu 28 7/11 4 Jobs Fri 29 6/6…" at bounding box center [784, 529] width 1568 height 764
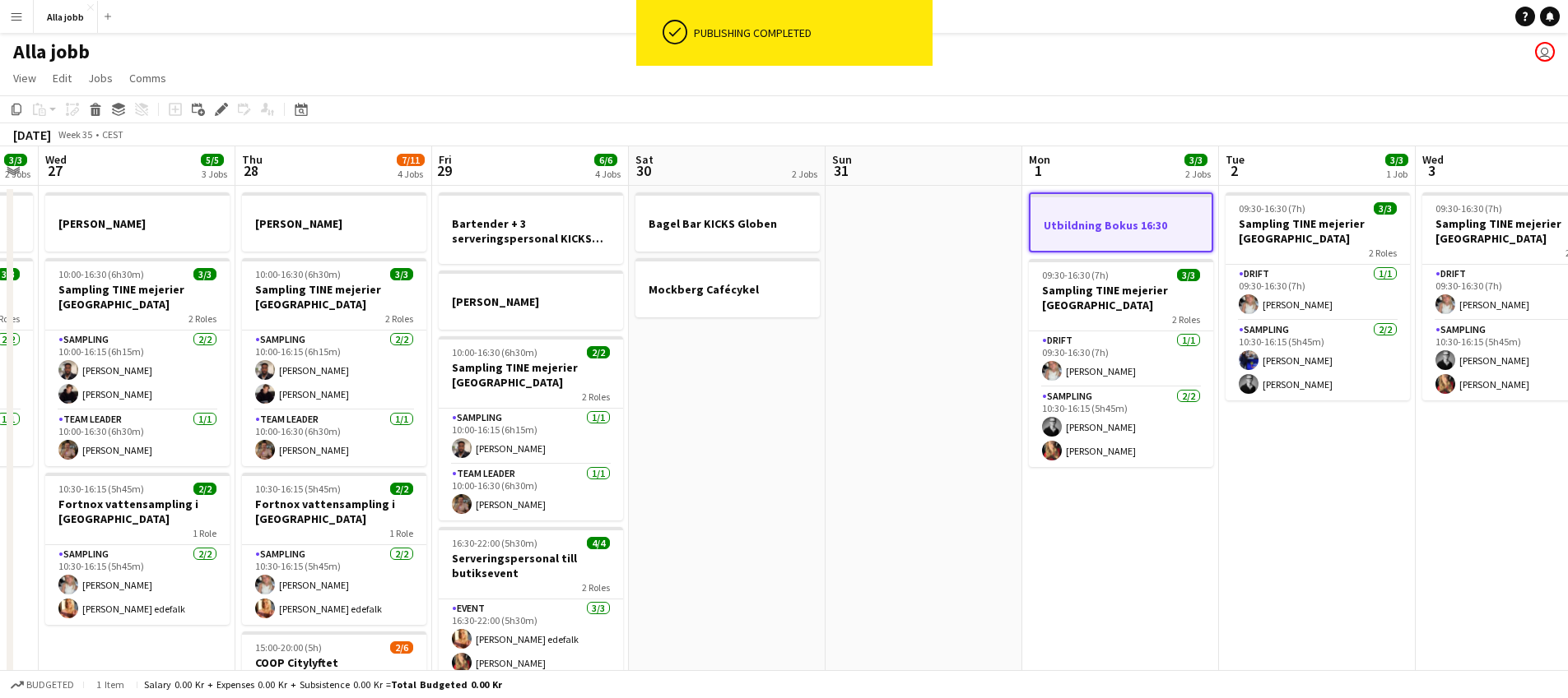
drag, startPoint x: 704, startPoint y: 538, endPoint x: 1020, endPoint y: 521, distance: 316.5
click at [1023, 520] on app-calendar-viewport "Mon 25 4 Jobs Tue 26 3/3 2 Jobs Wed 27 5/5 3 Jobs Thu 28 7/11 4 Jobs Fri 29 6/6…" at bounding box center [784, 529] width 1568 height 764
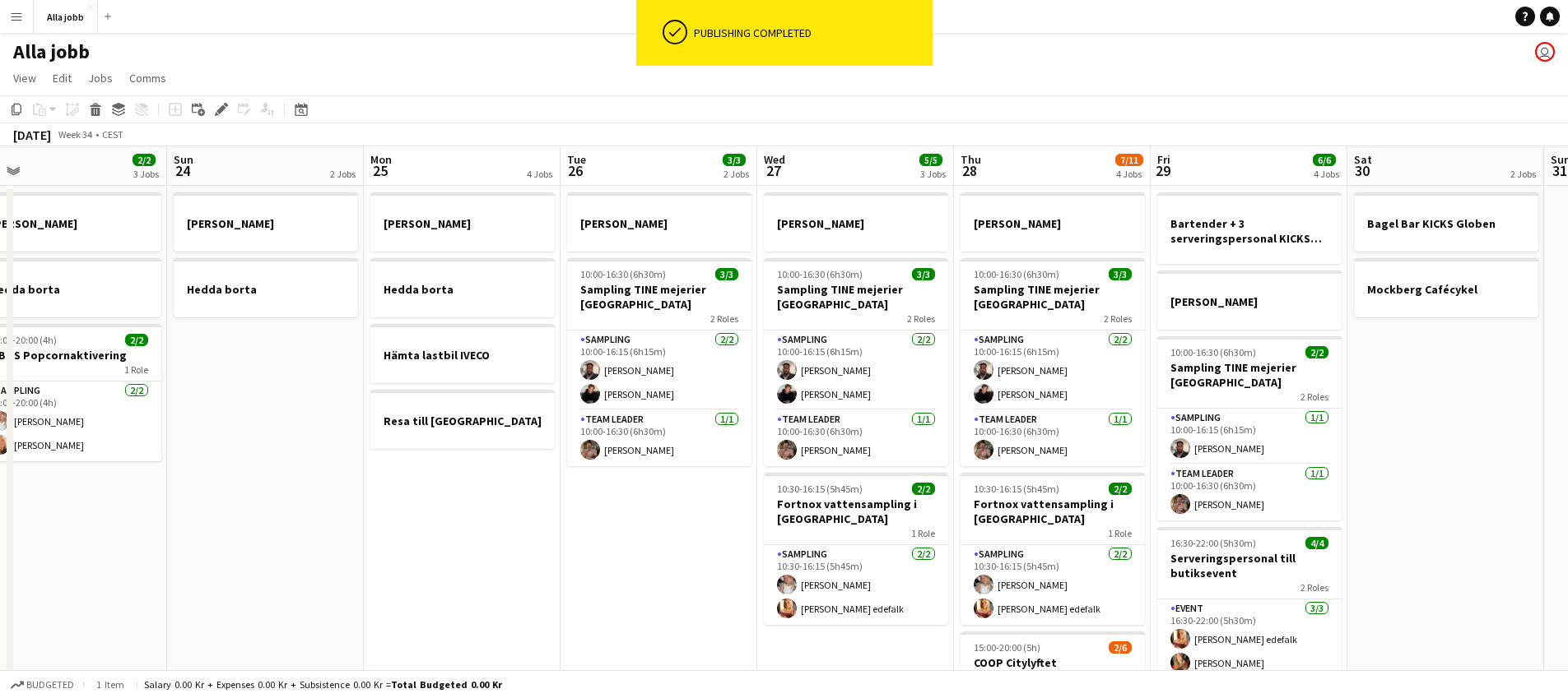
scroll to position [0, 367]
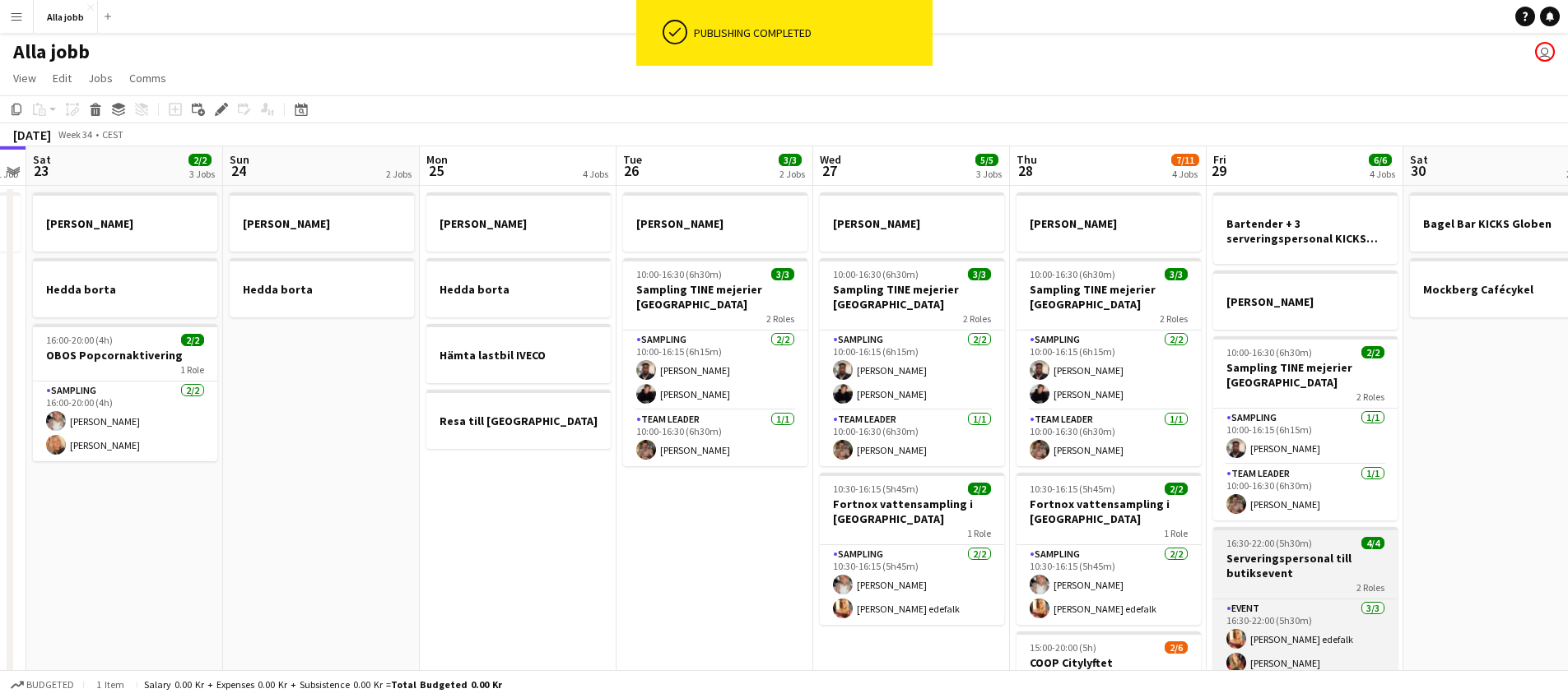
drag, startPoint x: 1180, startPoint y: 530, endPoint x: 1394, endPoint y: 579, distance: 219.5
click at [1567, 599] on html "ok-circled Publishing completed Menu Boards Boards Boards All jobs Status Workf…" at bounding box center [784, 469] width 1568 height 939
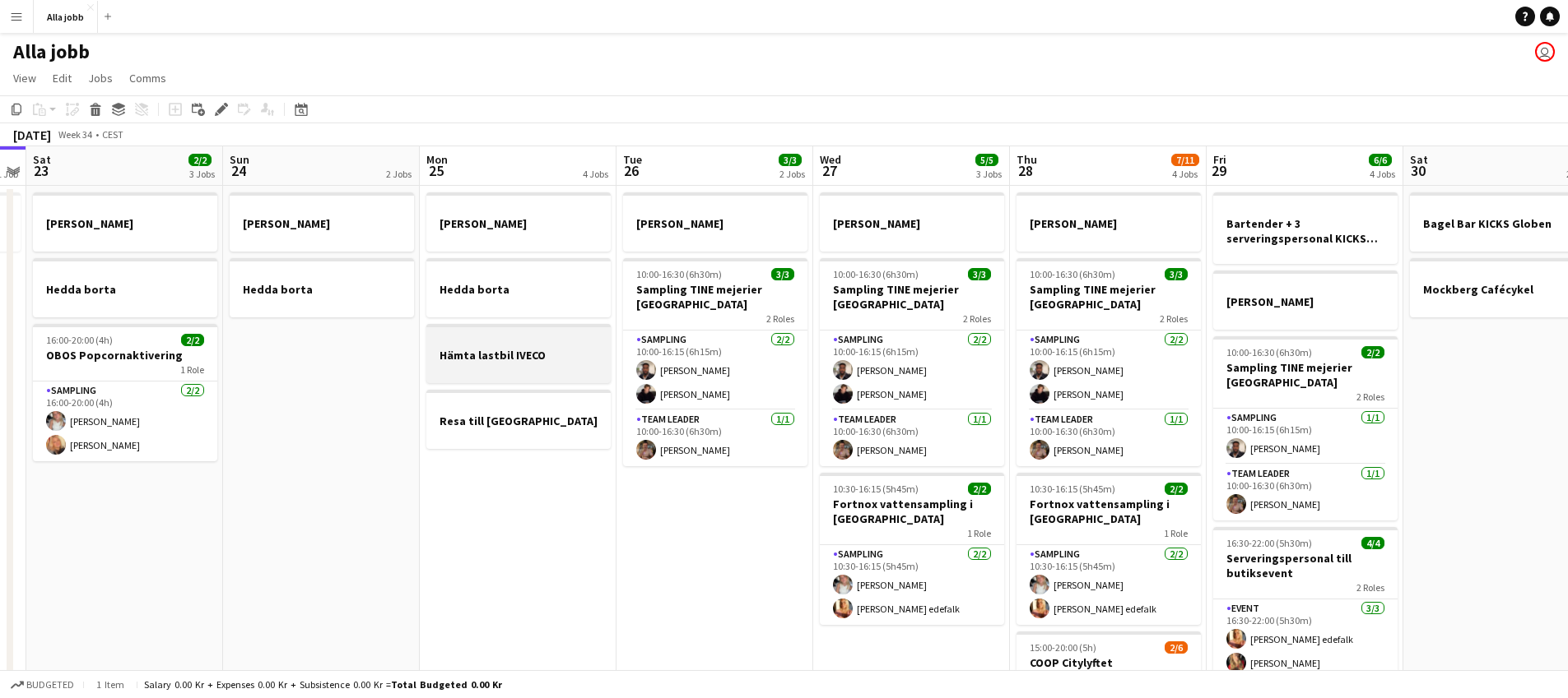
click at [530, 354] on h3 "Hämta lastbil IVECO" at bounding box center [518, 355] width 184 height 15
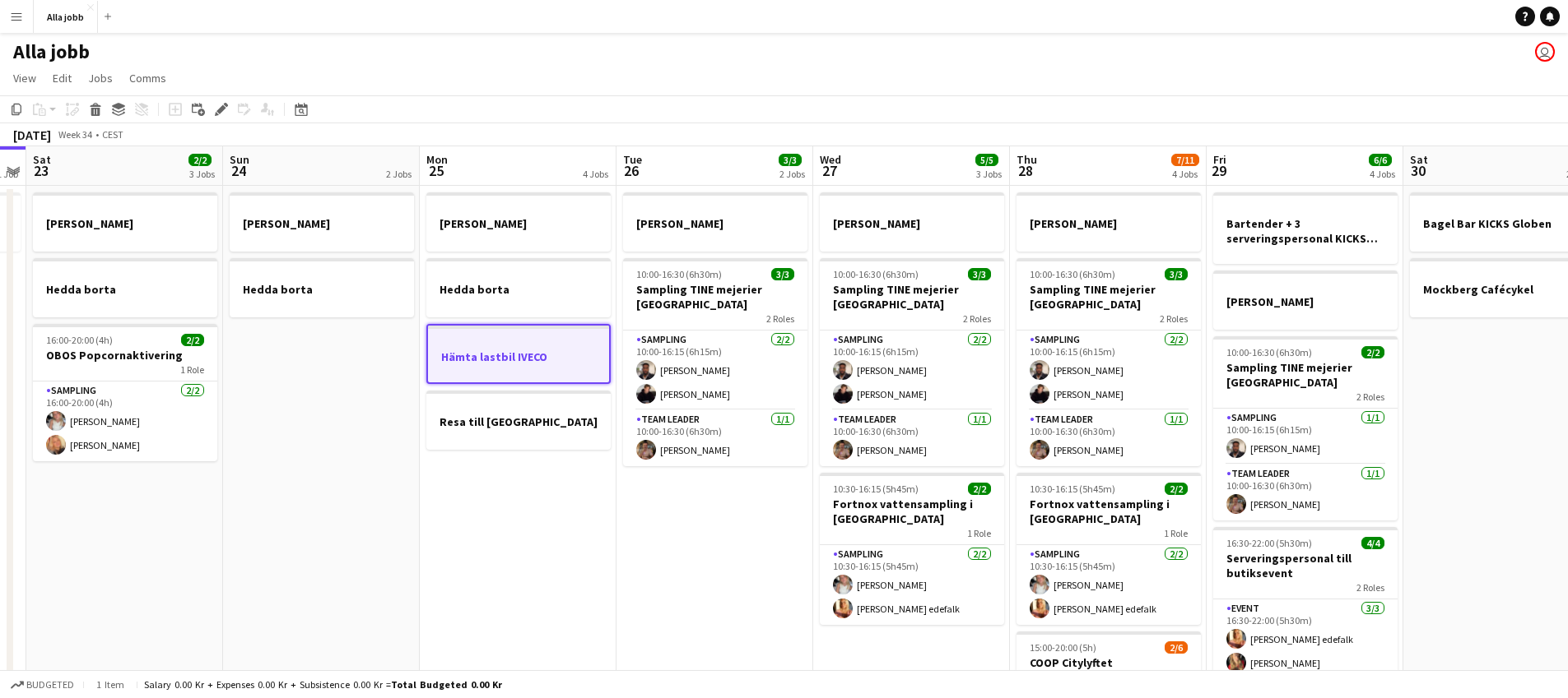
click at [530, 513] on app-date-cell "[PERSON_NAME] borta Hämta lastbil IVECO Resa till [GEOGRAPHIC_DATA]" at bounding box center [518, 548] width 197 height 725
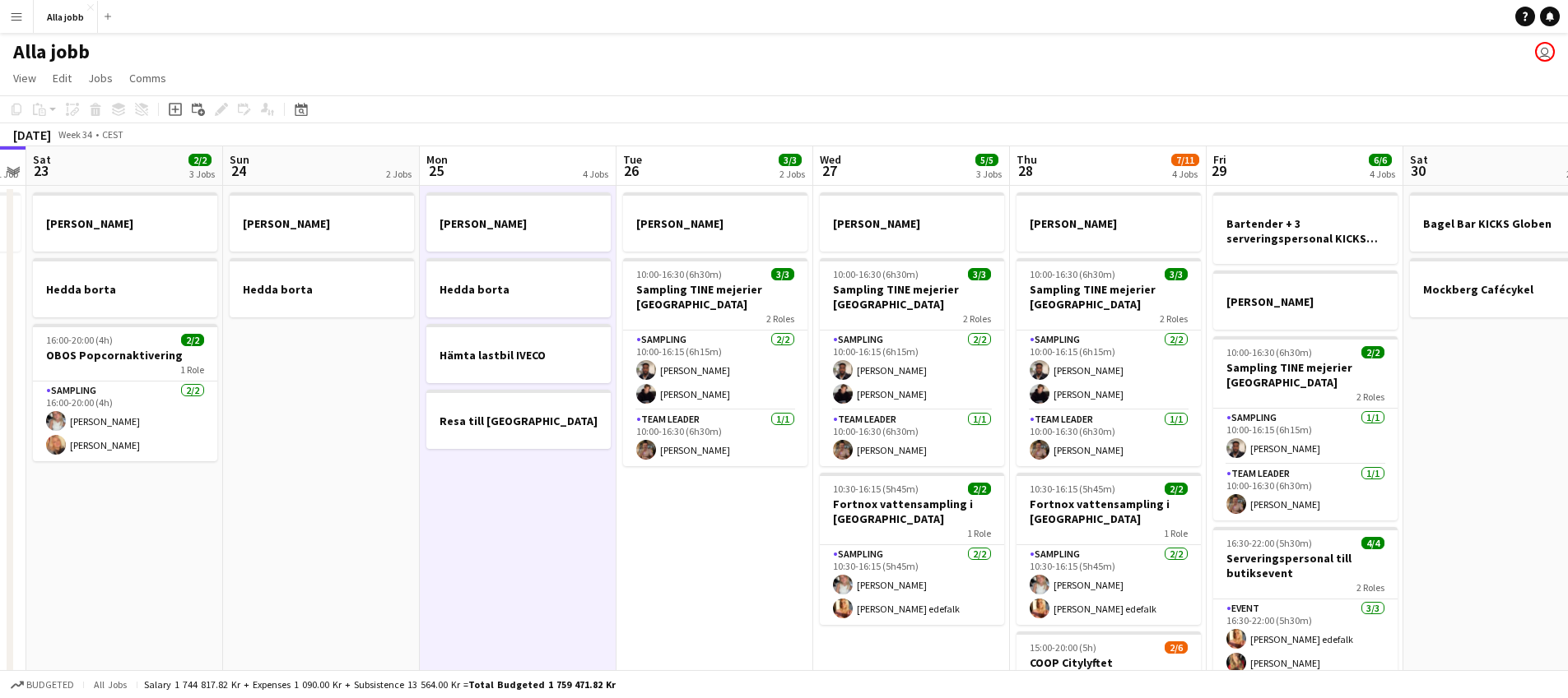
click at [530, 513] on app-date-cell "[PERSON_NAME] borta Hämta lastbil IVECO Resa till [GEOGRAPHIC_DATA]" at bounding box center [518, 548] width 197 height 725
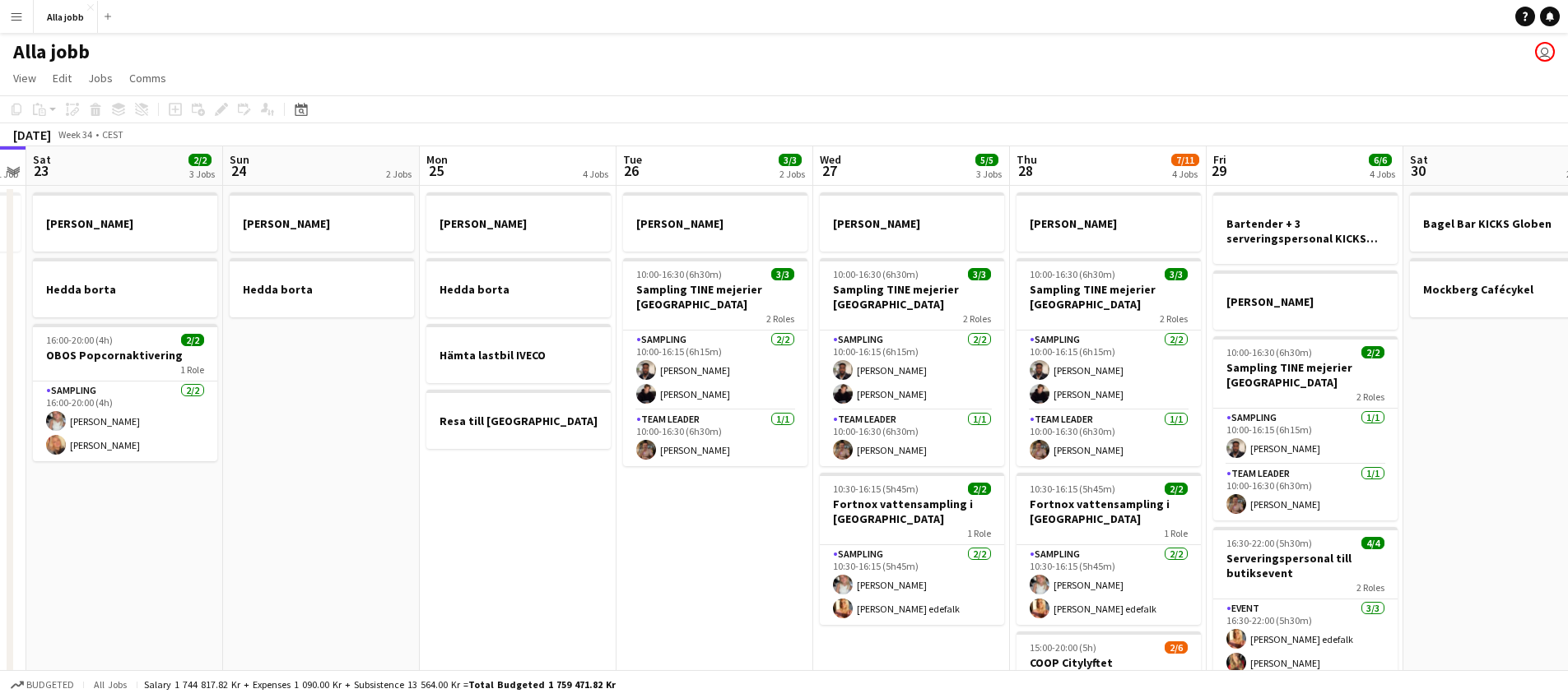
click at [530, 513] on app-date-cell "[PERSON_NAME] borta Hämta lastbil IVECO Resa till [GEOGRAPHIC_DATA]" at bounding box center [518, 548] width 197 height 725
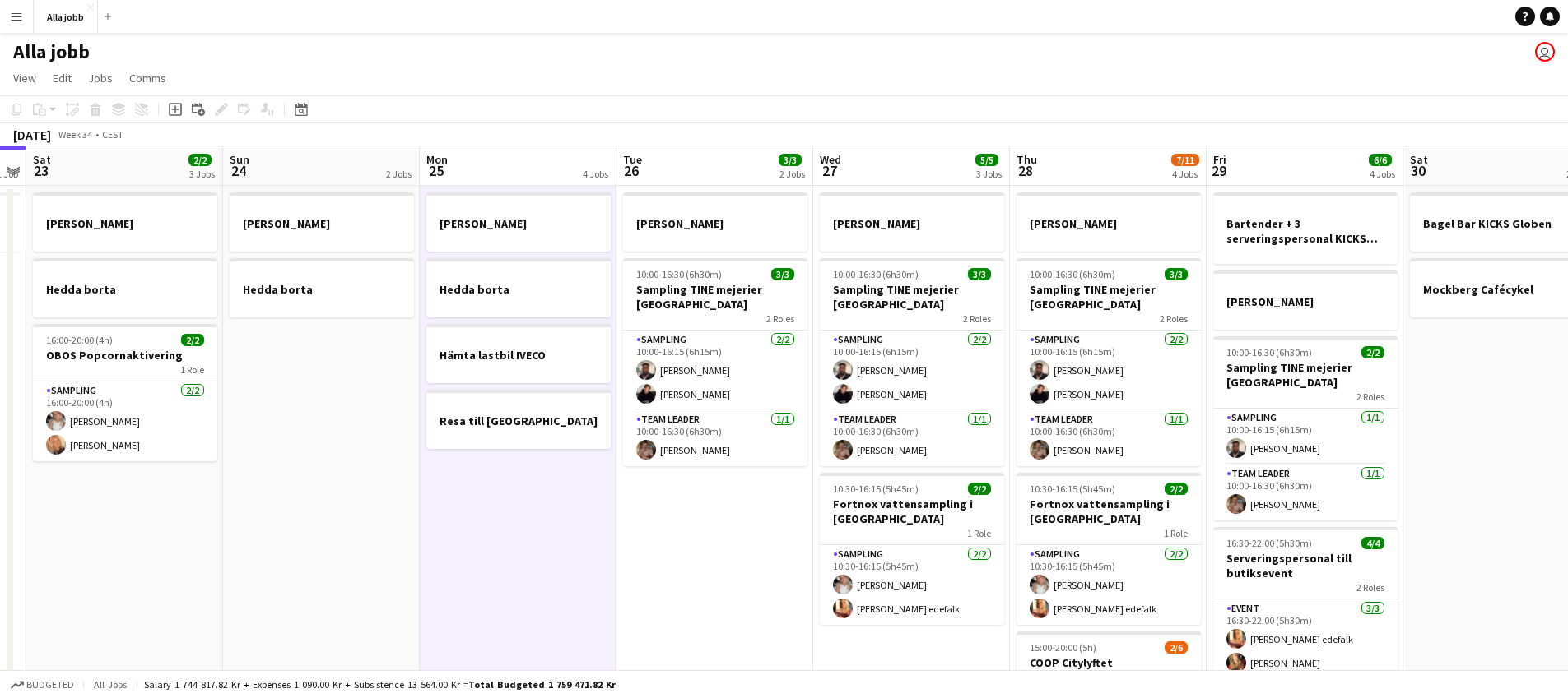
click at [531, 510] on app-date-cell "[PERSON_NAME] borta Hämta lastbil IVECO Resa till [GEOGRAPHIC_DATA]" at bounding box center [518, 548] width 197 height 725
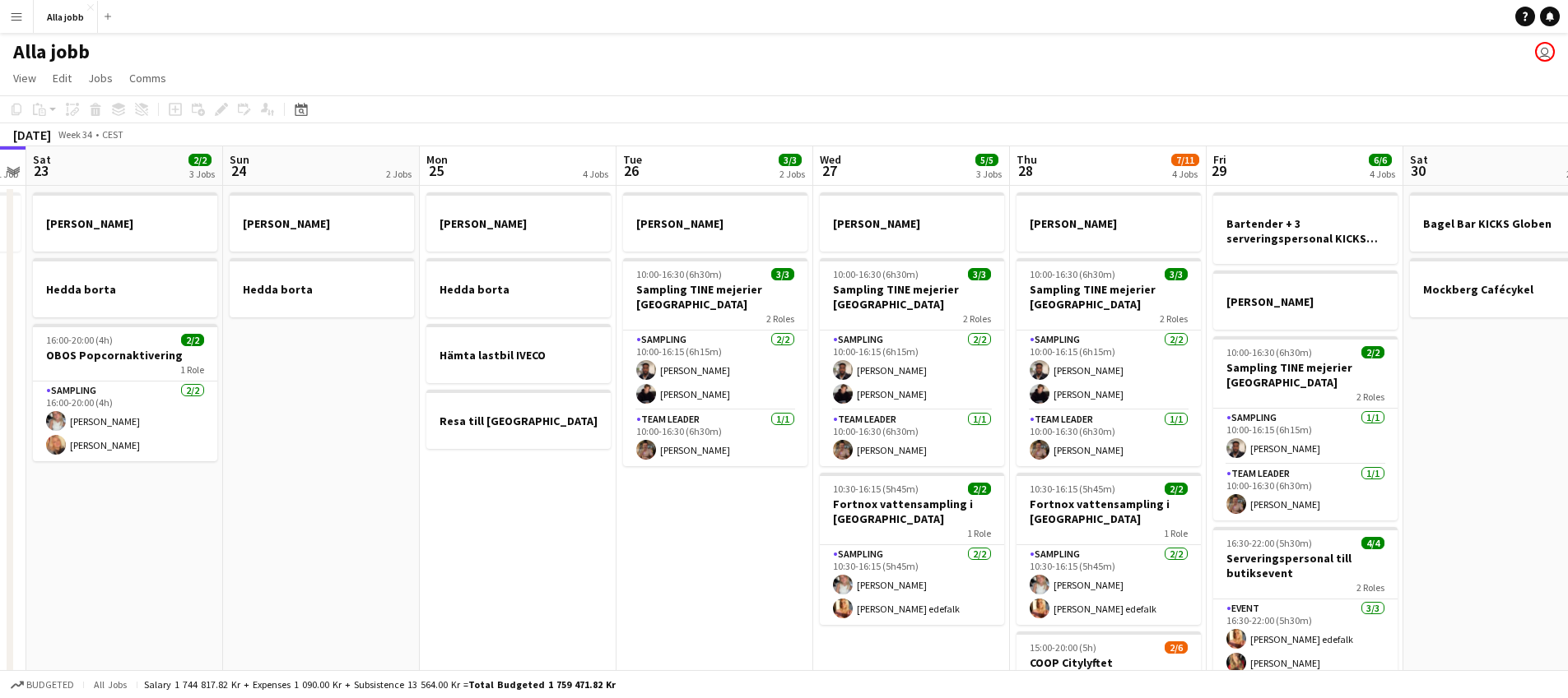
click at [528, 506] on app-date-cell "[PERSON_NAME] borta Hämta lastbil IVECO Resa till [GEOGRAPHIC_DATA]" at bounding box center [518, 548] width 197 height 725
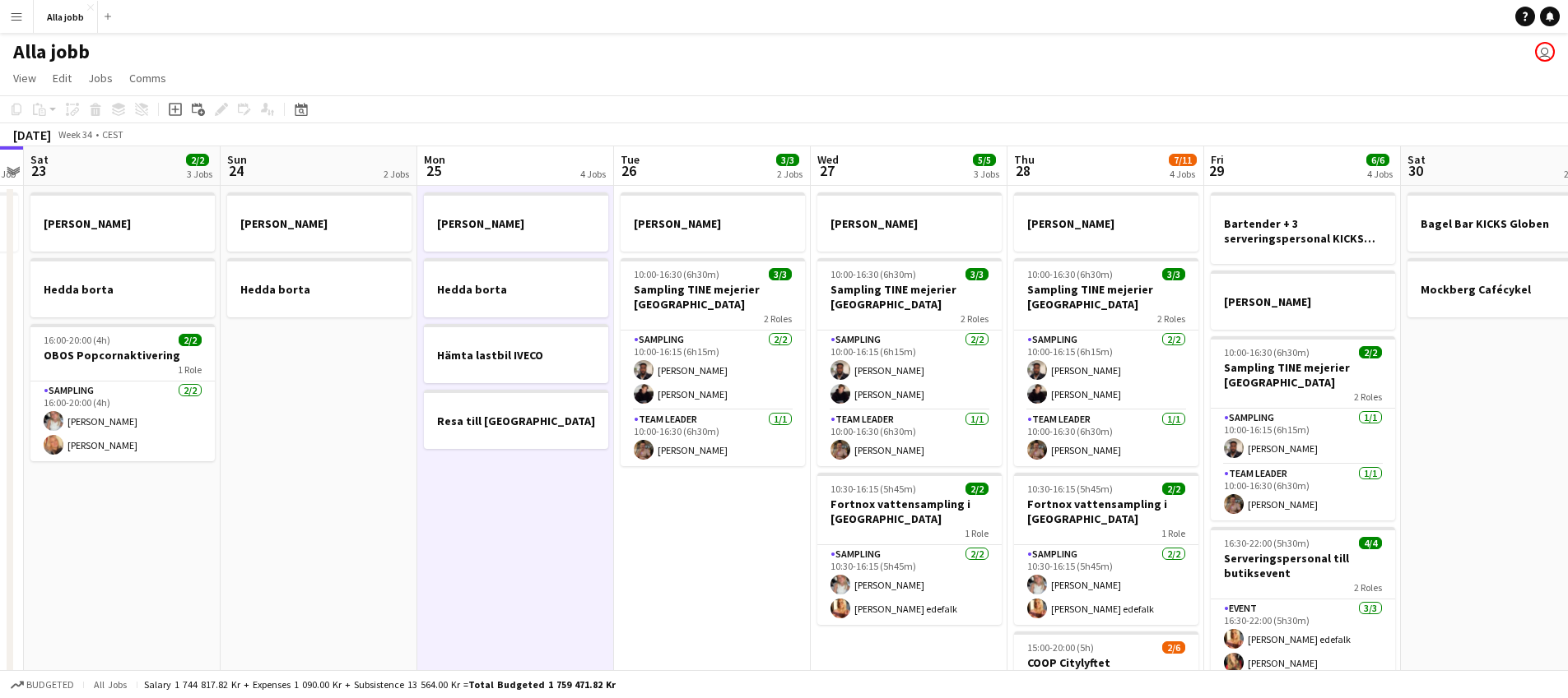
click at [548, 567] on app-date-cell "[PERSON_NAME] borta Hämta lastbil IVECO Resa till [GEOGRAPHIC_DATA]" at bounding box center [516, 548] width 197 height 725
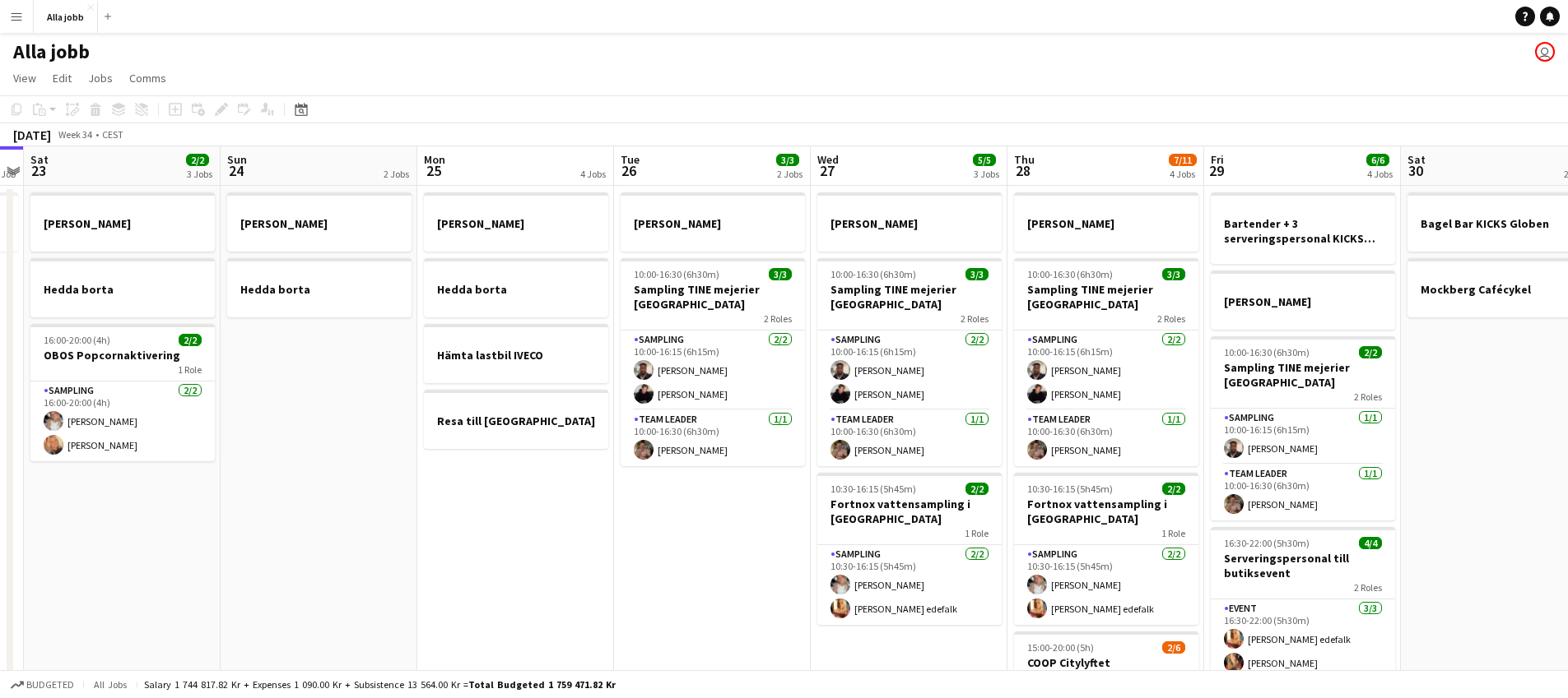
click at [696, 531] on app-date-cell "[PERSON_NAME] 10:00-16:30 (6h30m) 3/3 Sampling TINE mejerier Göteborg 2 Roles S…" at bounding box center [712, 548] width 197 height 725
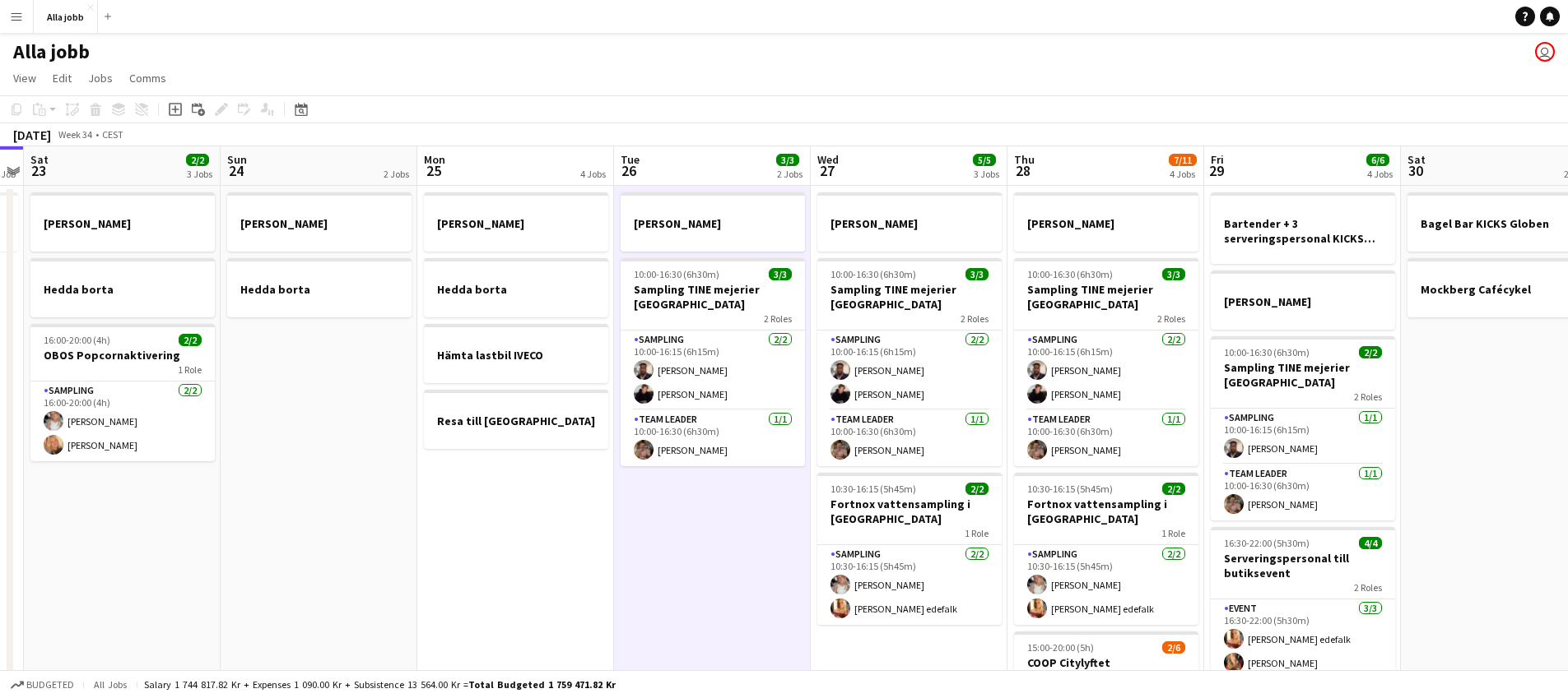
click at [501, 510] on app-date-cell "[PERSON_NAME] borta Hämta lastbil IVECO Resa till [GEOGRAPHIC_DATA]" at bounding box center [516, 548] width 197 height 725
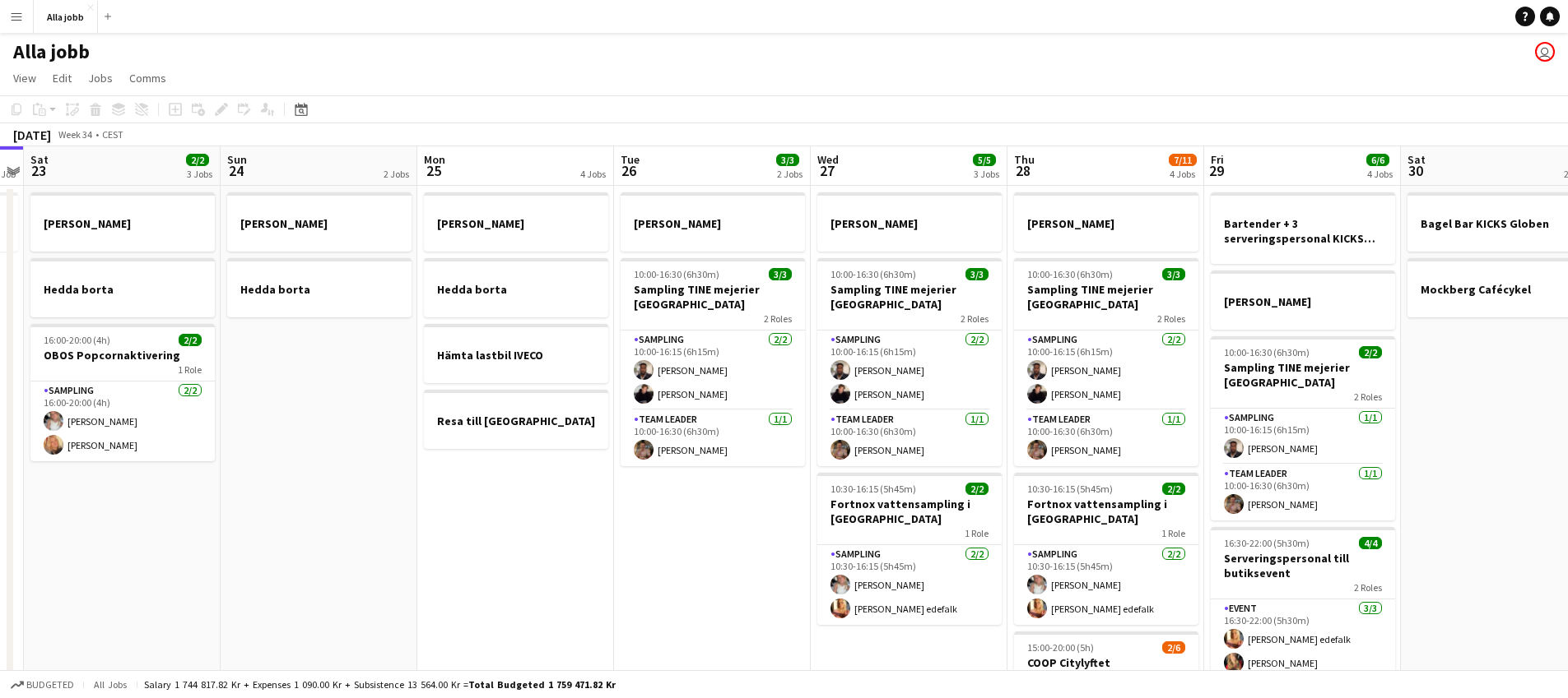
click at [691, 525] on app-date-cell "[PERSON_NAME] 10:00-16:30 (6h30m) 3/3 Sampling TINE mejerier Göteborg 2 Roles S…" at bounding box center [712, 548] width 197 height 725
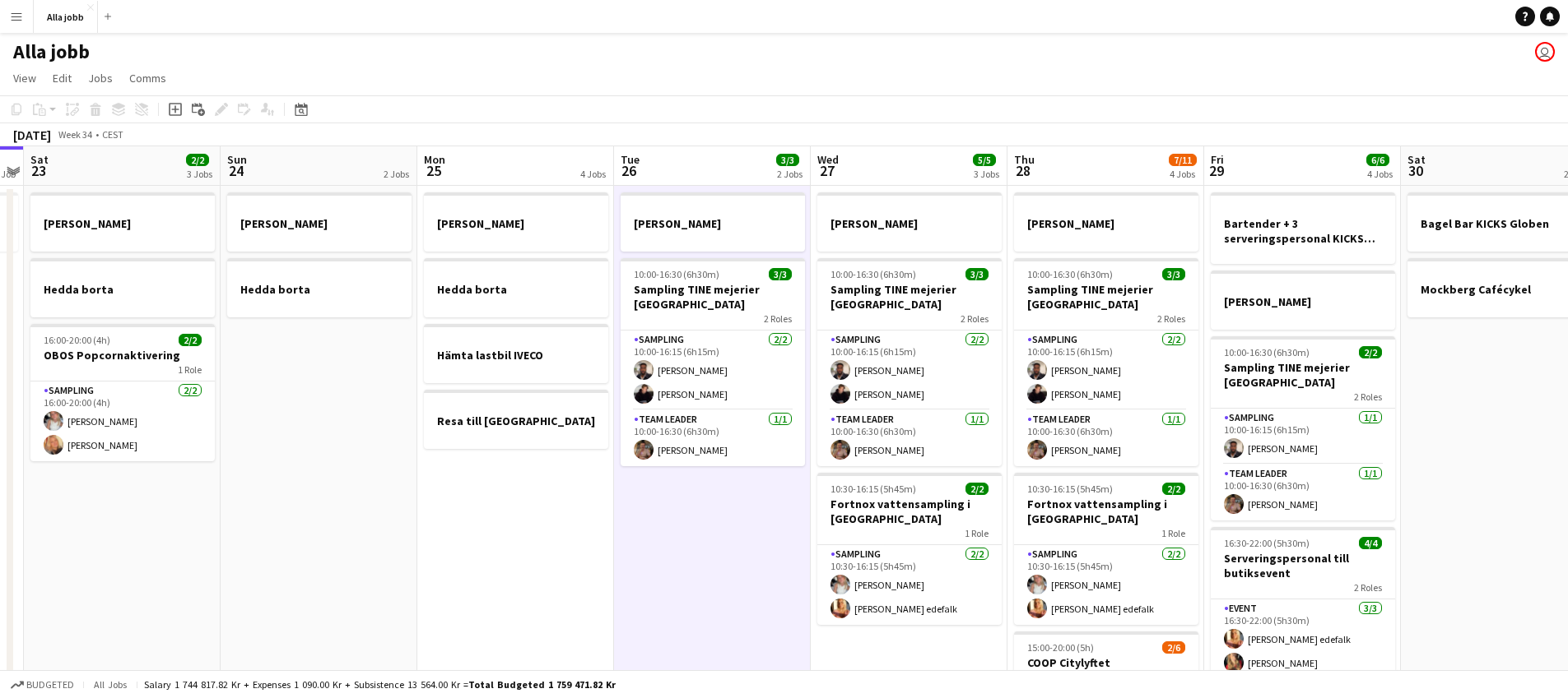
drag, startPoint x: 691, startPoint y: 525, endPoint x: 681, endPoint y: 523, distance: 10.2
click at [691, 524] on app-date-cell "[PERSON_NAME] 10:00-16:30 (6h30m) 3/3 Sampling TINE mejerier Göteborg 2 Roles S…" at bounding box center [712, 548] width 197 height 725
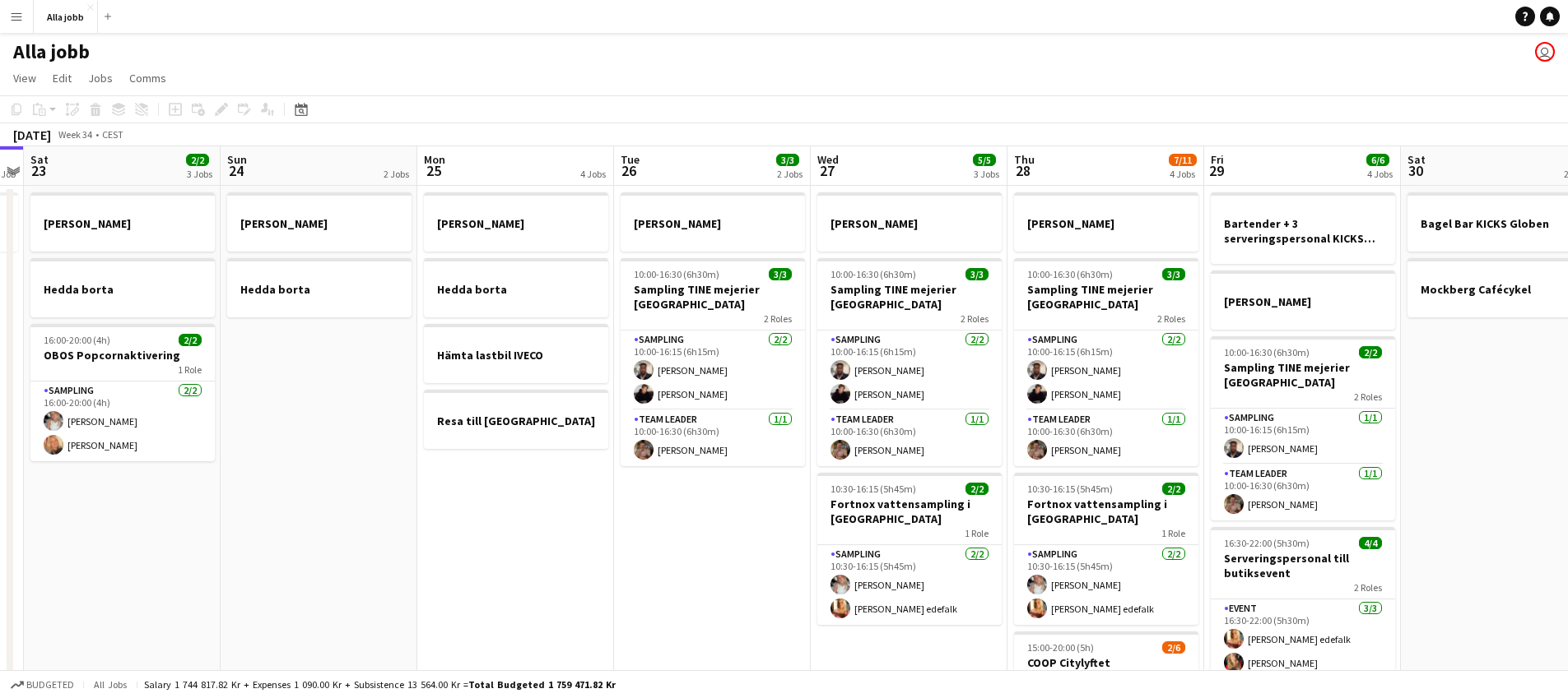
click at [601, 508] on app-date-cell "[PERSON_NAME] borta Hämta lastbil IVECO Resa till [GEOGRAPHIC_DATA]" at bounding box center [516, 548] width 197 height 725
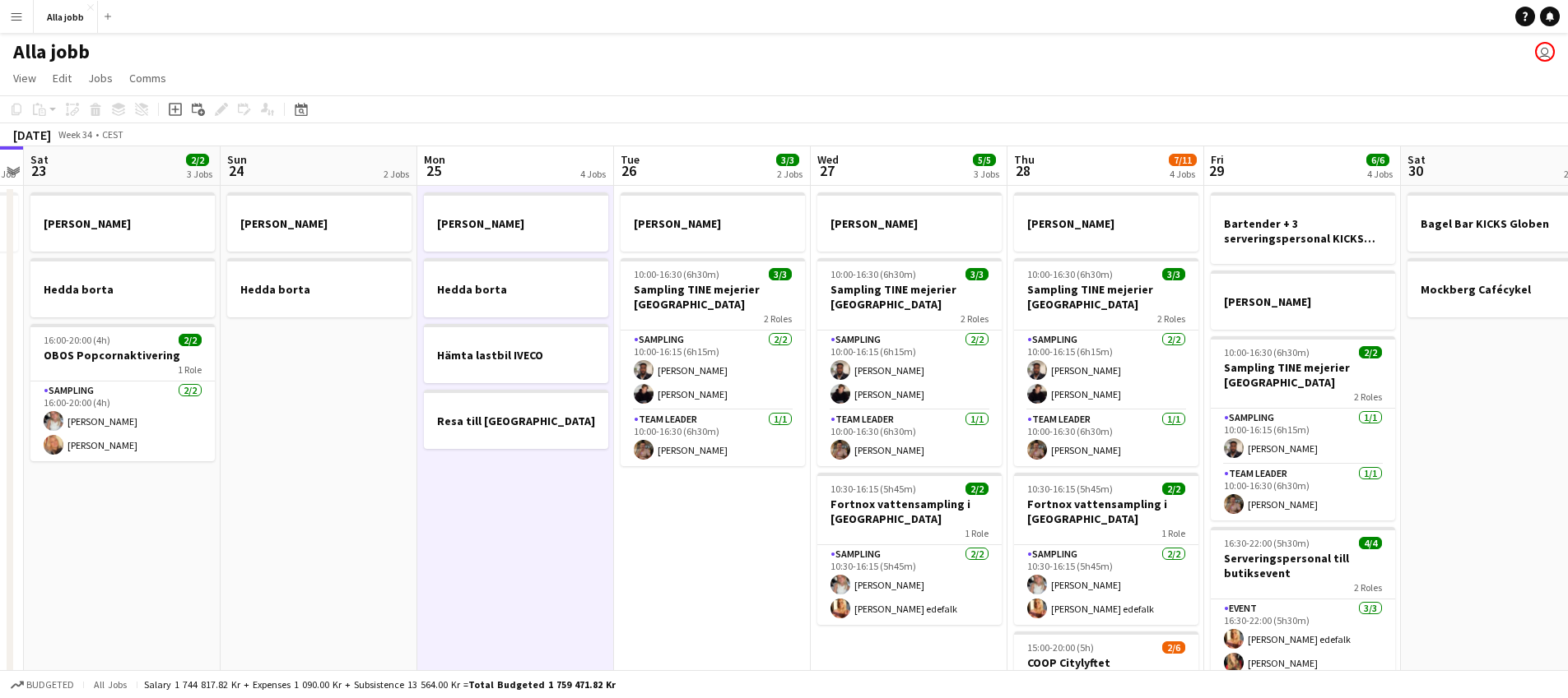
click at [601, 508] on app-date-cell "[PERSON_NAME] borta Hämta lastbil IVECO Resa till [GEOGRAPHIC_DATA]" at bounding box center [516, 548] width 197 height 725
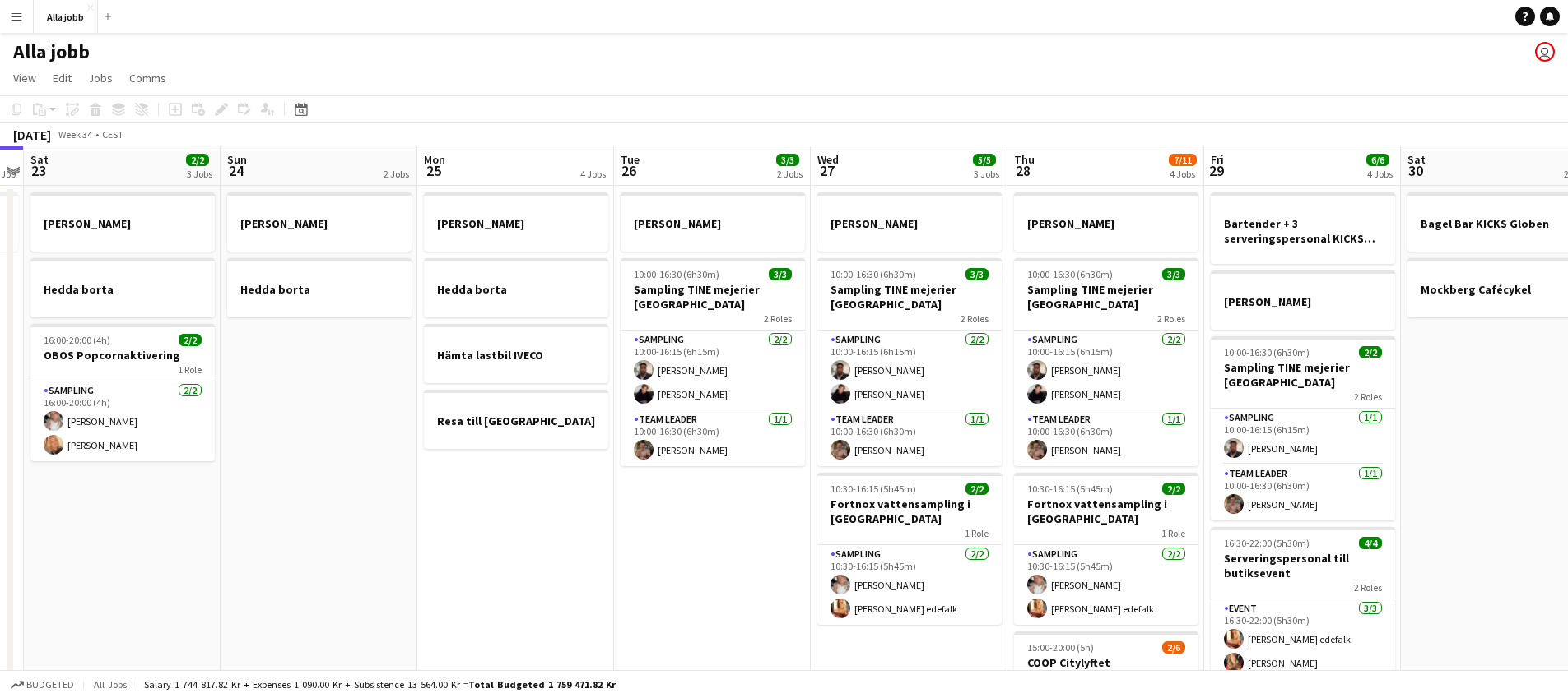
click at [663, 520] on app-date-cell "[PERSON_NAME] 10:00-16:30 (6h30m) 3/3 Sampling TINE mejerier Göteborg 2 Roles S…" at bounding box center [712, 548] width 197 height 725
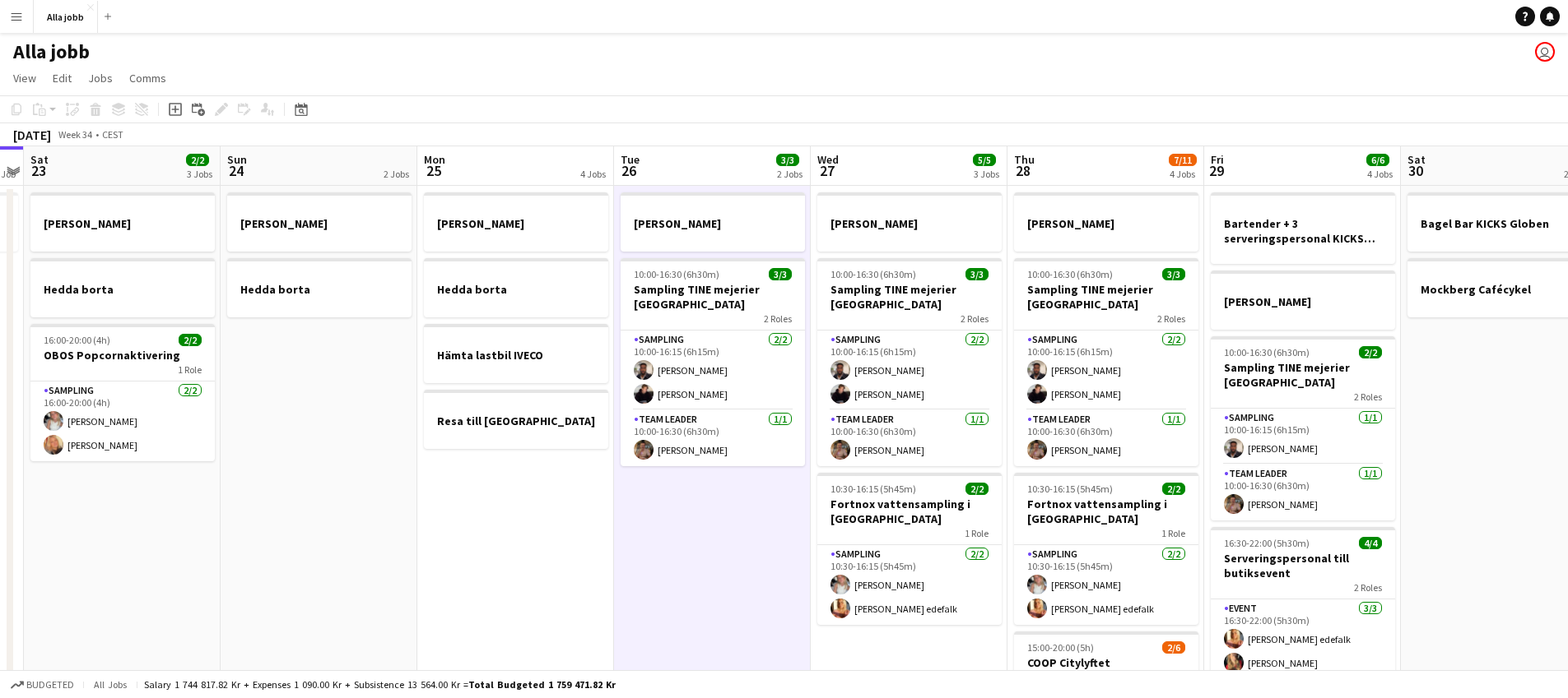
click at [663, 520] on app-date-cell "[PERSON_NAME] 10:00-16:30 (6h30m) 3/3 Sampling TINE mejerier Göteborg 2 Roles S…" at bounding box center [712, 548] width 197 height 725
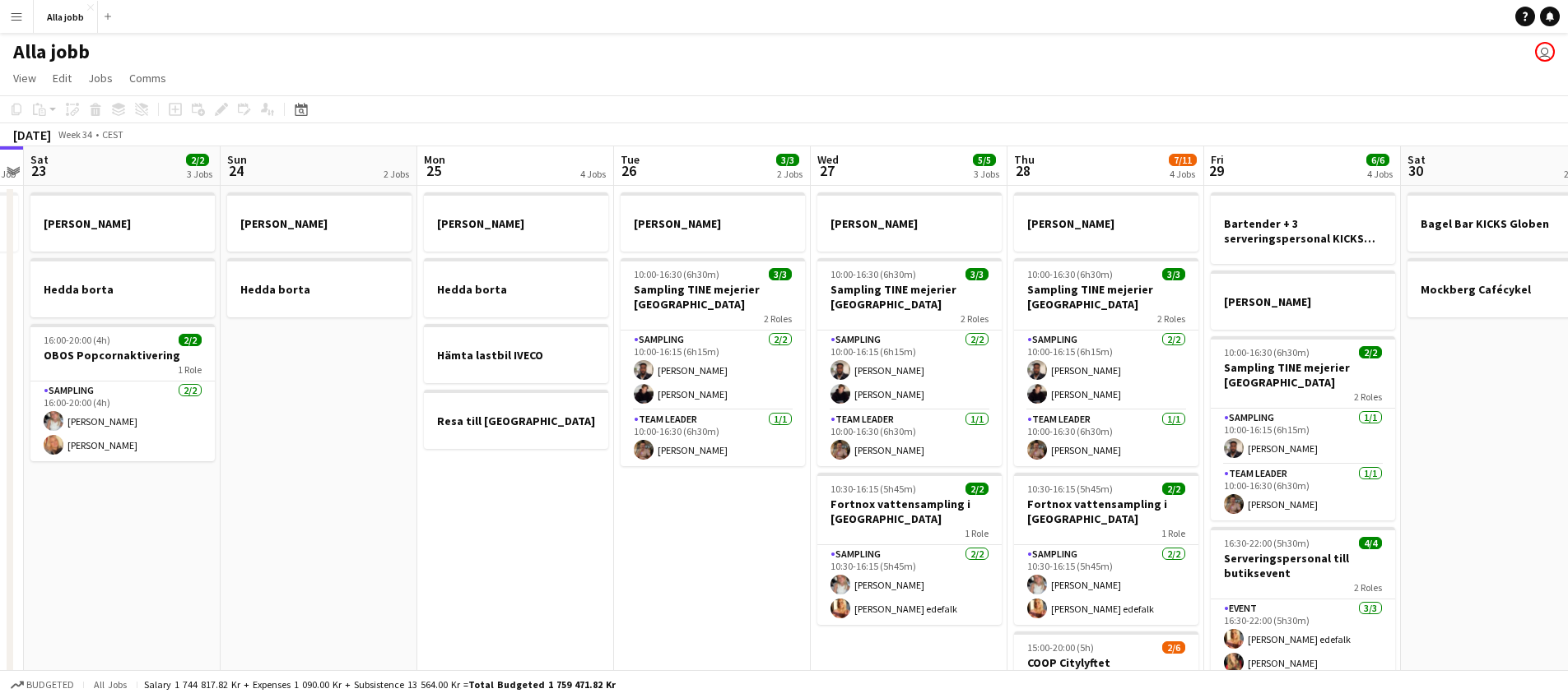
click at [509, 515] on app-date-cell "[PERSON_NAME] borta Hämta lastbil IVECO Resa till [GEOGRAPHIC_DATA]" at bounding box center [516, 548] width 197 height 725
click at [510, 515] on app-date-cell "[PERSON_NAME] borta Hämta lastbil IVECO Resa till [GEOGRAPHIC_DATA]" at bounding box center [516, 548] width 197 height 725
click at [706, 566] on app-date-cell "[PERSON_NAME] 10:00-16:30 (6h30m) 3/3 Sampling TINE mejerier Göteborg 2 Roles S…" at bounding box center [712, 548] width 197 height 725
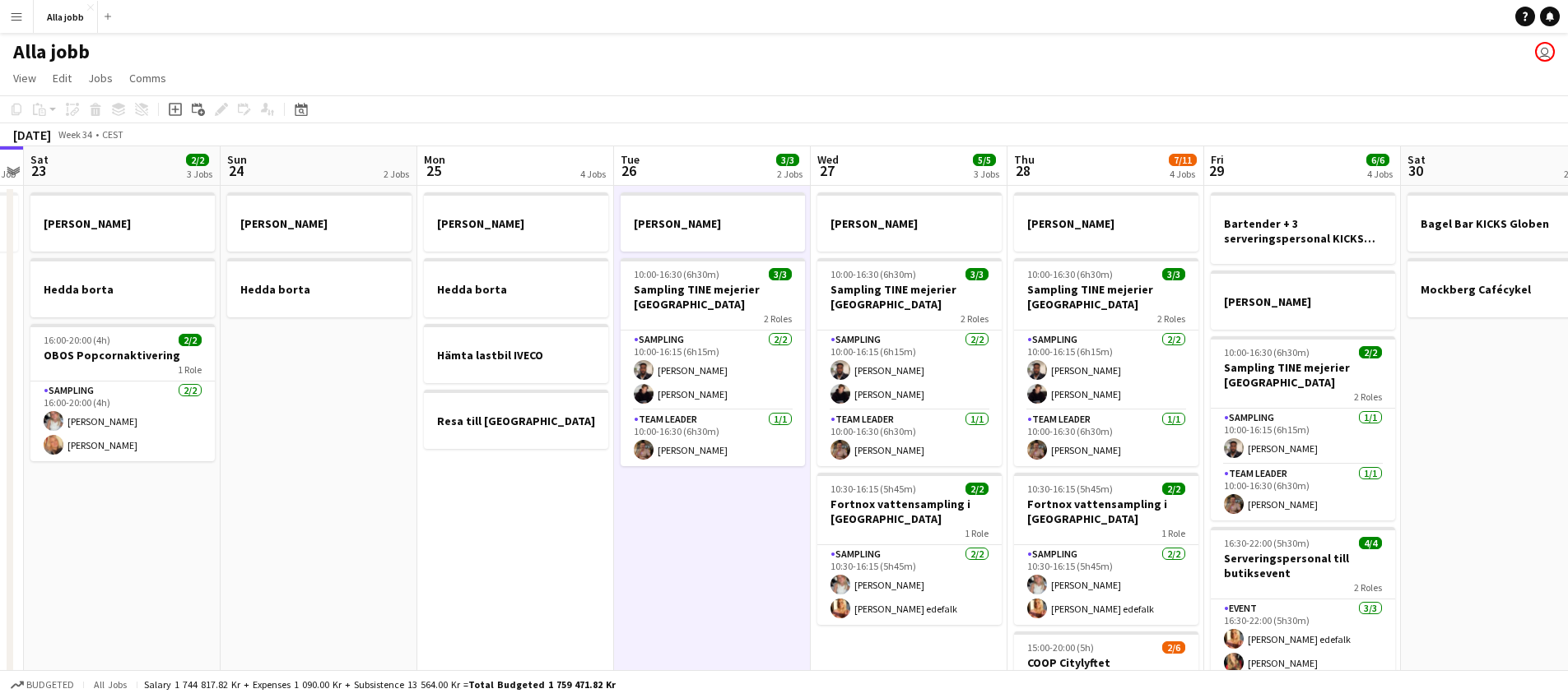
drag, startPoint x: 706, startPoint y: 566, endPoint x: 691, endPoint y: 569, distance: 15.3
click at [706, 566] on app-date-cell "[PERSON_NAME] 10:00-16:30 (6h30m) 3/3 Sampling TINE mejerier Göteborg 2 Roles S…" at bounding box center [712, 548] width 197 height 725
